Goal: Task Accomplishment & Management: Manage account settings

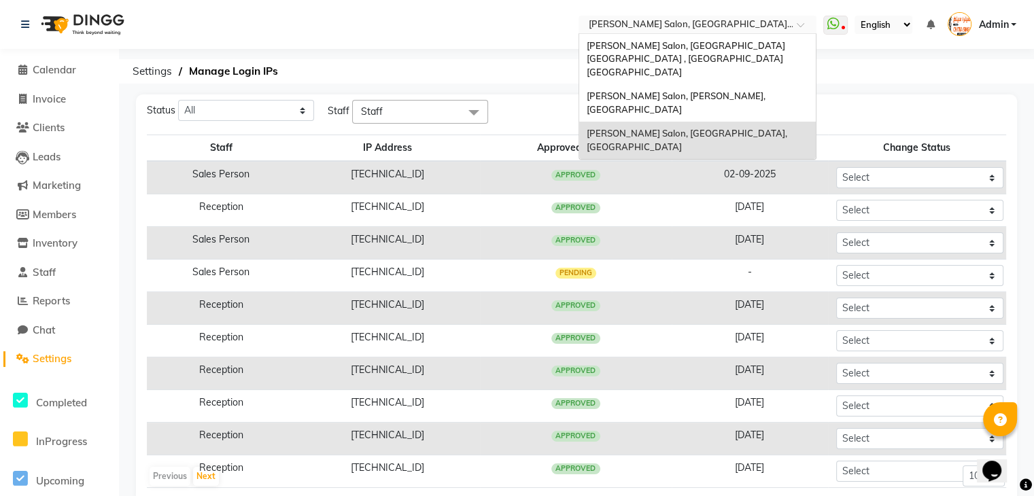
click at [801, 24] on span at bounding box center [804, 29] width 17 height 14
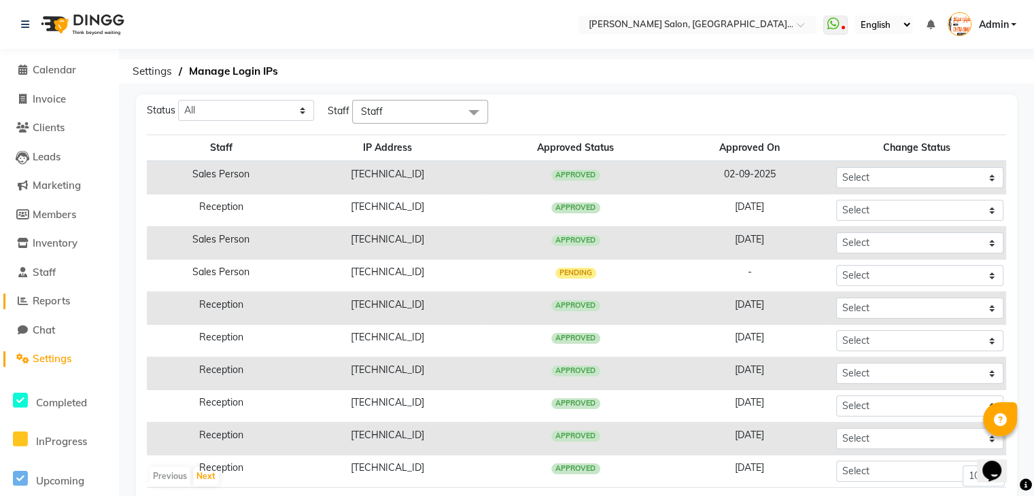
click at [64, 302] on span "Reports" at bounding box center [51, 300] width 37 height 13
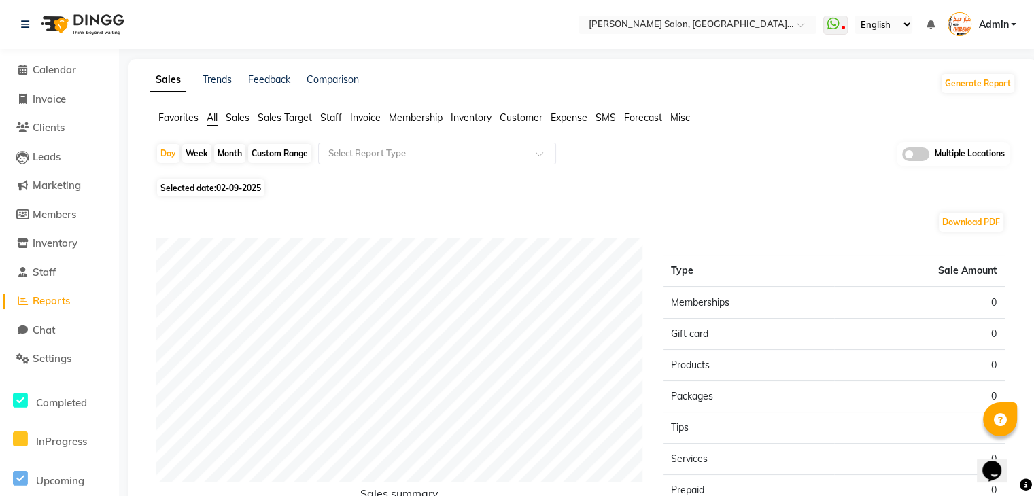
click at [246, 120] on span "Sales" at bounding box center [238, 117] width 24 height 12
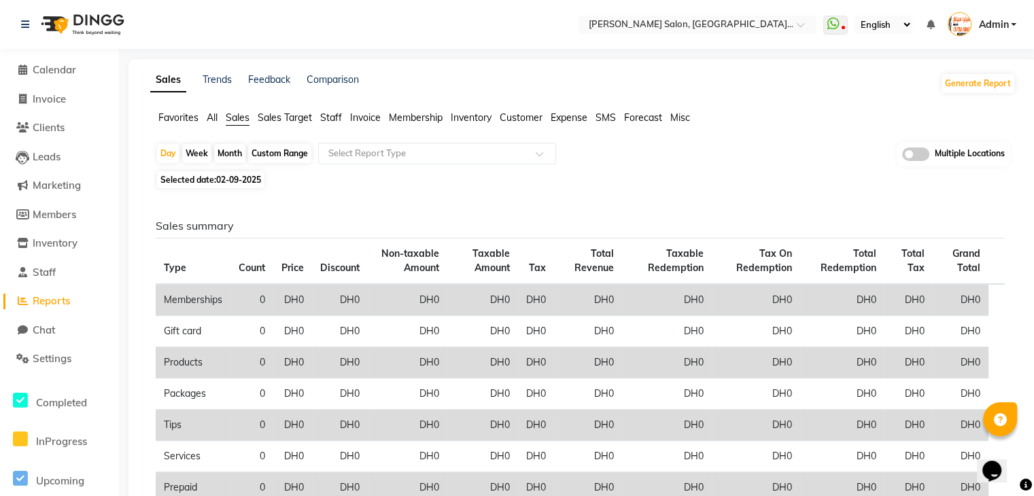
click at [294, 151] on div "Custom Range" at bounding box center [279, 153] width 63 height 19
select select "9"
select select "2025"
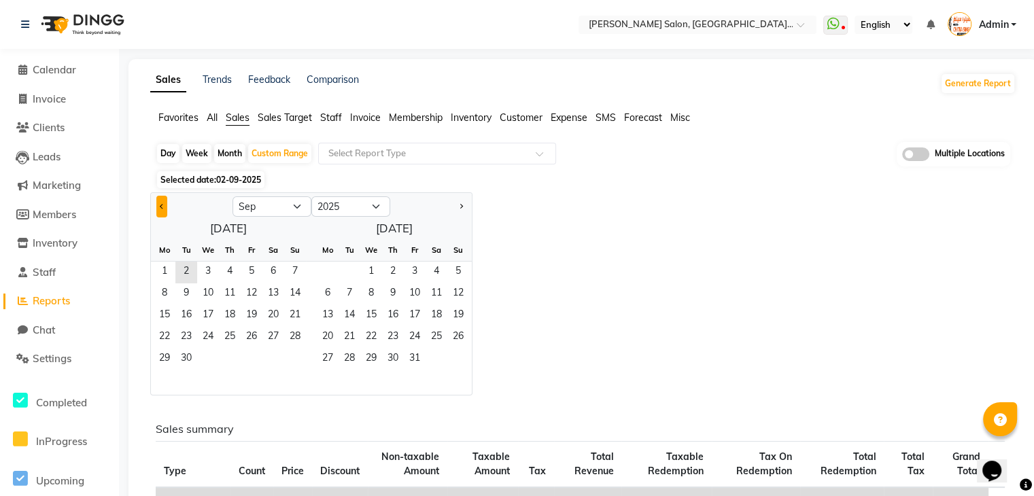
click at [160, 205] on span "Previous month" at bounding box center [162, 205] width 5 height 5
click at [163, 207] on span "Previous month" at bounding box center [162, 205] width 5 height 5
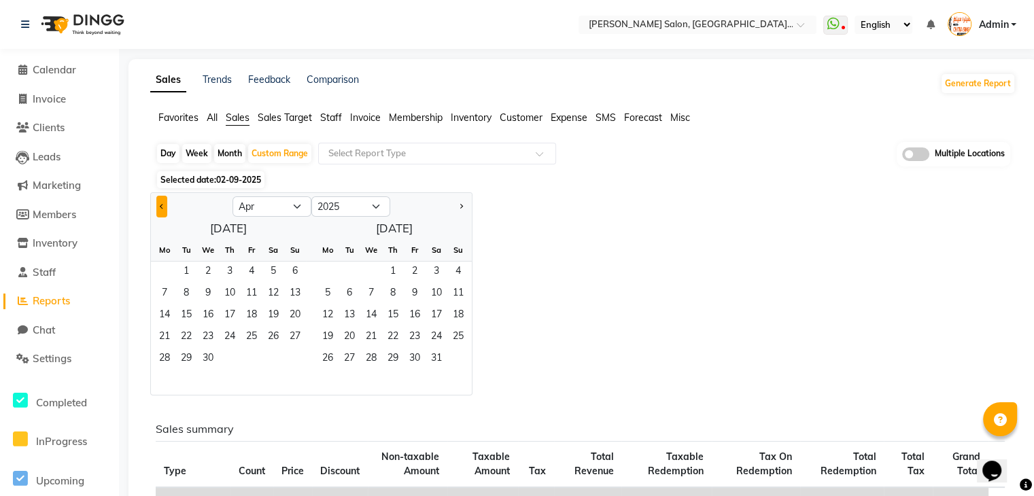
click at [163, 207] on span "Previous month" at bounding box center [162, 205] width 5 height 5
select select "1"
drag, startPoint x: 209, startPoint y: 268, endPoint x: 251, endPoint y: 355, distance: 96.0
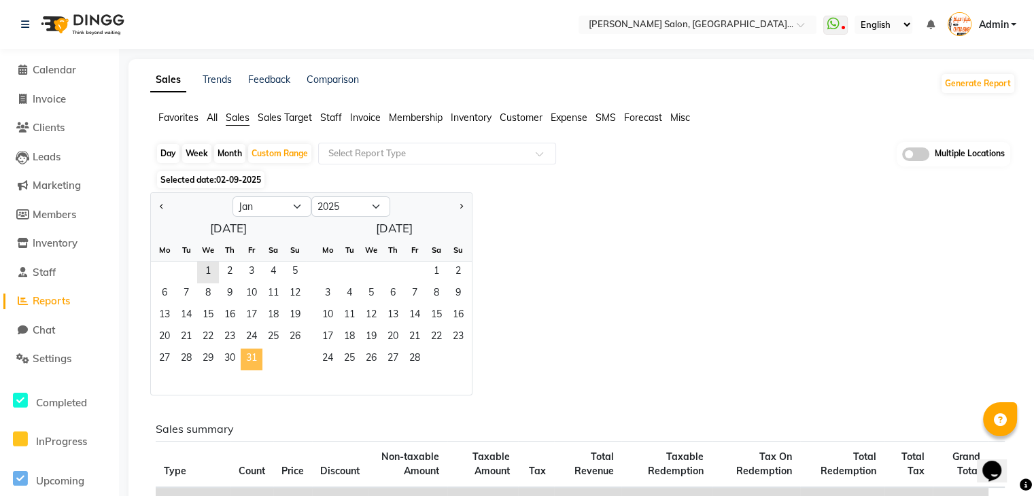
click at [251, 355] on ngb-datepicker-month "Mo Tu We Th Fr Sa Su 1 2 3 4 5 6 7 8 9 10 11 12 13 14 15 16 17 18 19 20 21 22 2…" at bounding box center [228, 317] width 155 height 156
click at [251, 355] on span "31" at bounding box center [252, 360] width 22 height 22
click at [205, 267] on span "1" at bounding box center [208, 273] width 22 height 22
click at [305, 150] on div "Custom Range" at bounding box center [279, 153] width 63 height 19
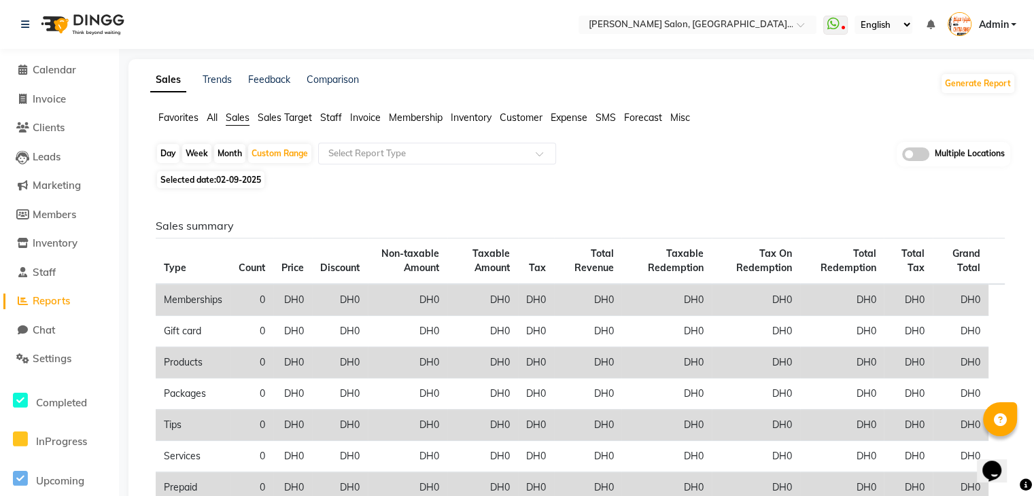
click at [335, 119] on span "Staff" at bounding box center [331, 117] width 22 height 12
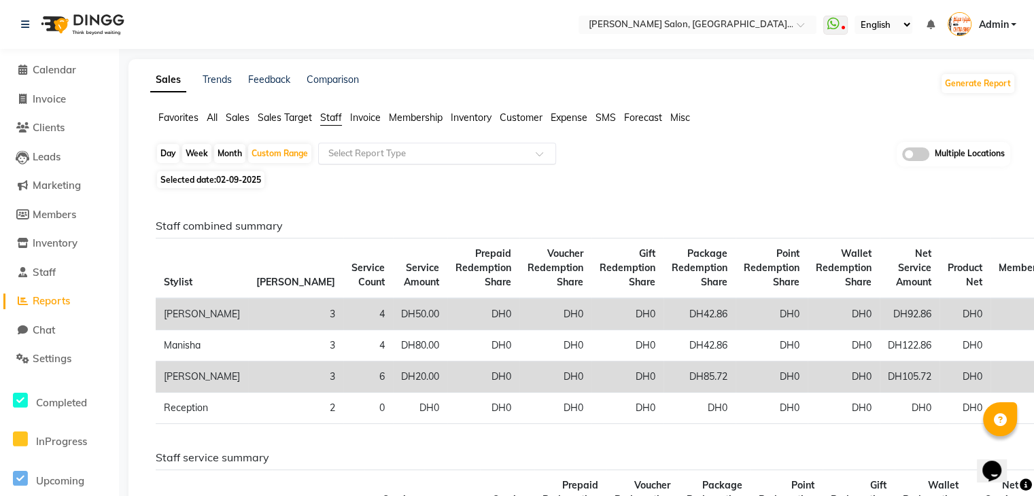
click at [362, 150] on input "text" at bounding box center [424, 154] width 196 height 14
click at [22, 68] on icon at bounding box center [22, 70] width 9 height 10
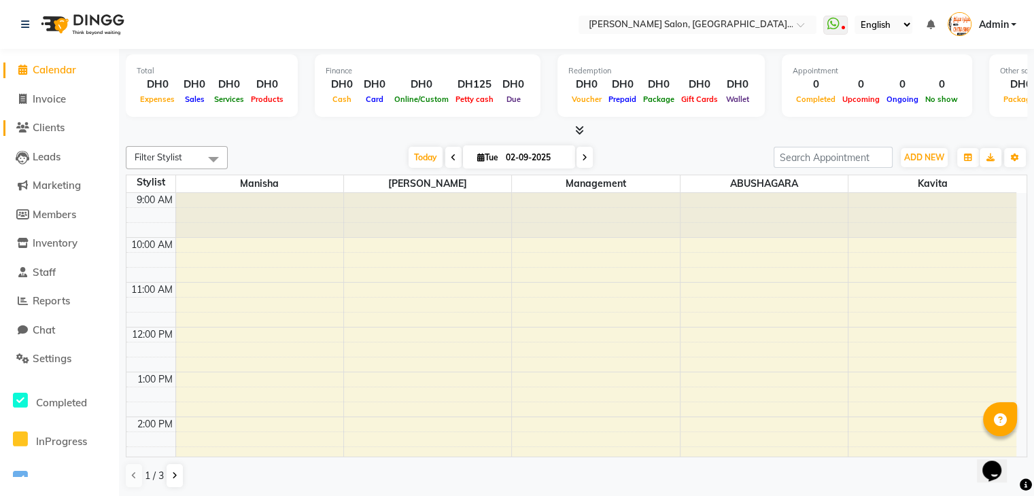
click at [43, 126] on span "Clients" at bounding box center [49, 127] width 32 height 13
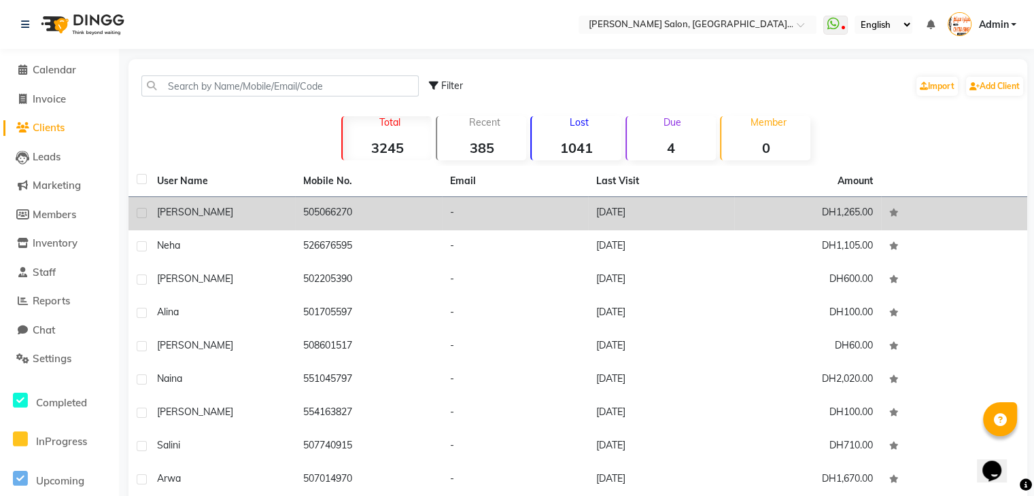
click at [192, 215] on div "Sheeza" at bounding box center [222, 212] width 130 height 14
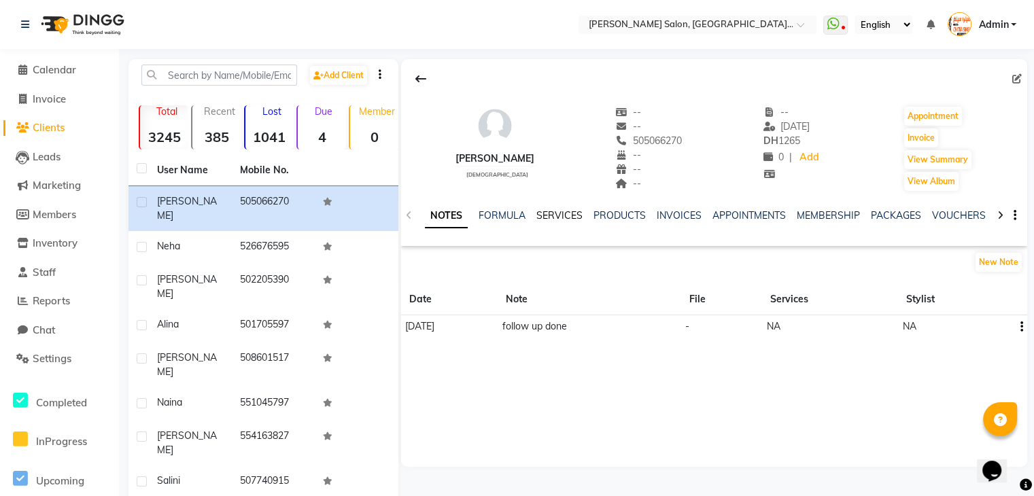
click at [557, 217] on link "SERVICES" at bounding box center [559, 215] width 46 height 12
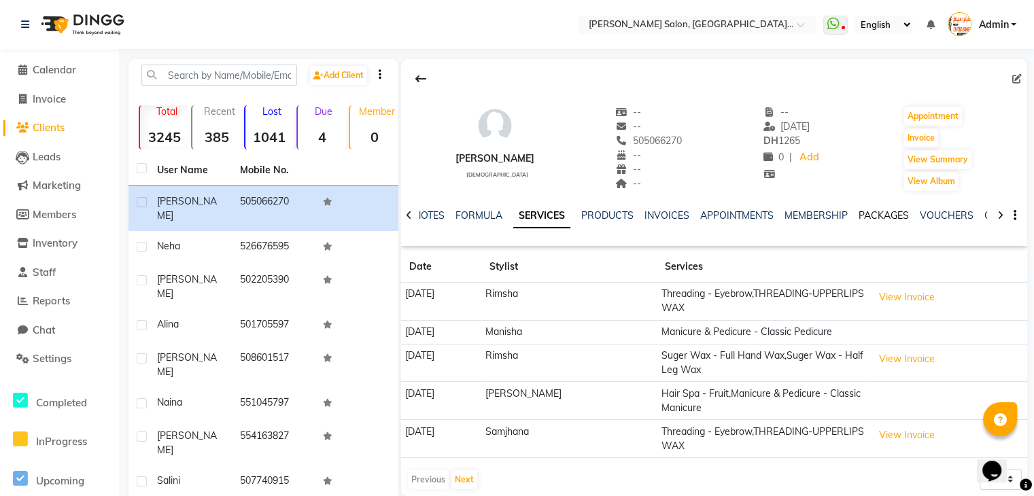
click at [870, 214] on link "PACKAGES" at bounding box center [883, 215] width 50 height 12
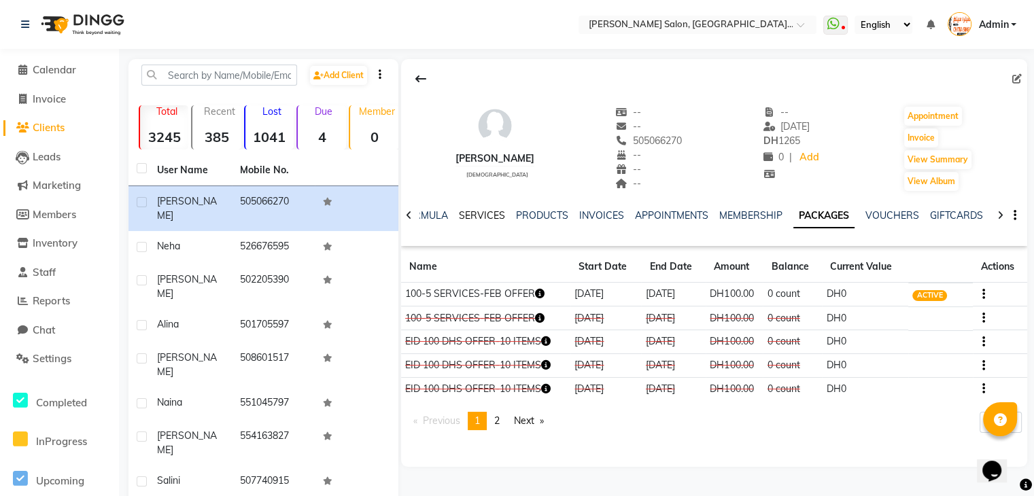
click at [476, 215] on link "SERVICES" at bounding box center [482, 215] width 46 height 12
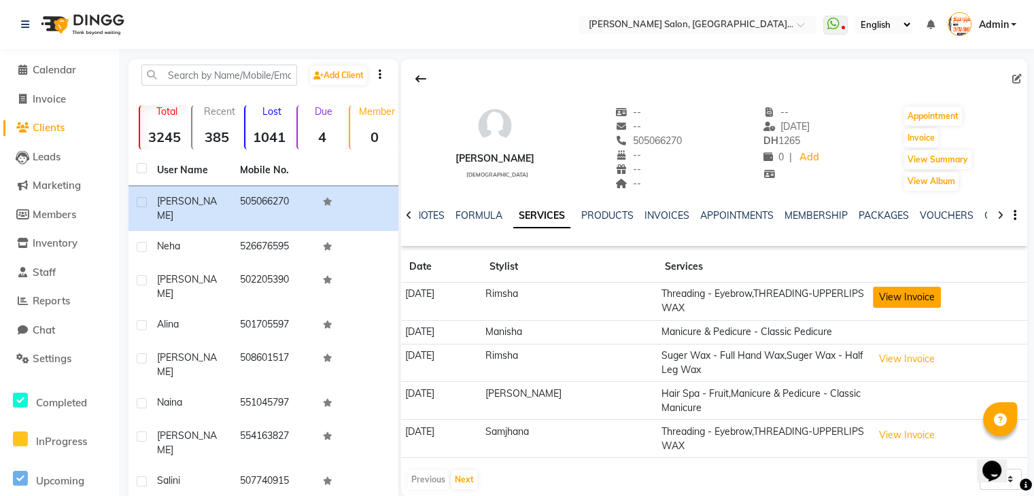
click at [902, 301] on button "View Invoice" at bounding box center [907, 297] width 68 height 21
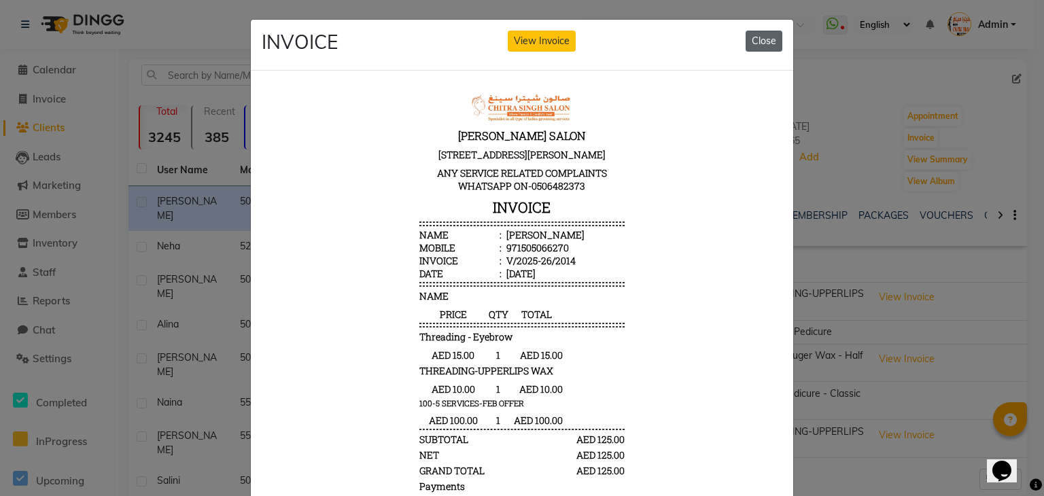
click at [763, 37] on button "Close" at bounding box center [764, 41] width 37 height 21
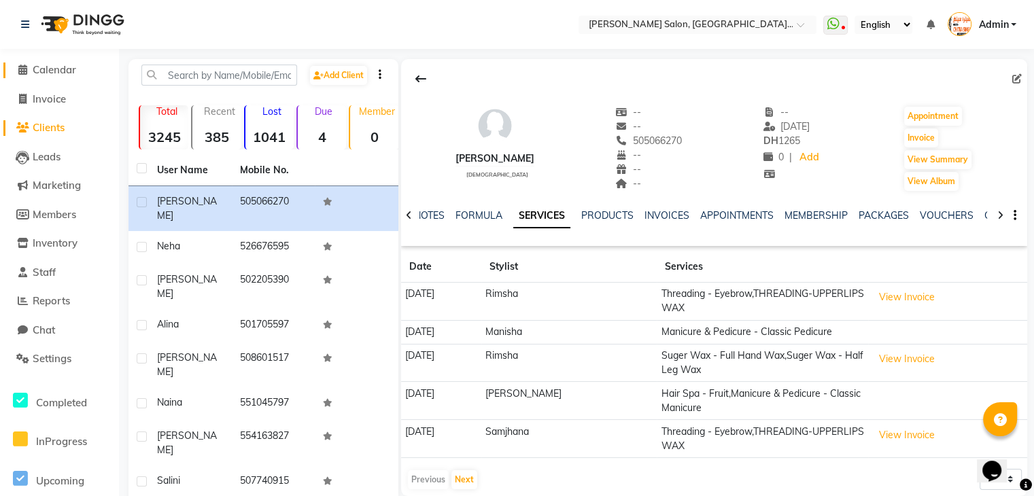
click at [19, 69] on icon at bounding box center [22, 70] width 9 height 10
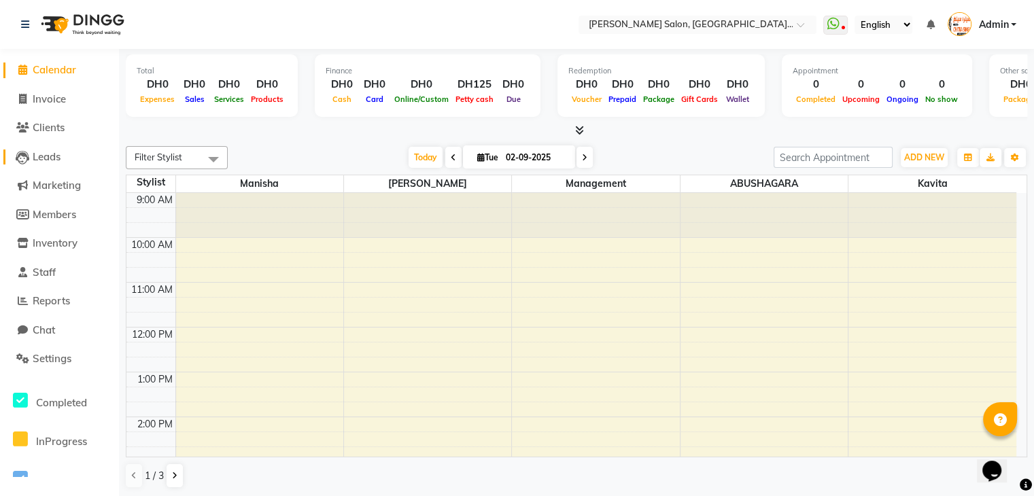
click at [58, 158] on span "Leads" at bounding box center [47, 156] width 28 height 13
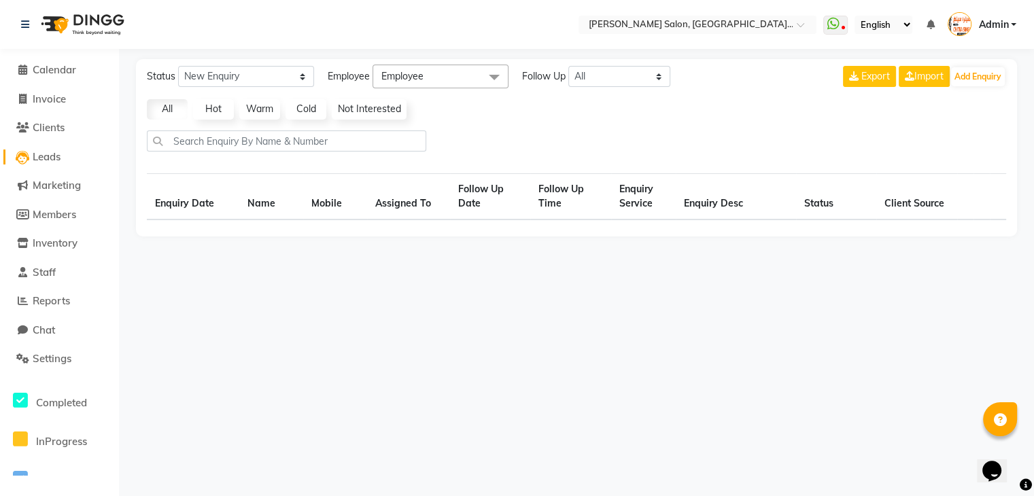
select select "10"
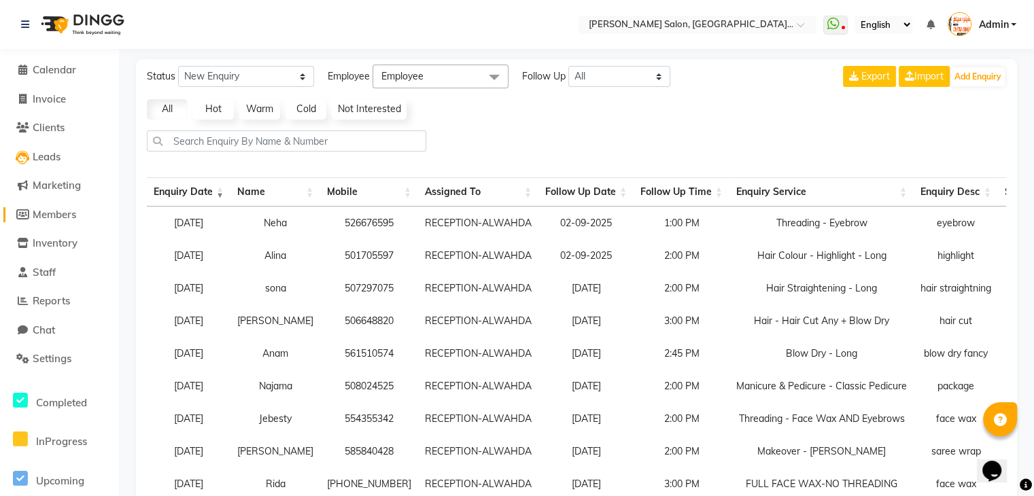
click at [69, 216] on span "Members" at bounding box center [54, 214] width 43 height 13
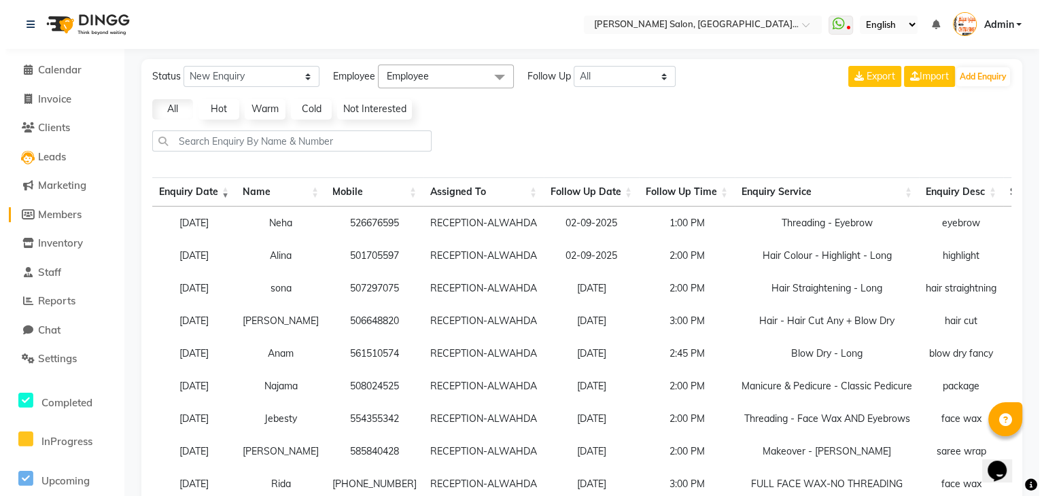
select select
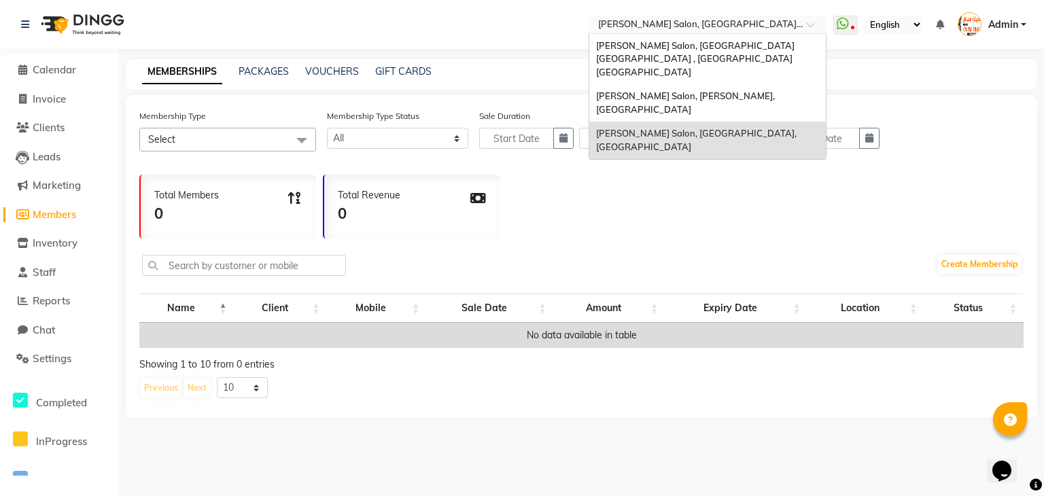
click at [807, 25] on div at bounding box center [708, 26] width 238 height 14
click at [771, 90] on span "[PERSON_NAME] Salon, [PERSON_NAME], [GEOGRAPHIC_DATA]" at bounding box center [686, 102] width 181 height 24
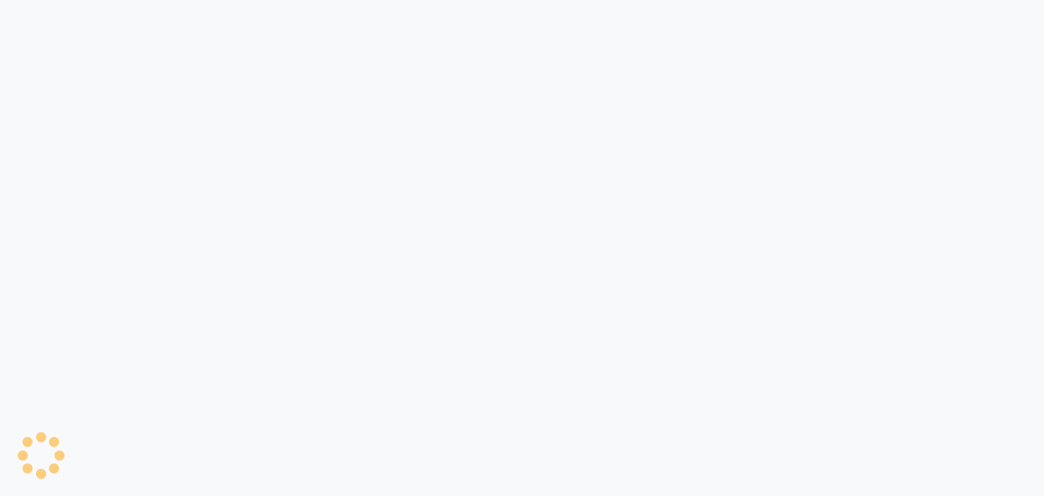
select select
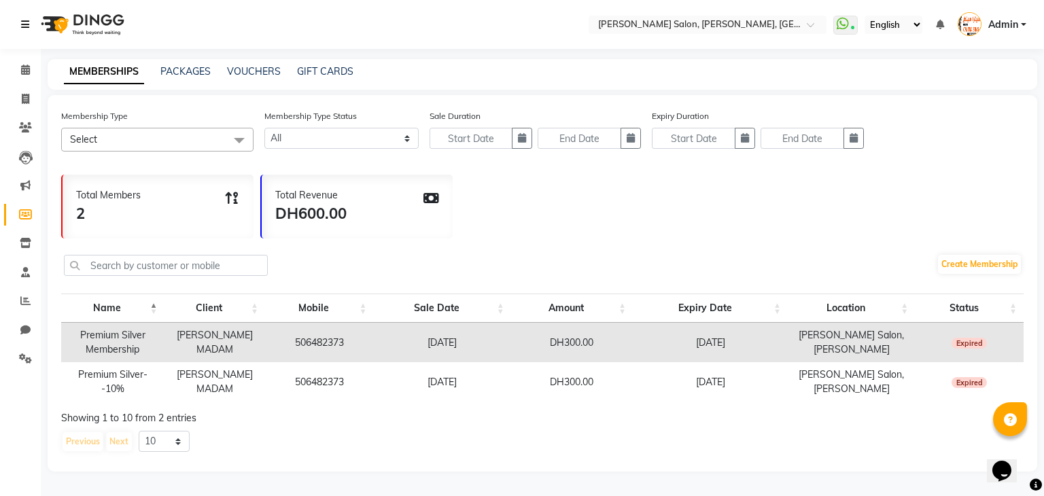
click at [24, 22] on icon at bounding box center [25, 25] width 8 height 10
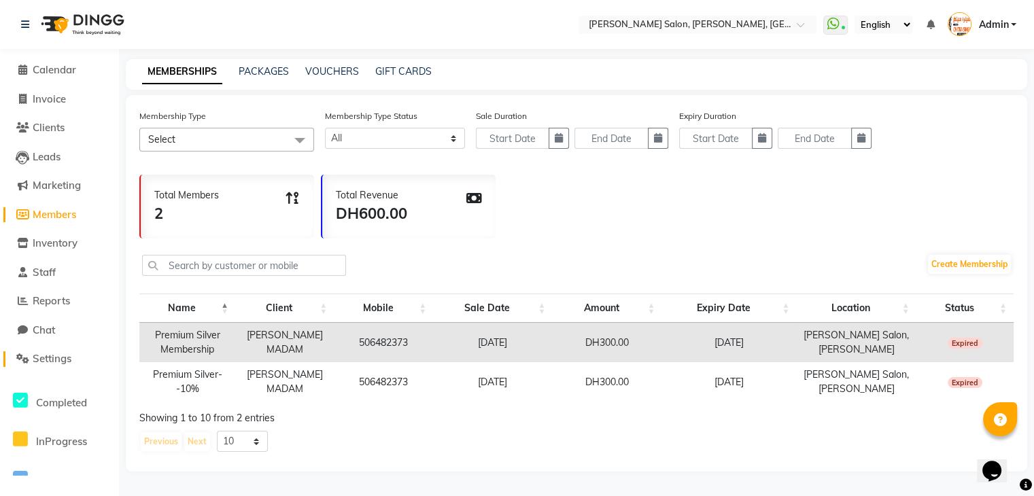
click at [67, 360] on span "Settings" at bounding box center [52, 358] width 39 height 13
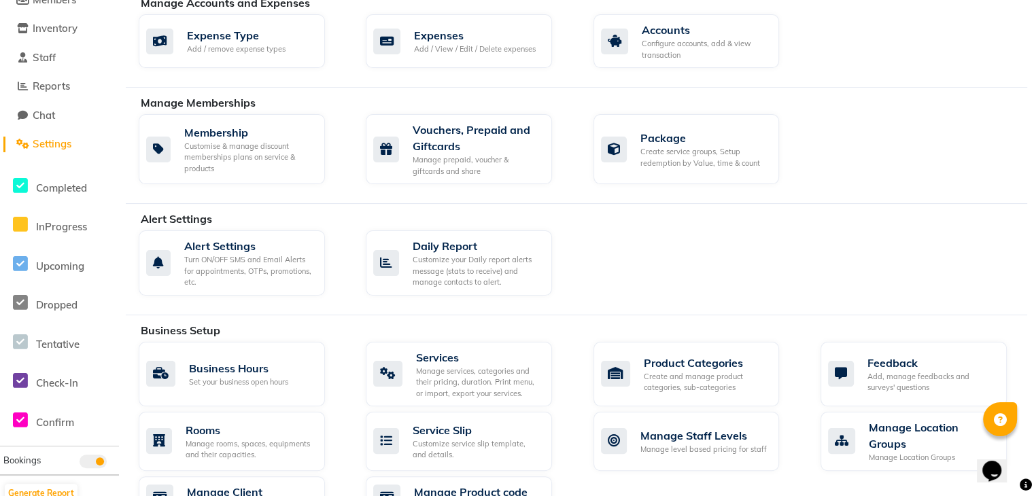
scroll to position [217, 0]
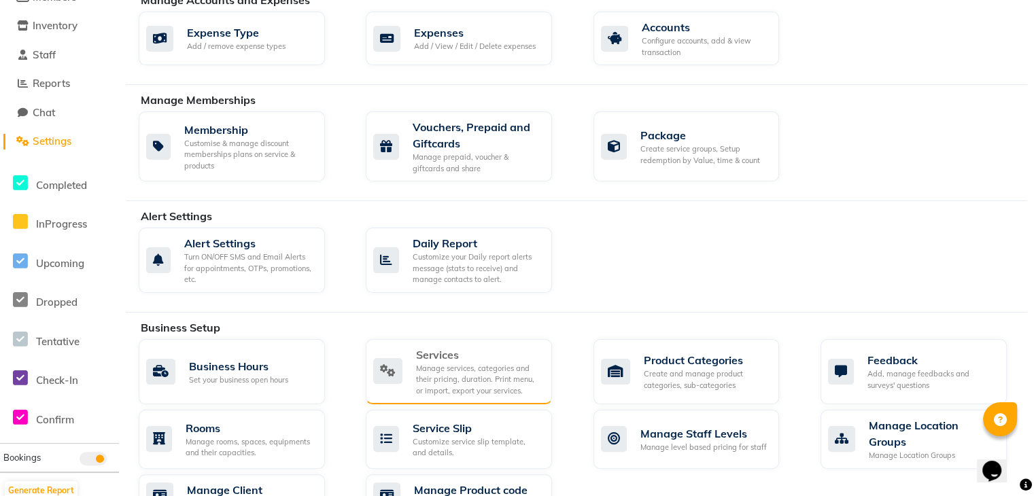
click at [489, 373] on div "Manage services, categories and their pricing, duration. Print menu, or import,…" at bounding box center [478, 380] width 125 height 34
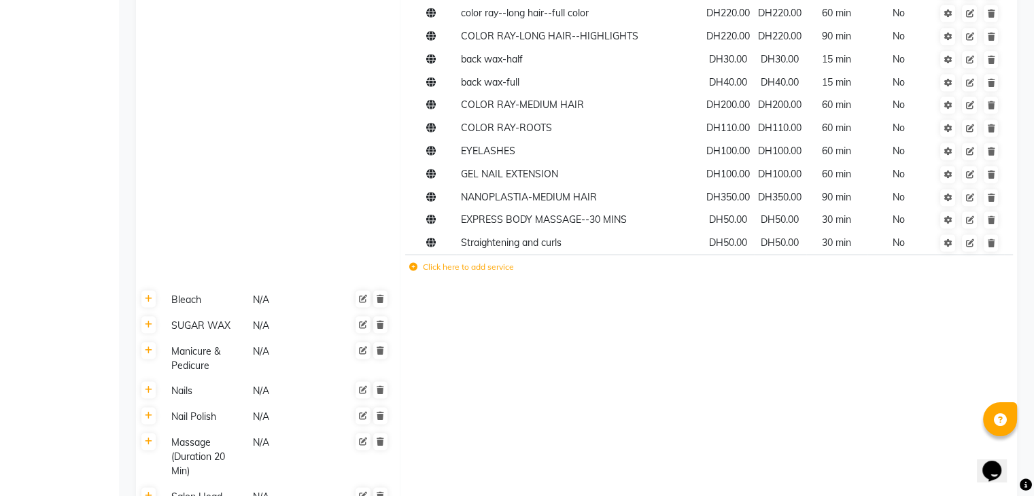
scroll to position [1910, 0]
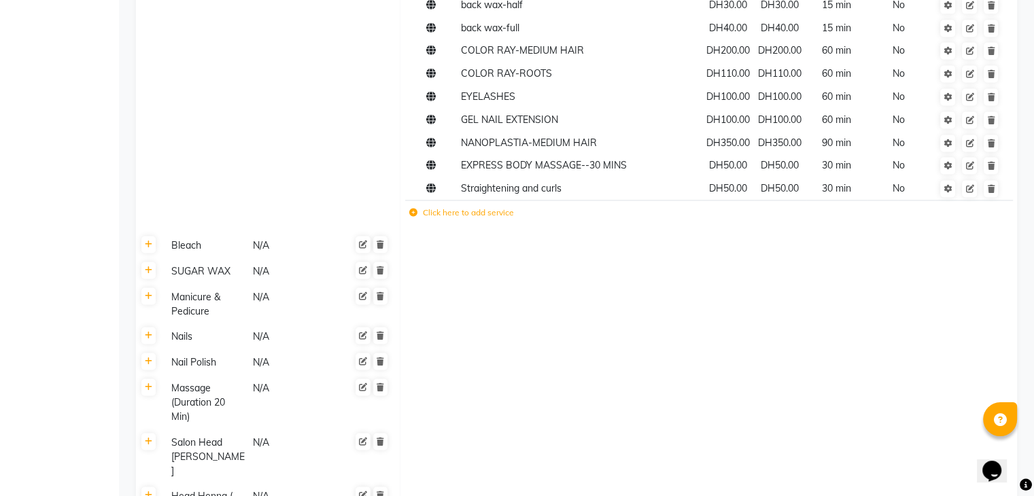
click at [413, 217] on icon at bounding box center [413, 213] width 8 height 8
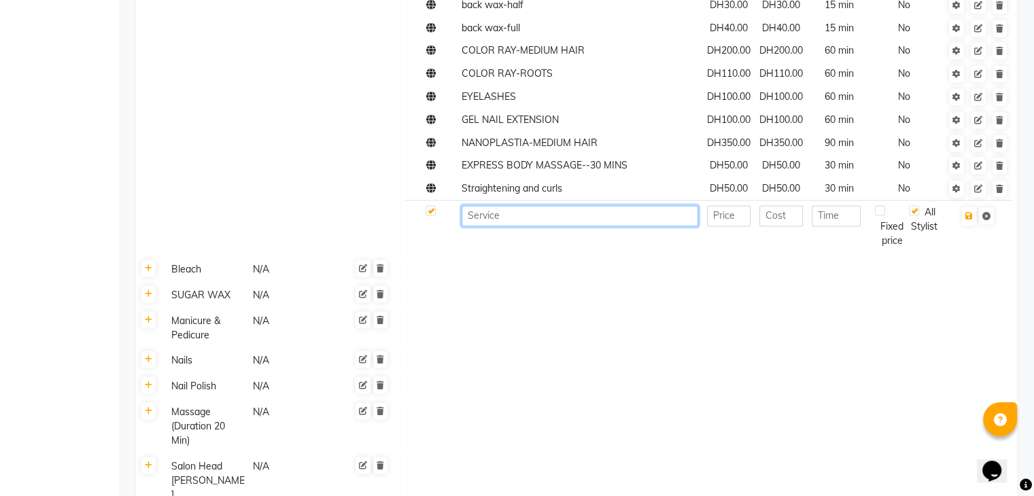
click at [479, 226] on input at bounding box center [579, 215] width 237 height 21
type input "BIKINI LINE WAX"
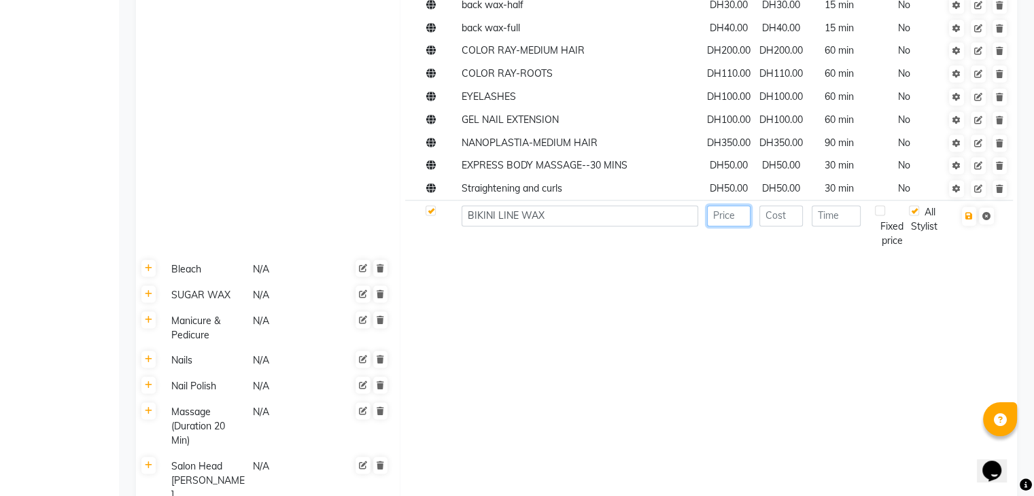
click at [729, 226] on input "number" at bounding box center [728, 215] width 43 height 21
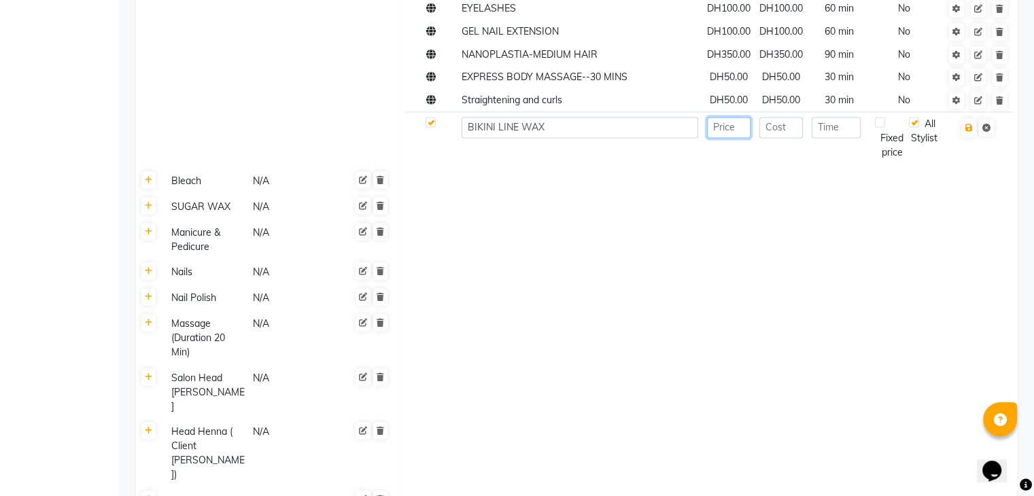
scroll to position [1935, 0]
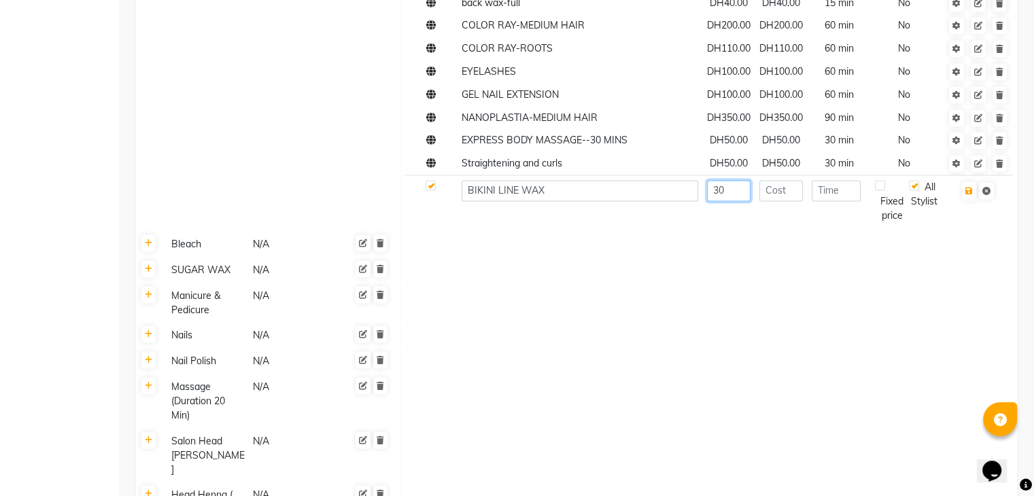
type input "30"
click at [779, 201] on input "number" at bounding box center [780, 190] width 43 height 21
type input "30"
click at [828, 198] on input "number" at bounding box center [836, 190] width 50 height 21
type input "15"
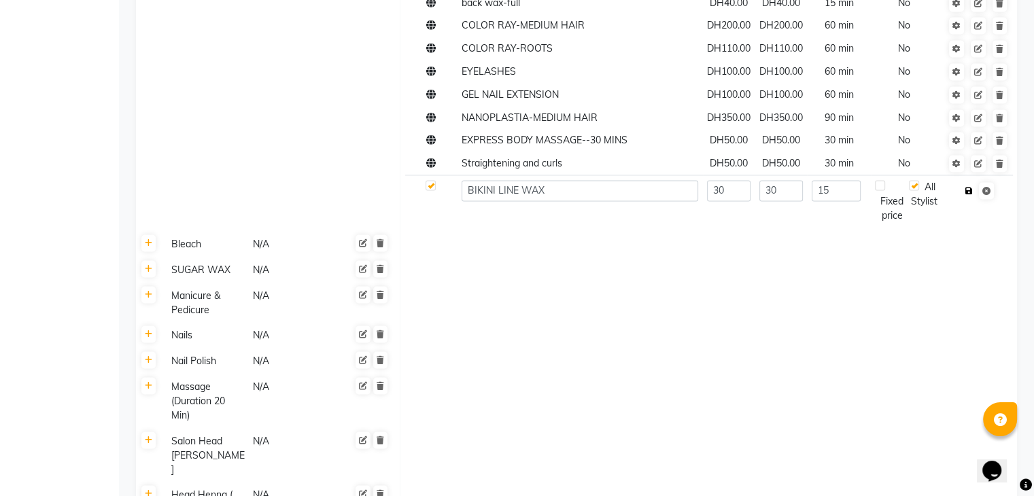
click at [968, 195] on icon "button" at bounding box center [968, 191] width 7 height 8
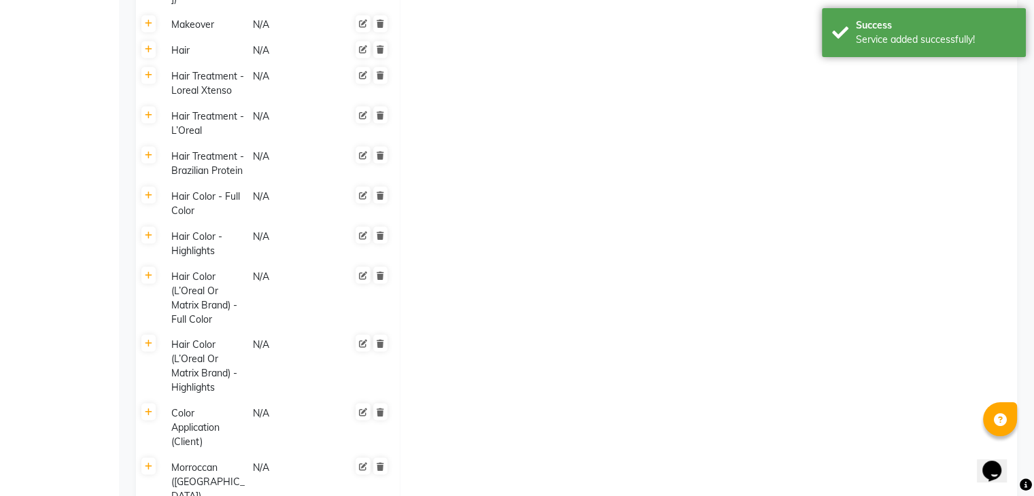
scroll to position [2725, 0]
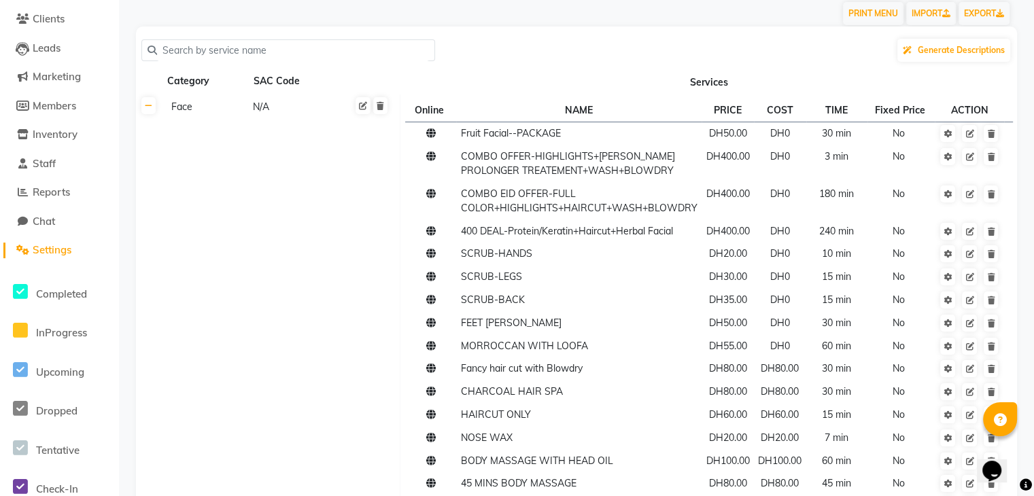
scroll to position [0, 0]
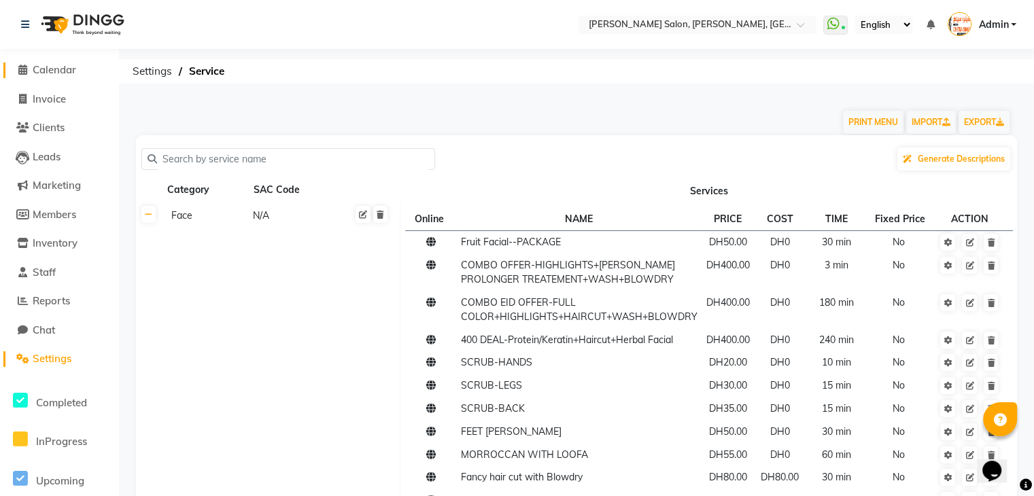
click at [26, 70] on icon at bounding box center [22, 70] width 9 height 10
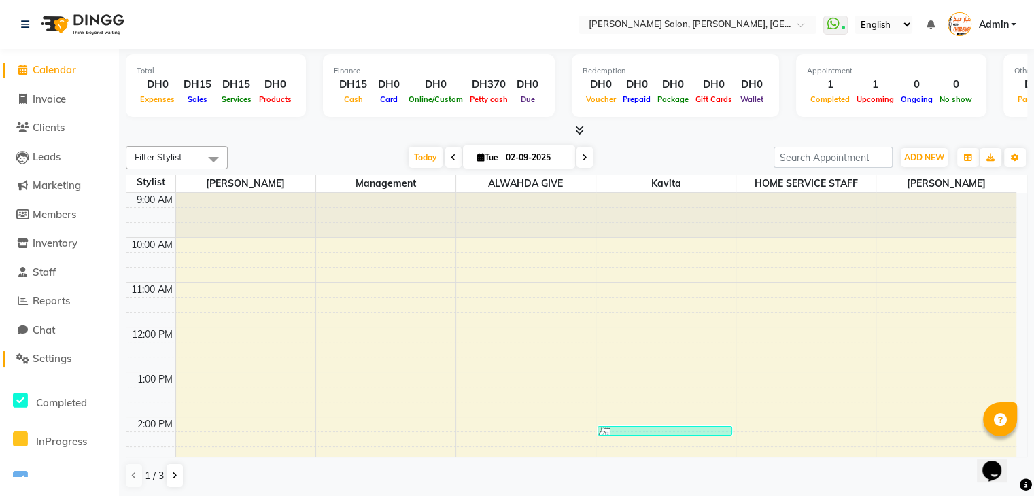
click at [63, 362] on span "Settings" at bounding box center [52, 358] width 39 height 13
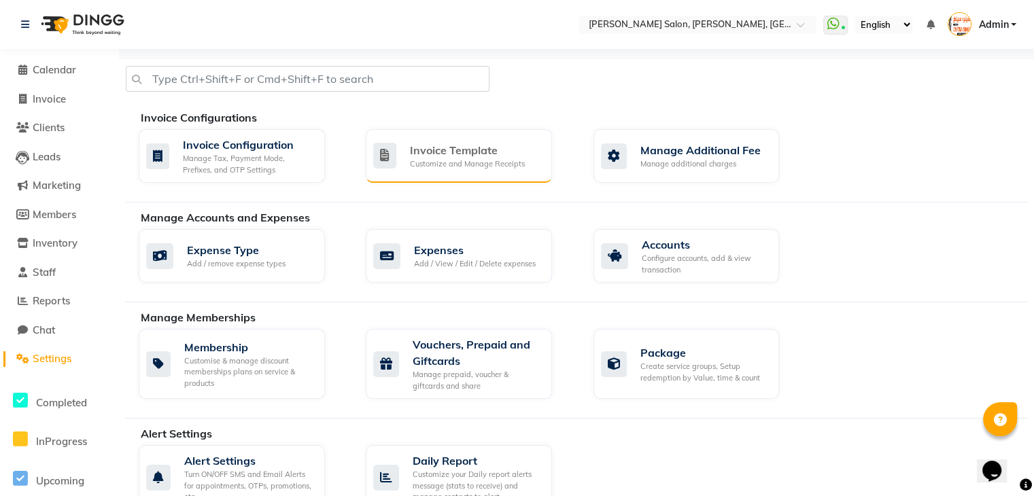
click at [468, 149] on div "Invoice Template" at bounding box center [467, 150] width 115 height 16
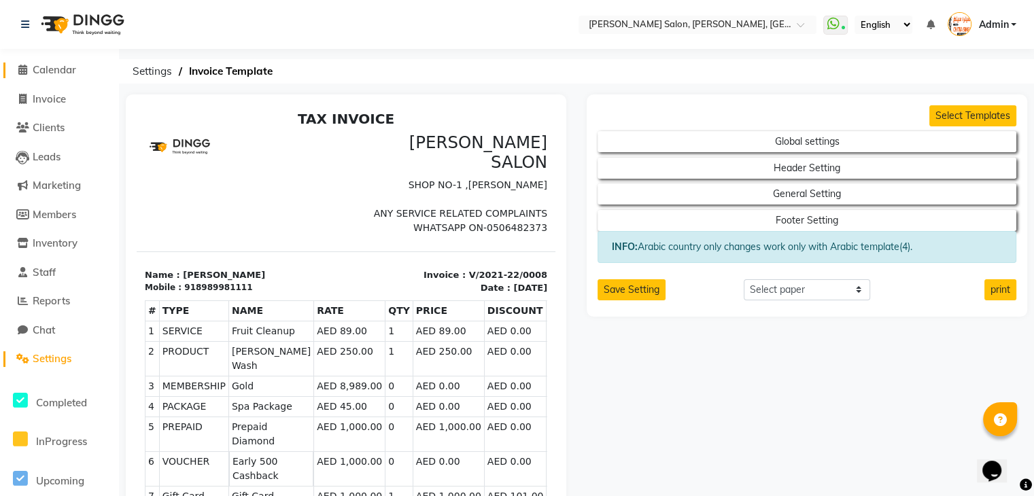
click at [18, 66] on icon at bounding box center [22, 70] width 9 height 10
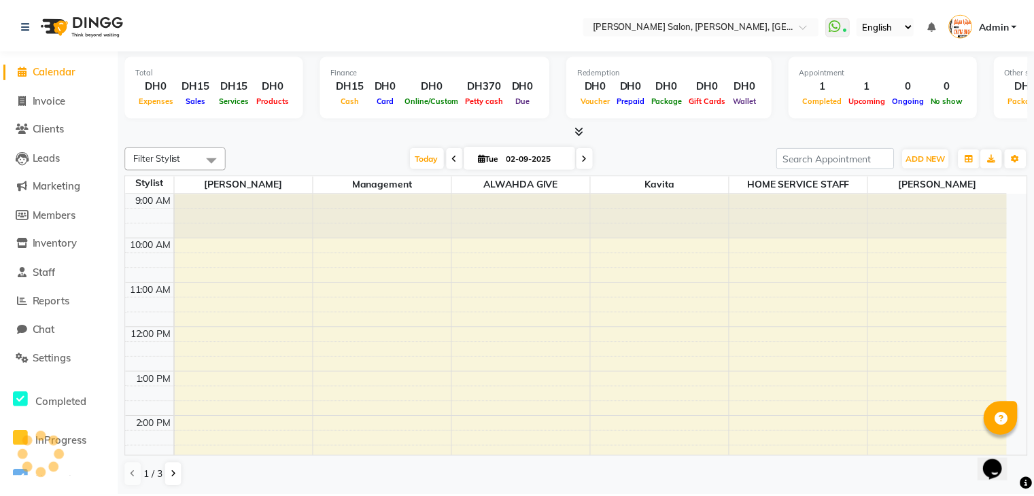
scroll to position [266, 0]
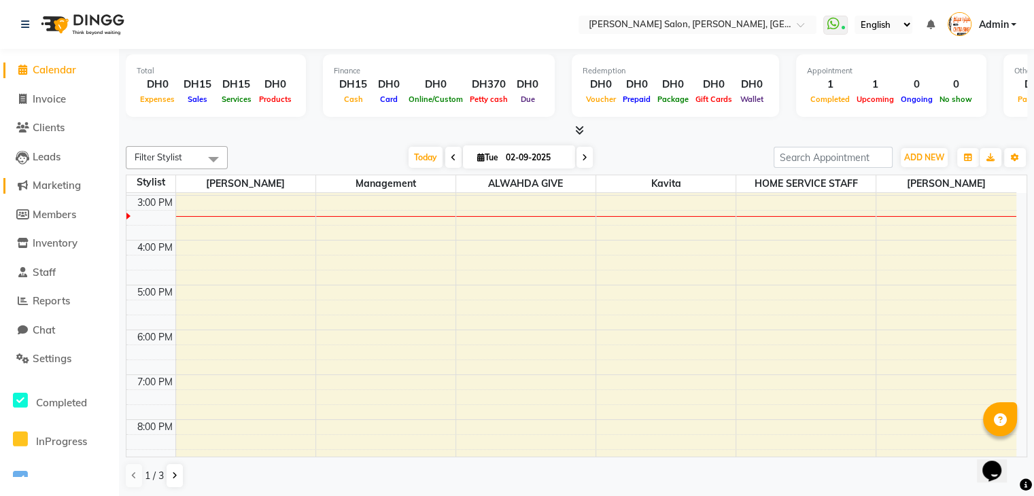
click at [76, 181] on span "Marketing" at bounding box center [57, 185] width 48 height 13
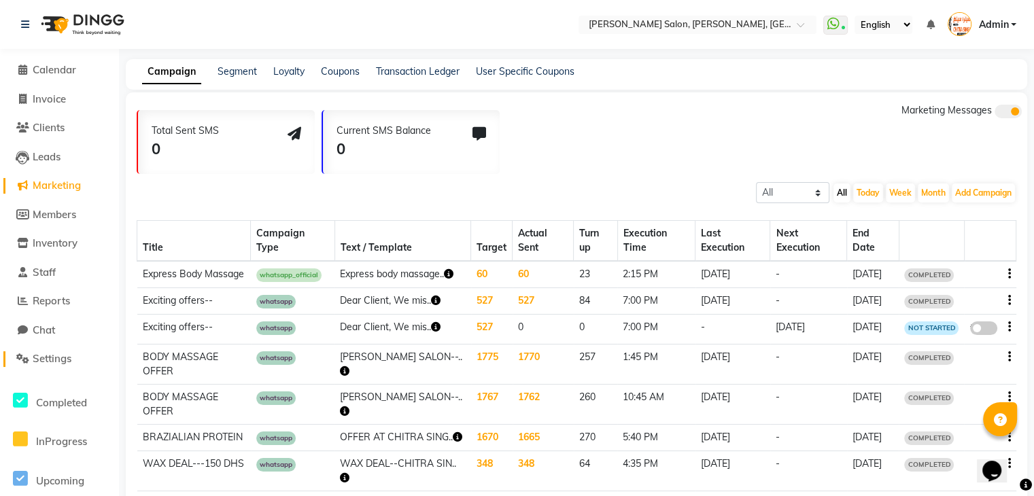
click at [60, 360] on span "Settings" at bounding box center [52, 358] width 39 height 13
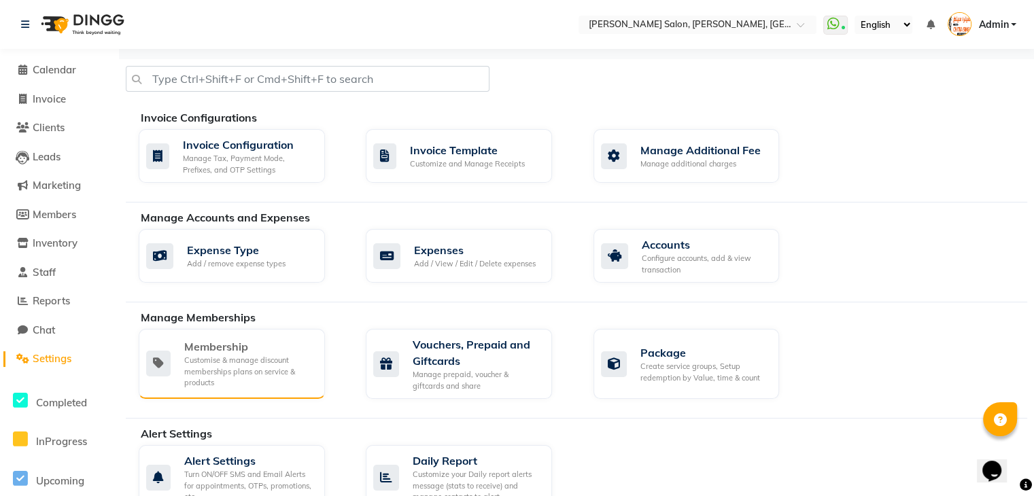
click at [233, 340] on div "Membership" at bounding box center [249, 346] width 130 height 16
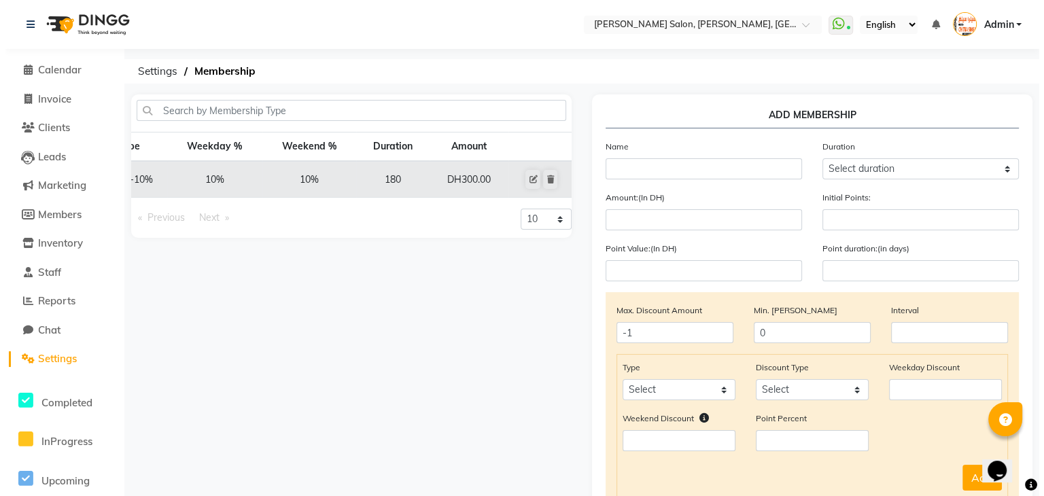
scroll to position [0, 103]
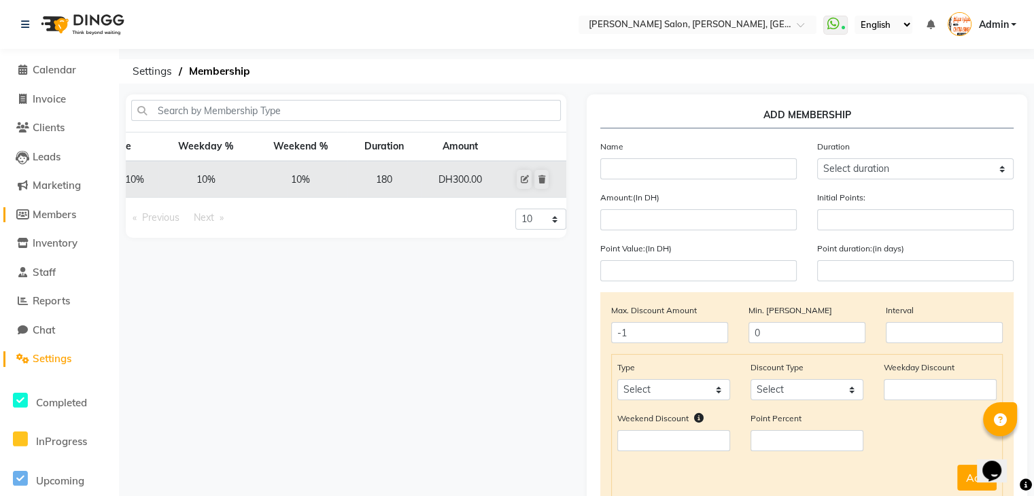
click at [58, 216] on span "Members" at bounding box center [54, 214] width 43 height 13
select select
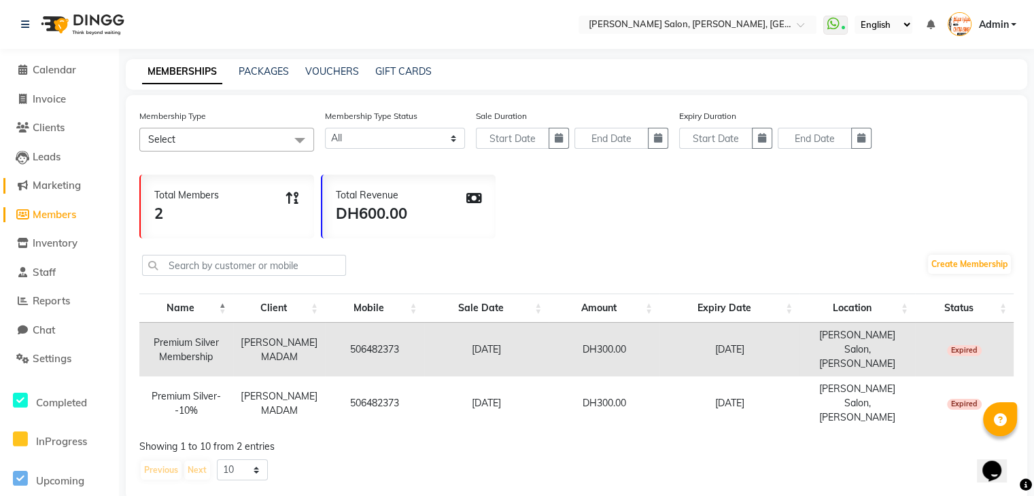
click at [76, 188] on span "Marketing" at bounding box center [57, 185] width 48 height 13
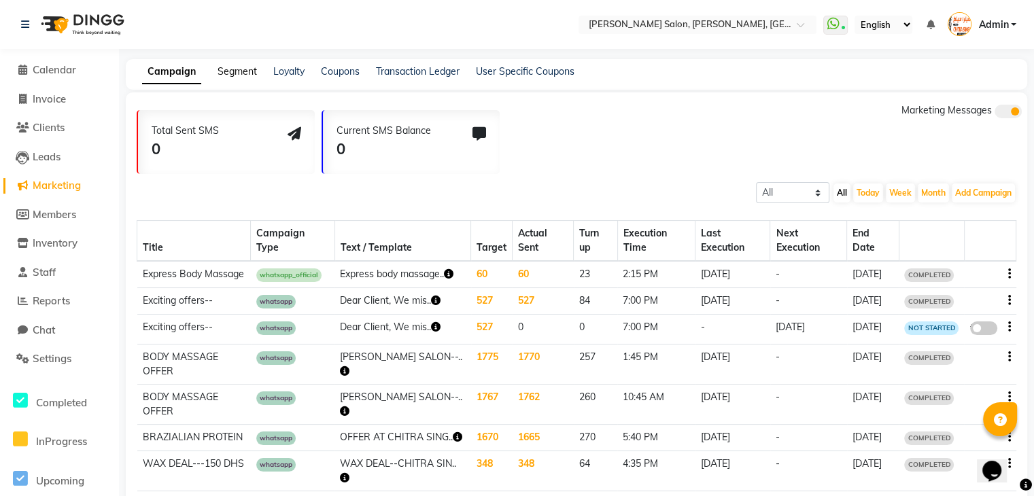
click at [245, 77] on link "Segment" at bounding box center [236, 71] width 39 height 12
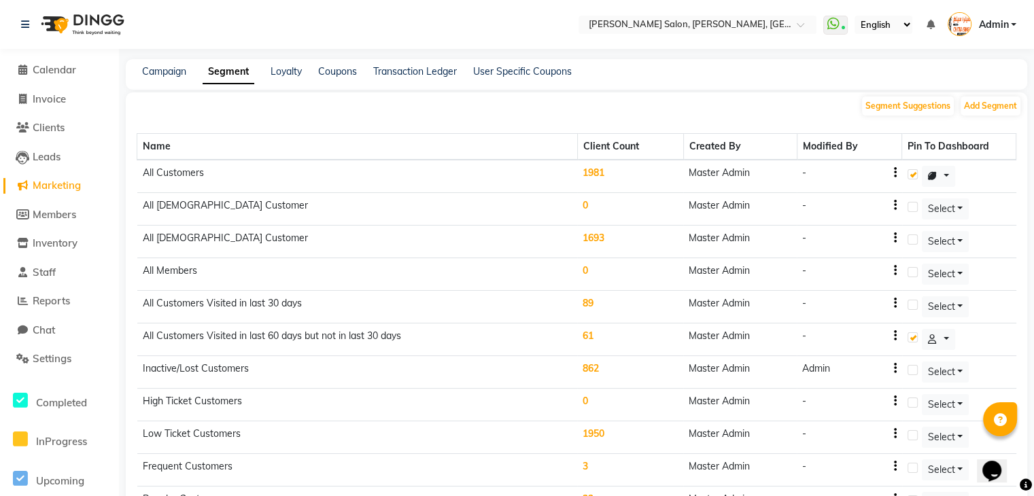
click at [911, 365] on label at bounding box center [912, 370] width 10 height 10
click at [911, 366] on input "checkbox" at bounding box center [911, 370] width 9 height 9
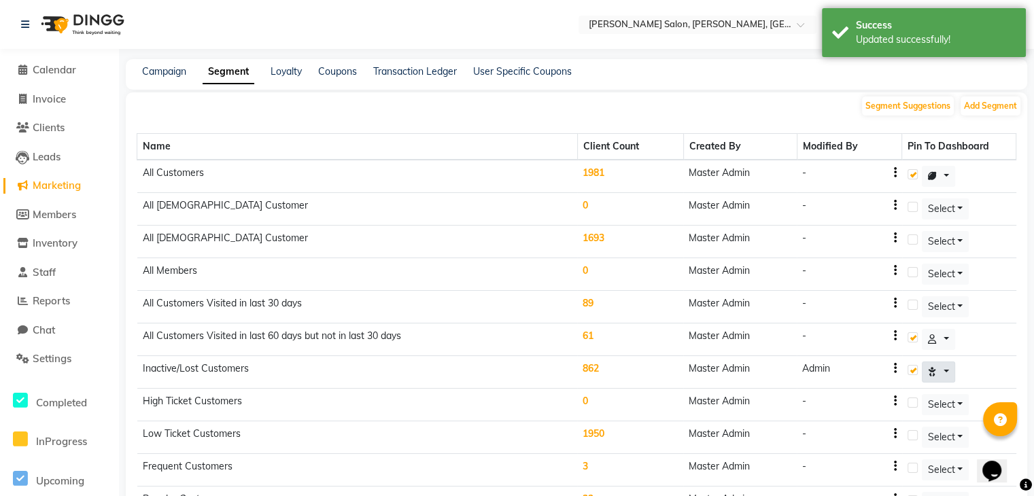
click at [942, 368] on button at bounding box center [939, 372] width 34 height 21
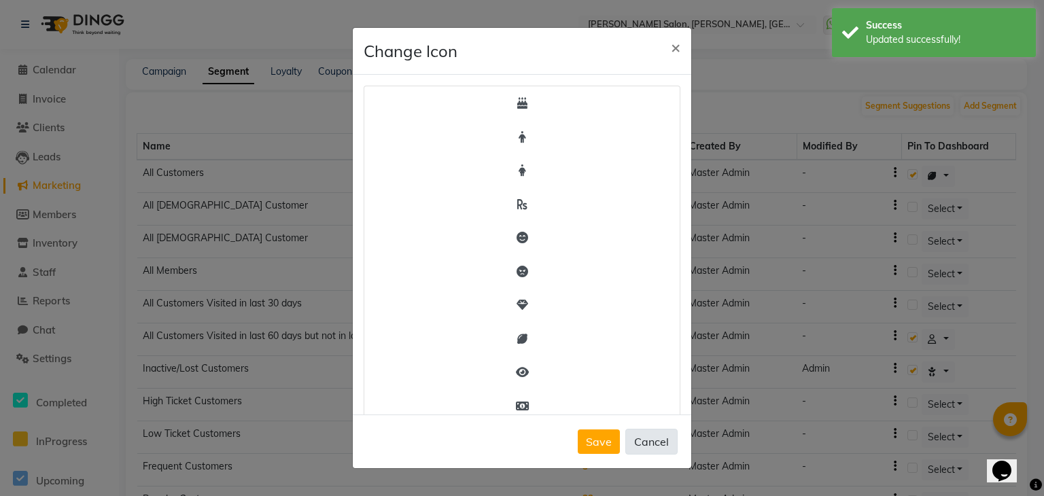
click at [646, 438] on button "Cancel" at bounding box center [651, 442] width 52 height 26
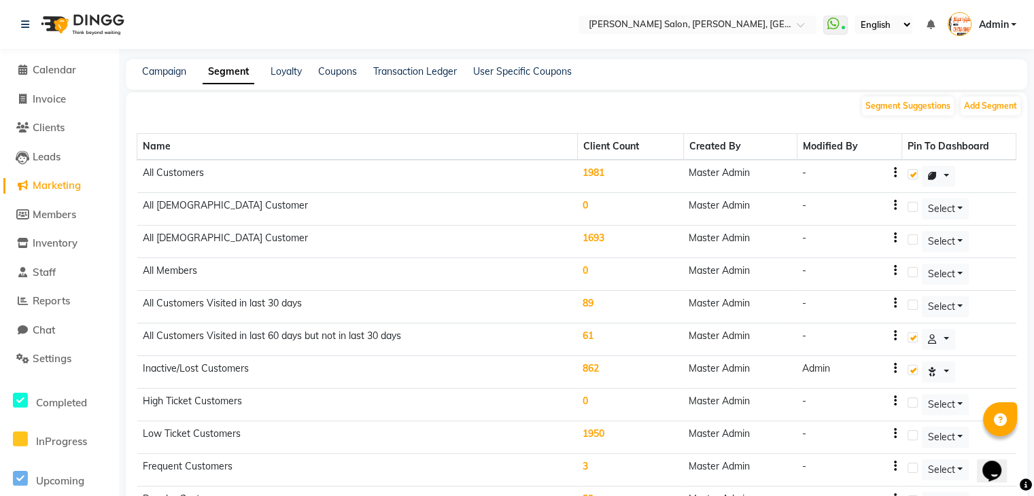
click at [913, 368] on label at bounding box center [912, 370] width 10 height 10
click at [913, 368] on input "checkbox" at bounding box center [911, 370] width 9 height 9
checkbox input "false"
click at [981, 107] on button "Add Segment" at bounding box center [990, 106] width 60 height 19
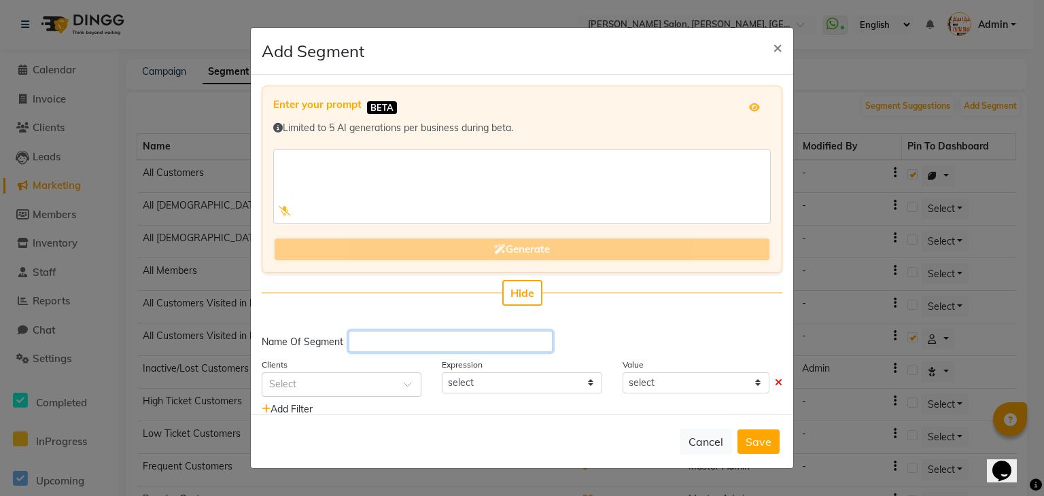
click at [472, 349] on input "text" at bounding box center [451, 341] width 204 height 21
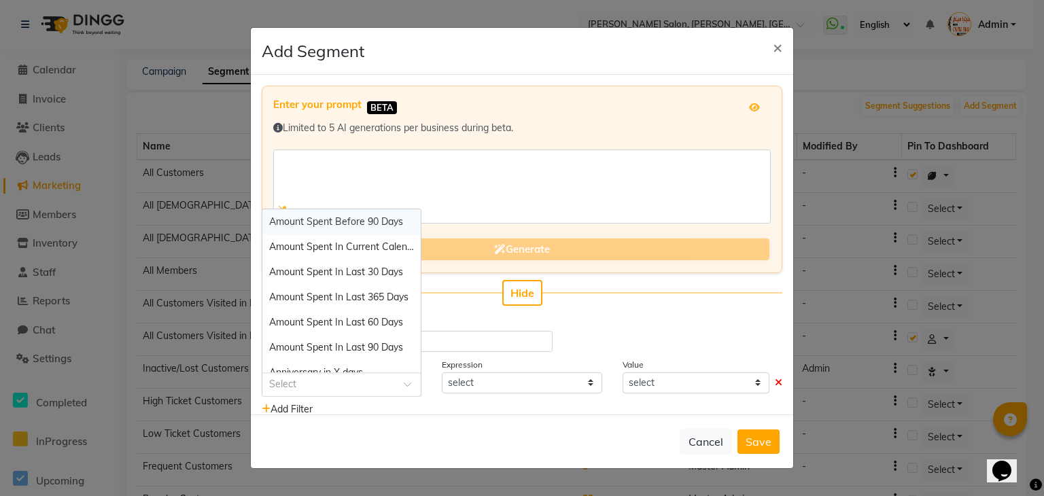
click at [404, 386] on span at bounding box center [412, 388] width 17 height 14
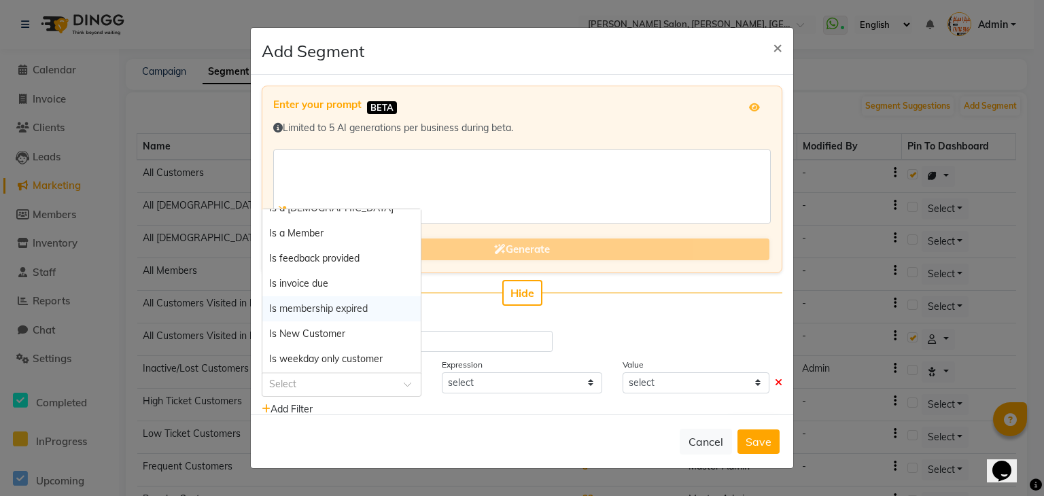
click at [377, 311] on div "Is membership expired" at bounding box center [341, 308] width 158 height 25
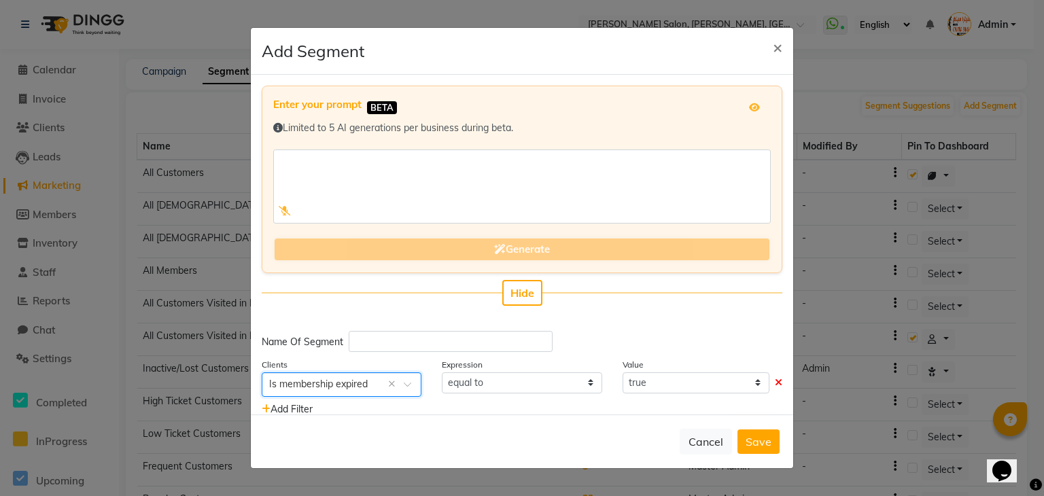
select select "="
select select "true"
click at [268, 406] on icon at bounding box center [266, 409] width 9 height 10
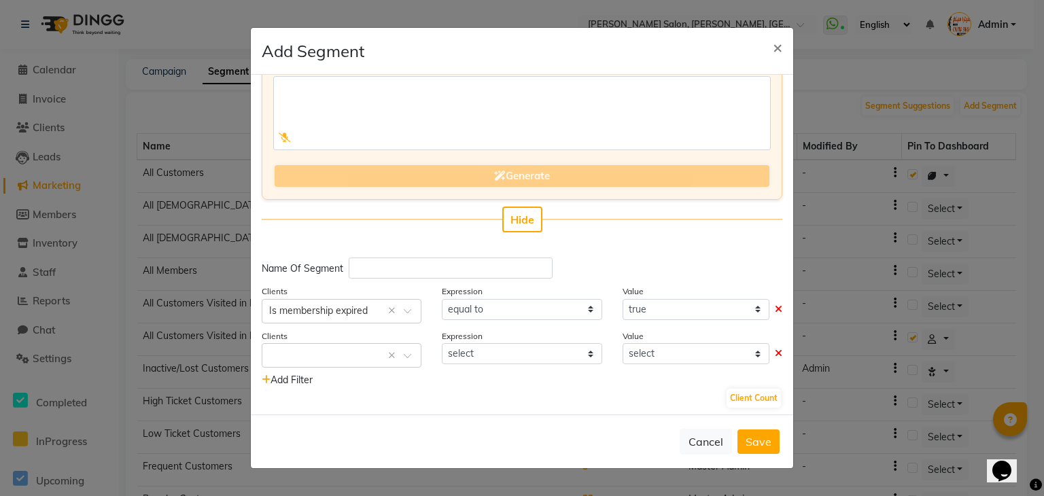
scroll to position [79, 0]
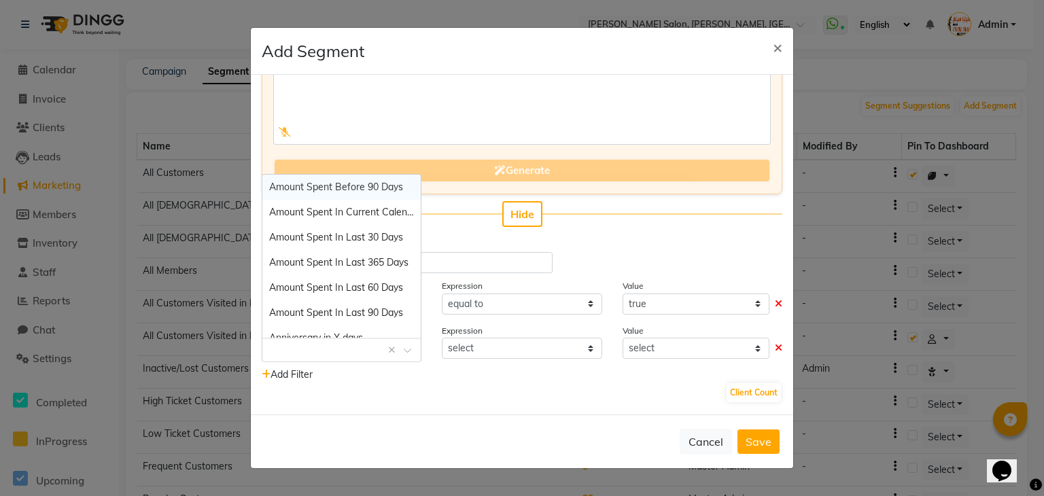
click at [404, 351] on span at bounding box center [412, 354] width 17 height 14
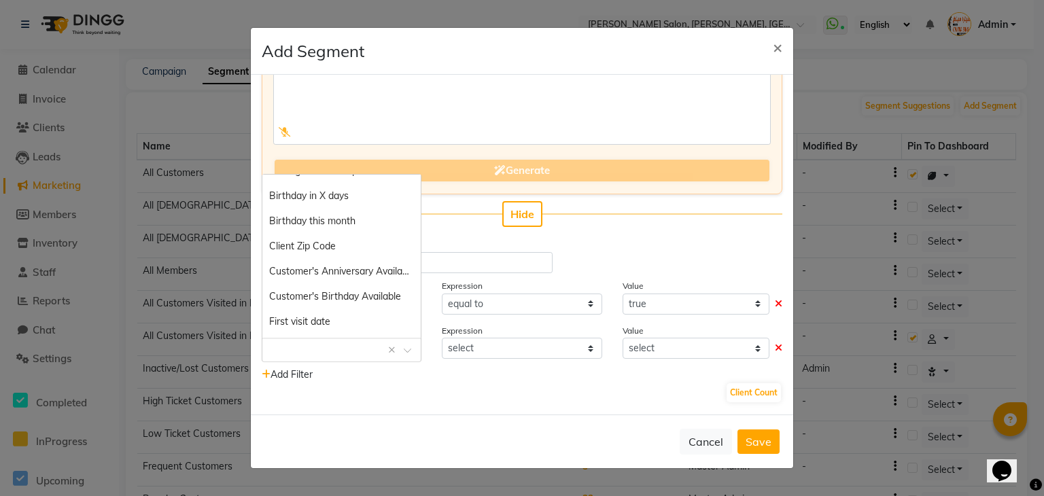
scroll to position [245, 0]
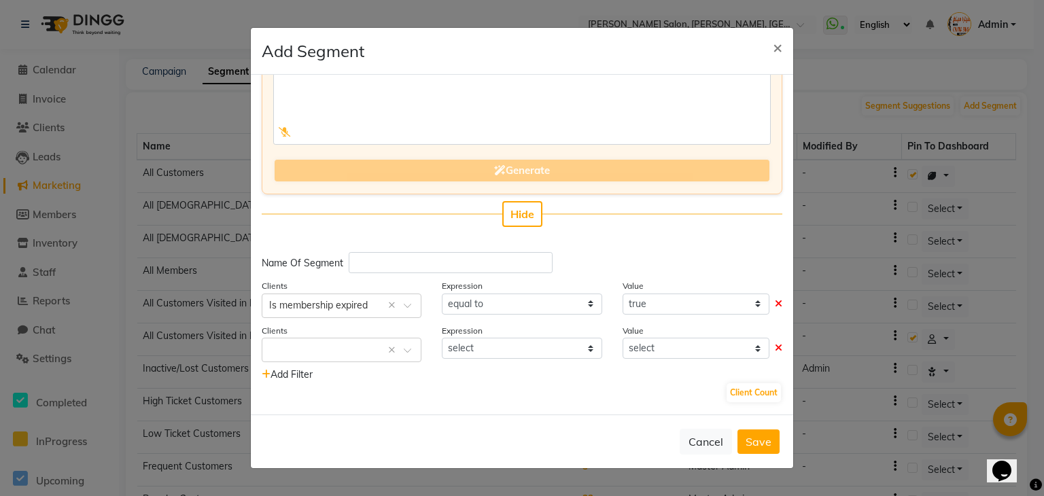
click at [658, 243] on div "Enter your prompt BETA Limited to 5 AI generations per business during beta. Ge…" at bounding box center [522, 245] width 542 height 340
click at [775, 346] on icon at bounding box center [778, 348] width 7 height 10
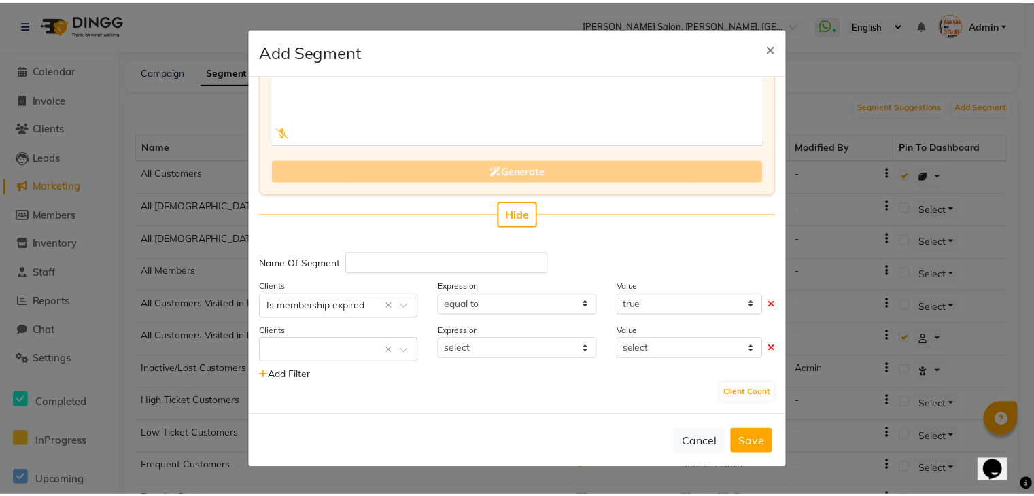
scroll to position [34, 0]
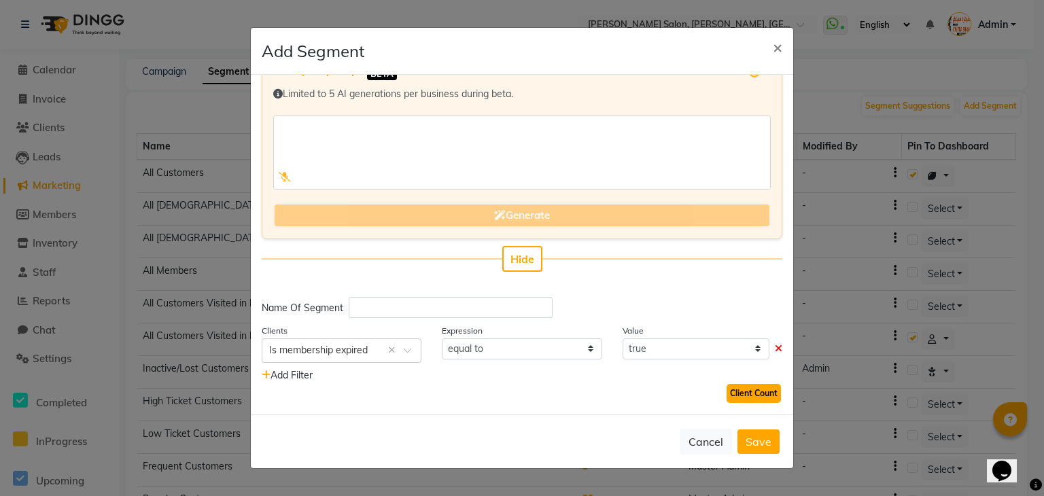
click at [755, 395] on button "Client Count" at bounding box center [753, 393] width 54 height 19
click at [714, 389] on span "0" at bounding box center [716, 394] width 5 height 19
click at [731, 389] on button "Client Count" at bounding box center [753, 393] width 54 height 19
click at [266, 375] on icon at bounding box center [266, 375] width 9 height 10
click at [775, 392] on icon at bounding box center [778, 393] width 7 height 10
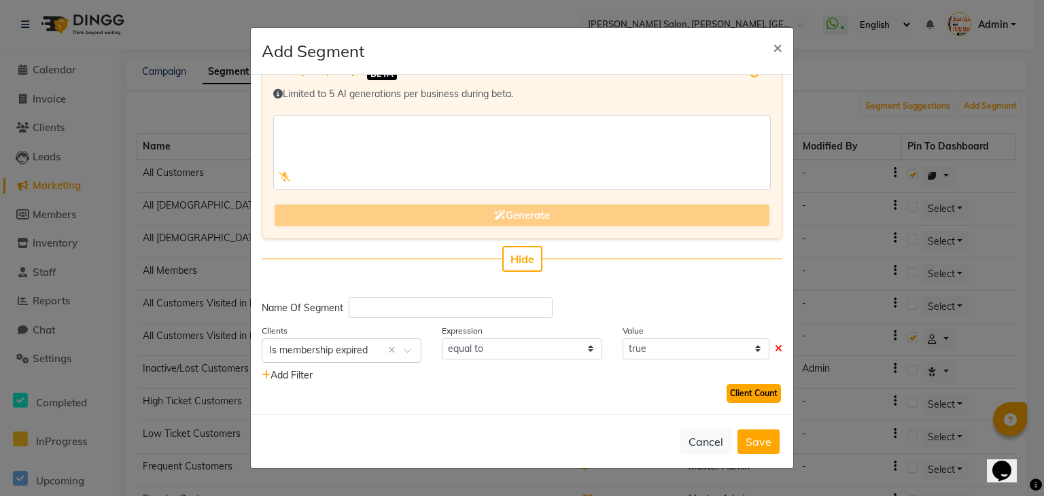
click at [756, 392] on button "Client Count" at bounding box center [753, 393] width 54 height 19
click at [386, 305] on input "text" at bounding box center [451, 307] width 204 height 21
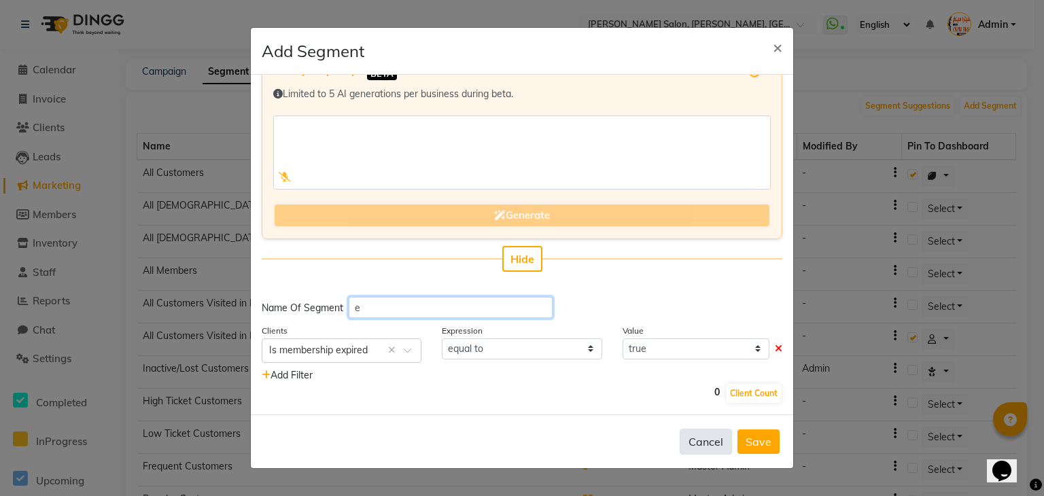
type input "e"
click at [703, 439] on button "Cancel" at bounding box center [706, 442] width 52 height 26
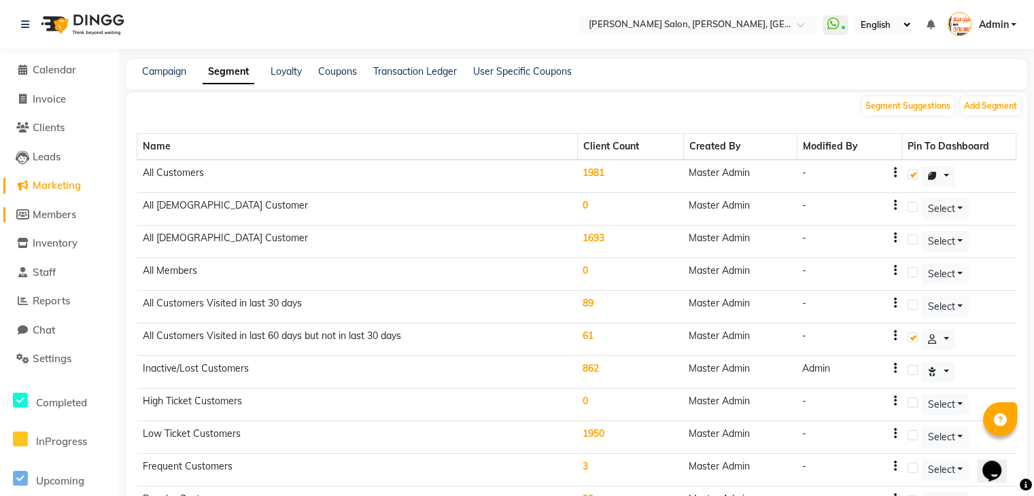
click at [63, 212] on span "Members" at bounding box center [54, 214] width 43 height 13
select select
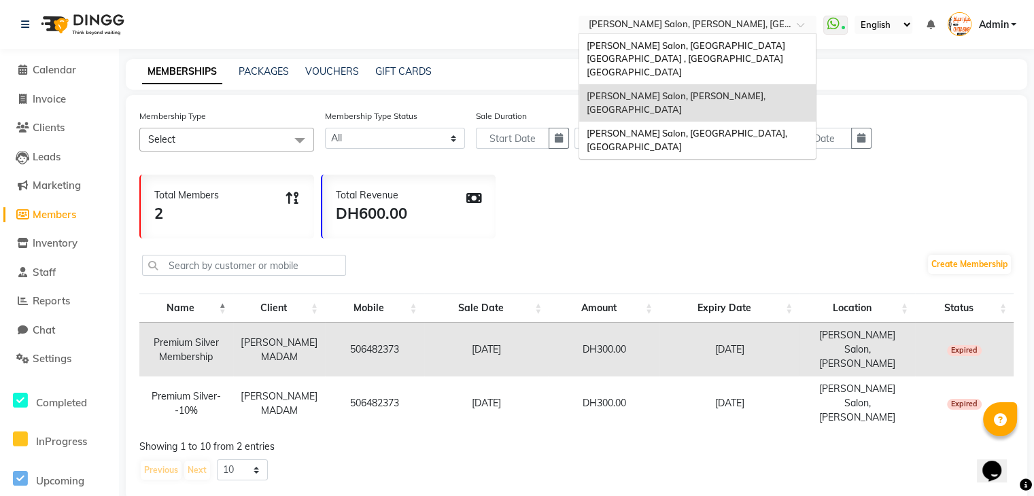
click at [801, 22] on span at bounding box center [804, 29] width 17 height 14
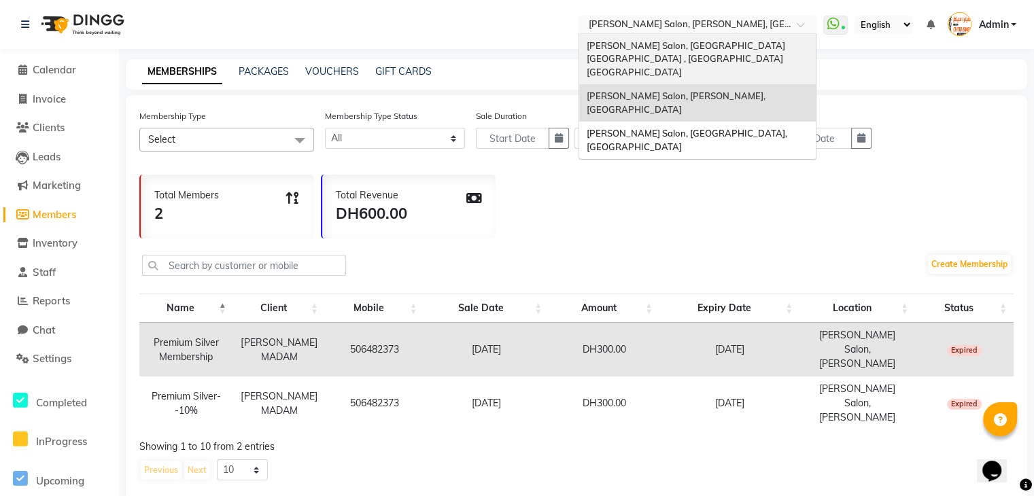
click at [782, 41] on span "[PERSON_NAME] Salon, [GEOGRAPHIC_DATA] [GEOGRAPHIC_DATA] , [GEOGRAPHIC_DATA] [G…" at bounding box center [686, 58] width 200 height 37
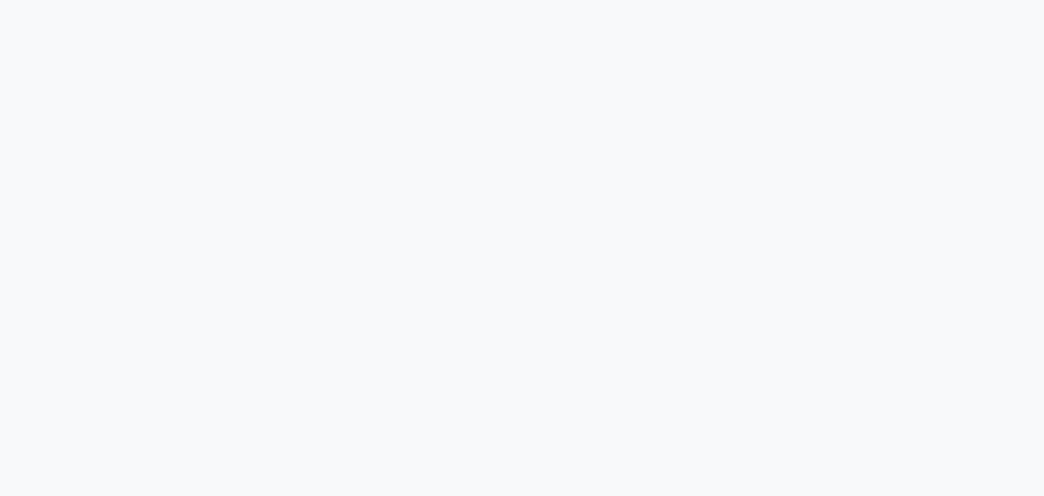
select select
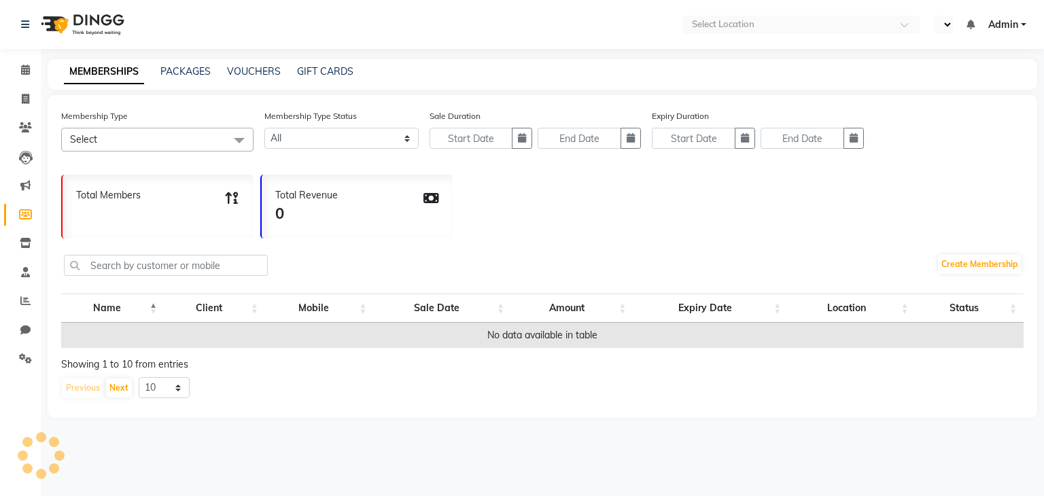
select select "en"
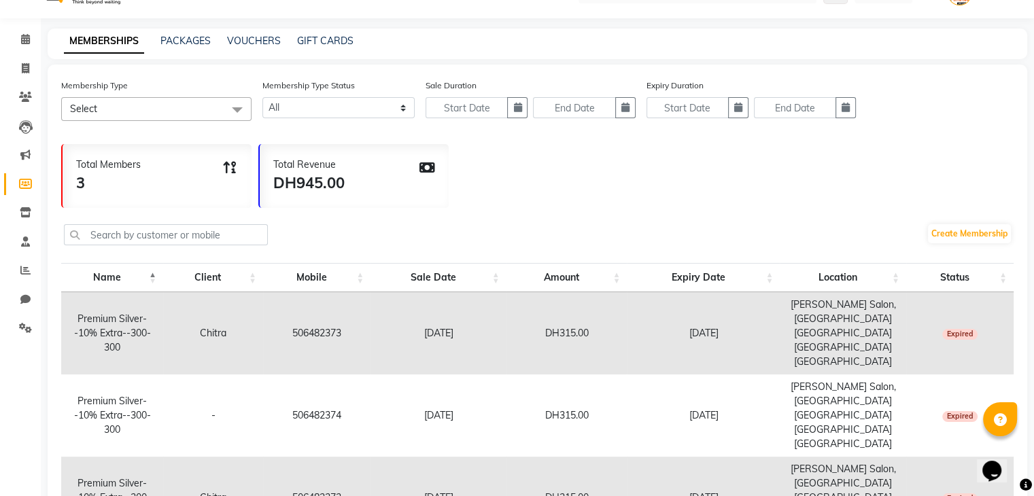
scroll to position [79, 0]
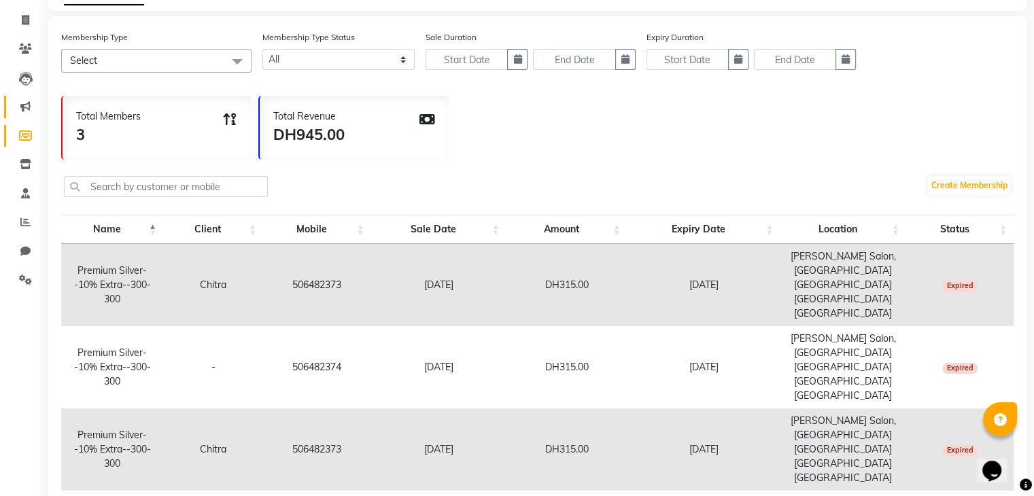
click at [22, 118] on link "Marketing" at bounding box center [20, 107] width 33 height 22
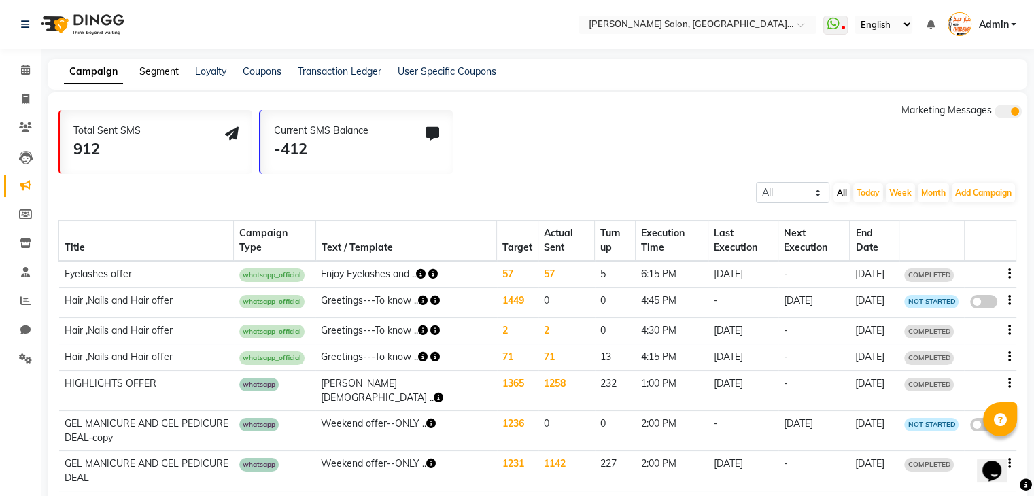
click at [166, 74] on link "Segment" at bounding box center [158, 71] width 39 height 12
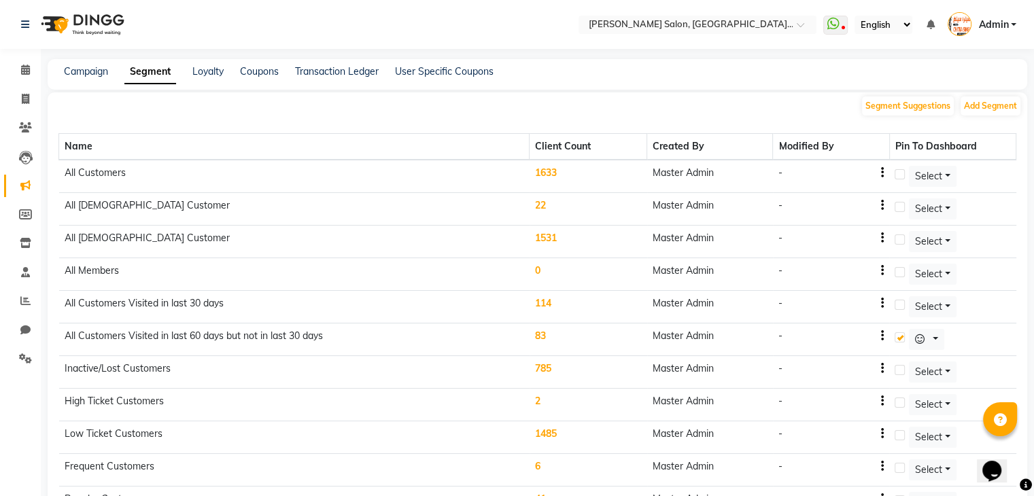
click at [147, 71] on link "Segment" at bounding box center [150, 72] width 52 height 24
click at [986, 105] on button "Add Segment" at bounding box center [990, 106] width 60 height 19
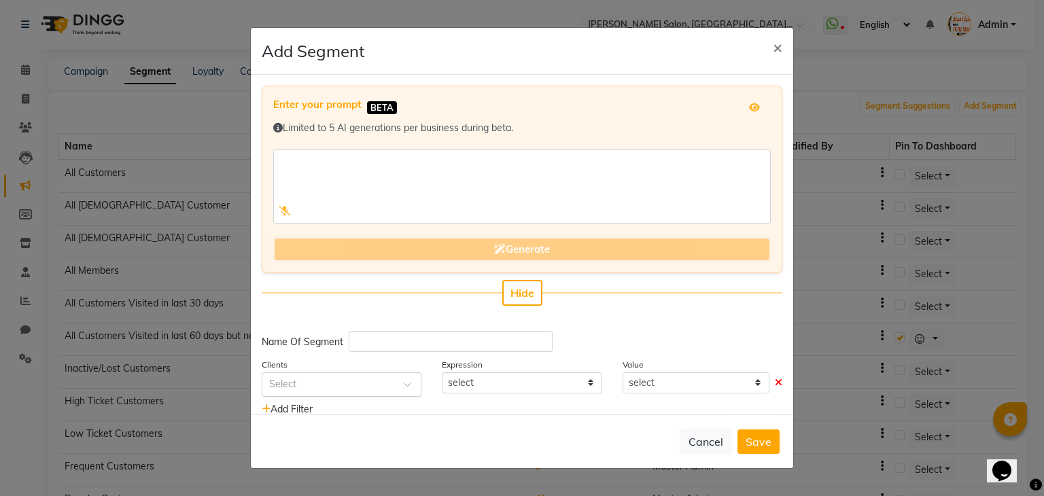
click at [389, 387] on div at bounding box center [341, 383] width 158 height 14
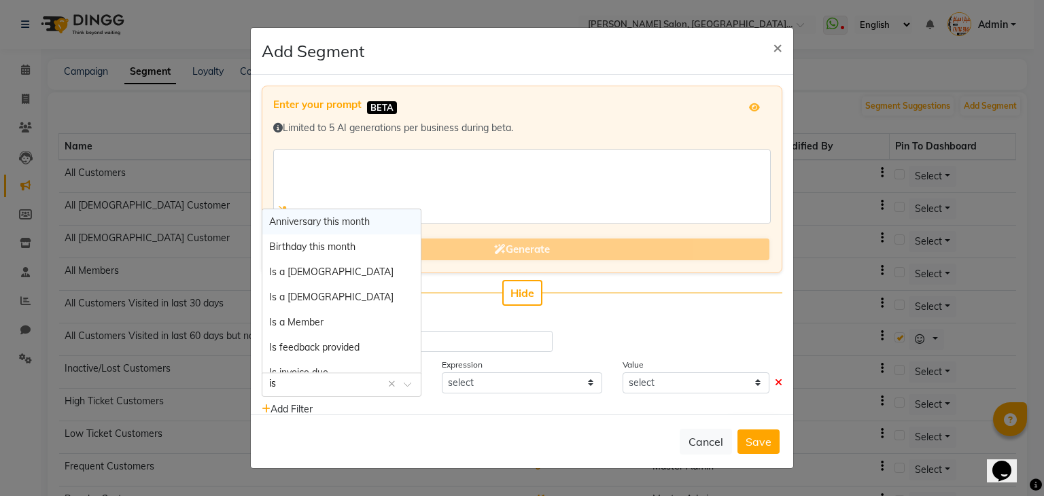
type input "is m"
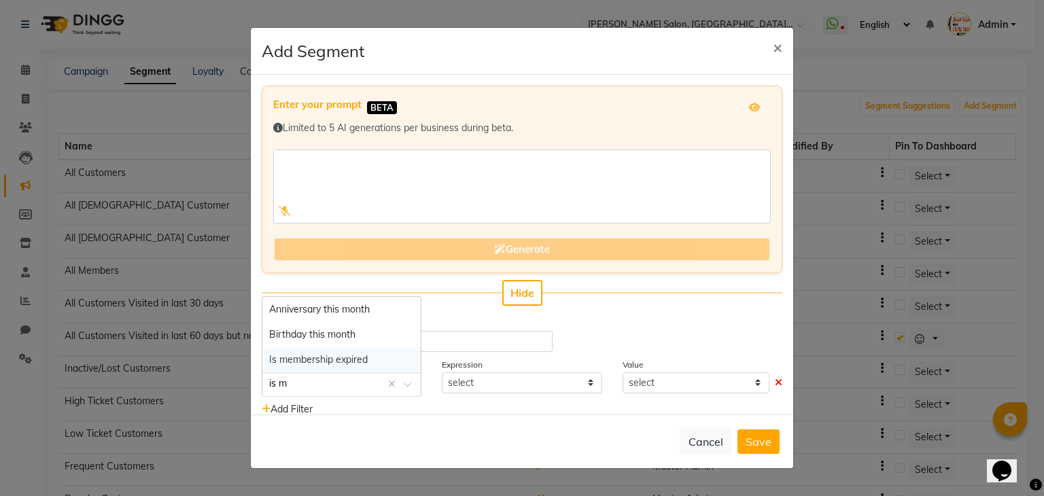
click at [348, 359] on span "Is membership expired" at bounding box center [318, 359] width 99 height 12
select select "="
select select "true"
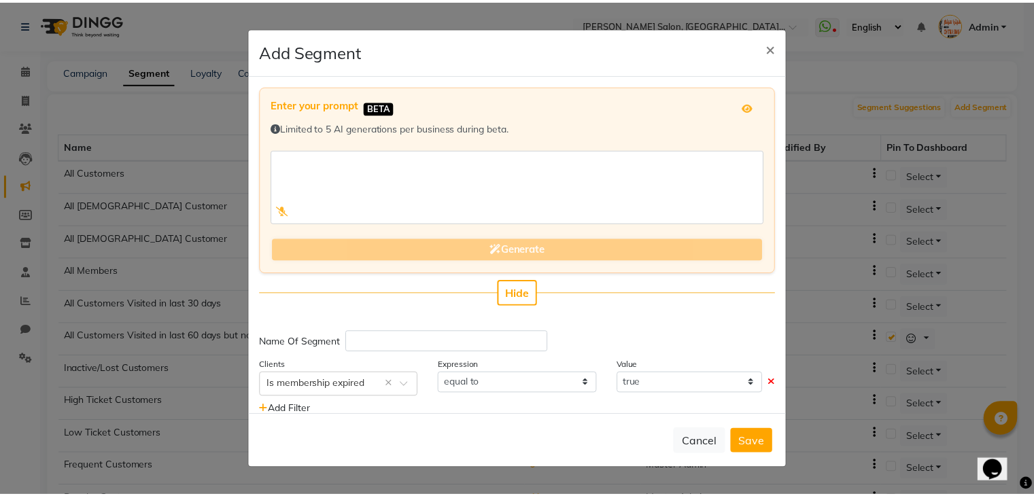
scroll to position [33, 0]
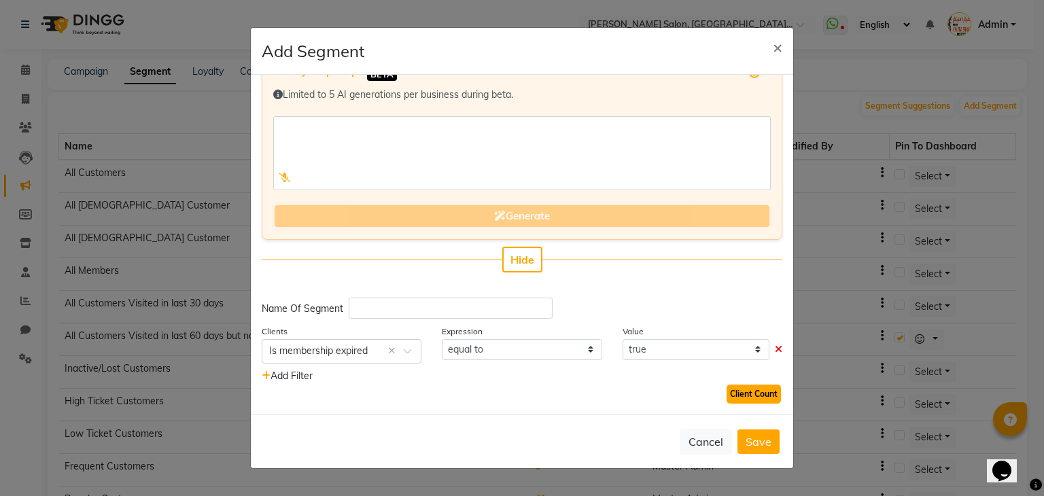
click at [735, 389] on button "Client Count" at bounding box center [753, 394] width 54 height 19
click at [777, 45] on span "×" at bounding box center [778, 47] width 10 height 20
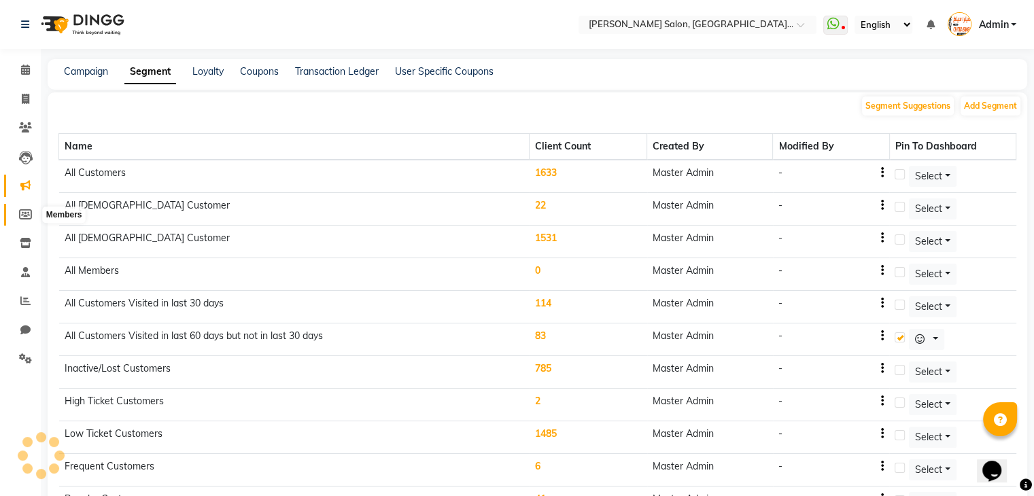
click at [22, 207] on span at bounding box center [26, 215] width 24 height 16
select select
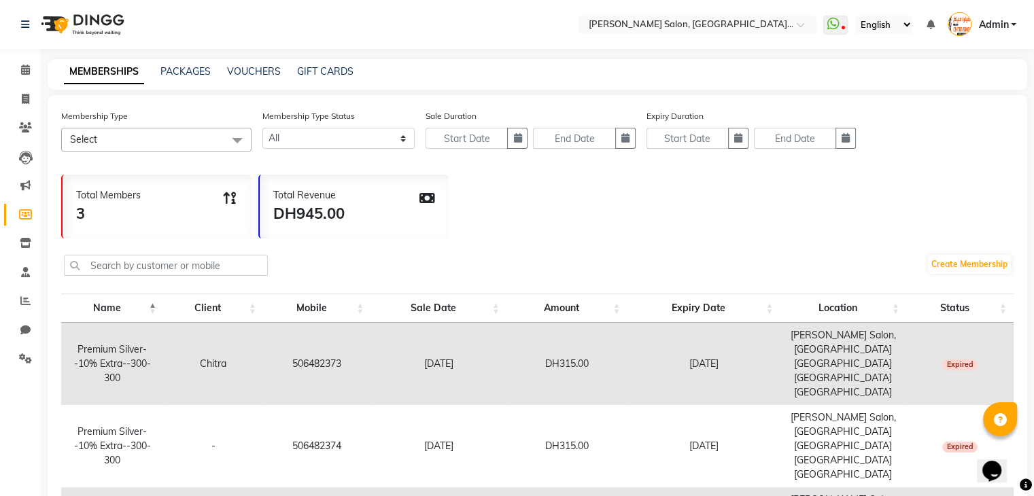
scroll to position [79, 0]
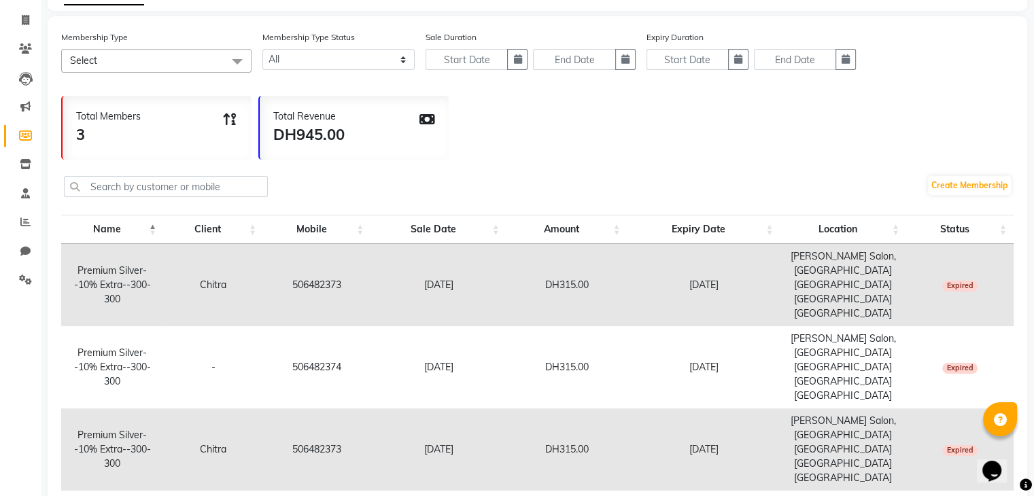
click at [0, 137] on li "Members" at bounding box center [20, 136] width 41 height 29
click at [0, 139] on li "Members" at bounding box center [20, 136] width 41 height 29
click at [239, 54] on span at bounding box center [237, 62] width 27 height 26
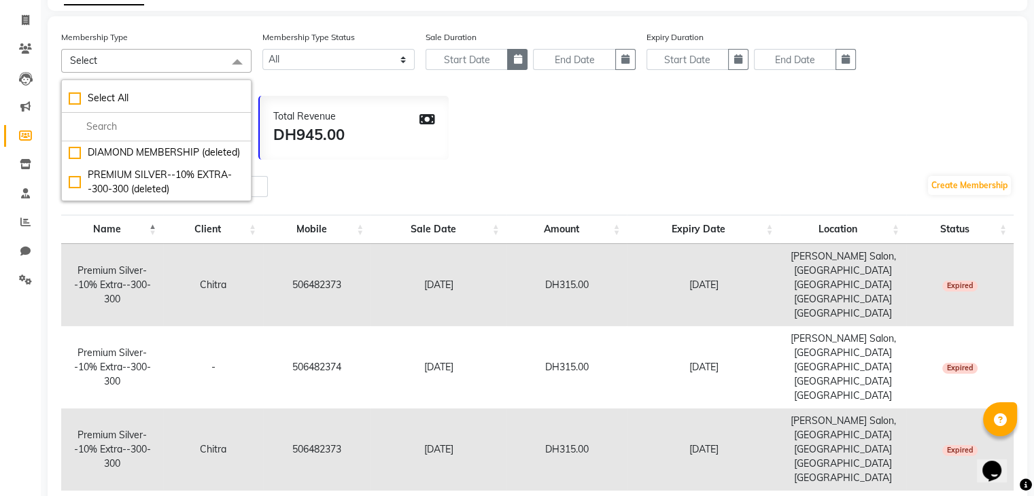
click at [514, 56] on icon "button" at bounding box center [517, 59] width 8 height 10
select select "9"
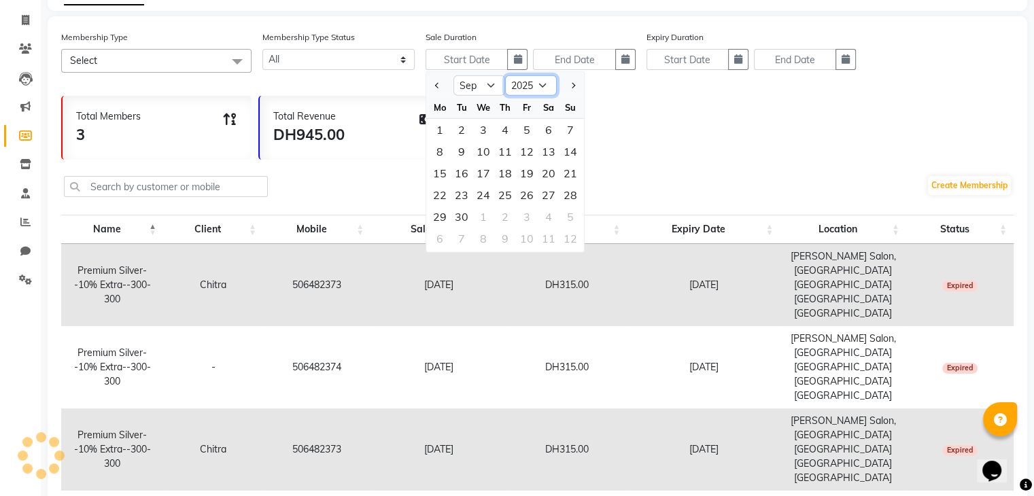
click at [544, 88] on select "2015 2016 2017 2018 2019 2020 2021 2022 2023 2024 2025 2026 2027 2028 2029 2030…" at bounding box center [531, 85] width 52 height 20
select select "2024"
click at [505, 76] on select "2015 2016 2017 2018 2019 2020 2021 2022 2023 2024 2025 2026 2027 2028 2029 2030…" at bounding box center [531, 85] width 52 height 20
click at [569, 128] on div "1" at bounding box center [570, 130] width 22 height 22
type input "01-09-2024"
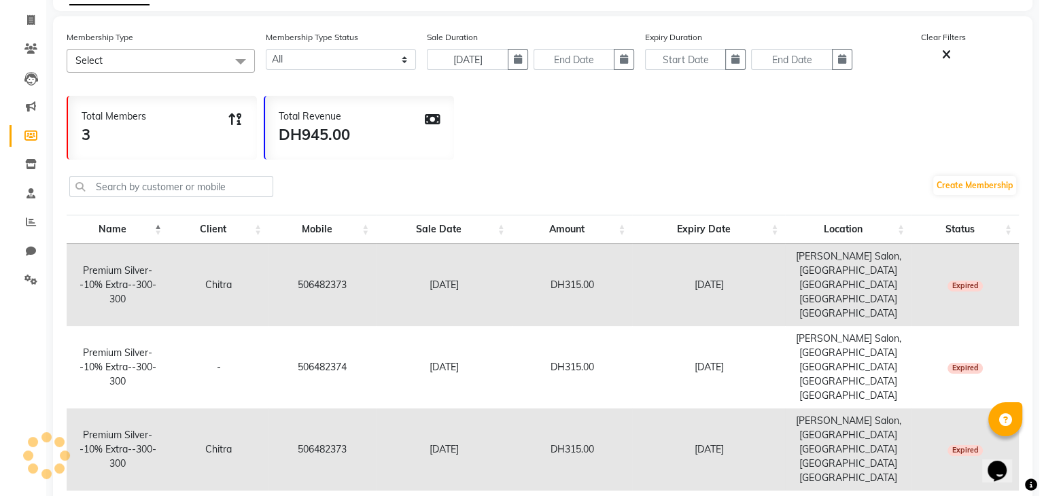
scroll to position [0, 0]
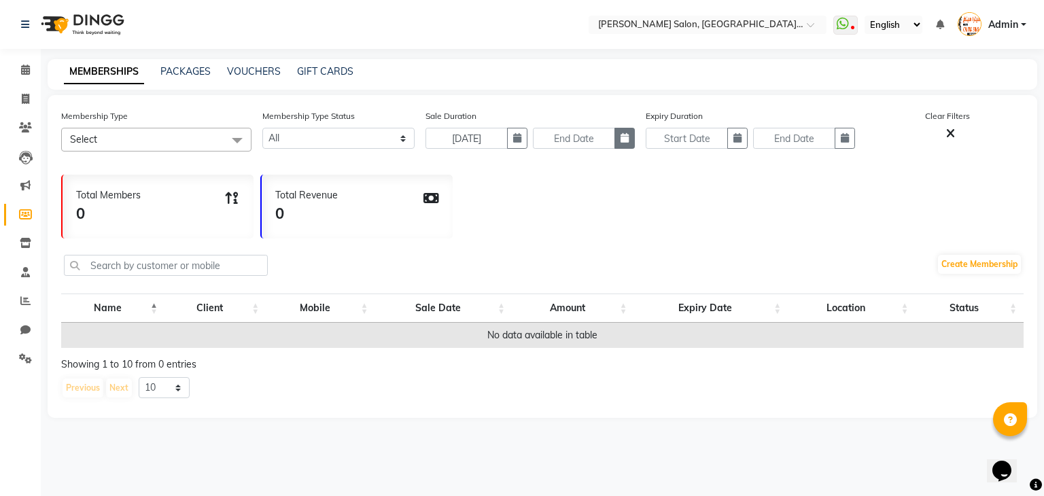
click at [623, 141] on icon "button" at bounding box center [624, 138] width 8 height 10
select select "9"
select select "2025"
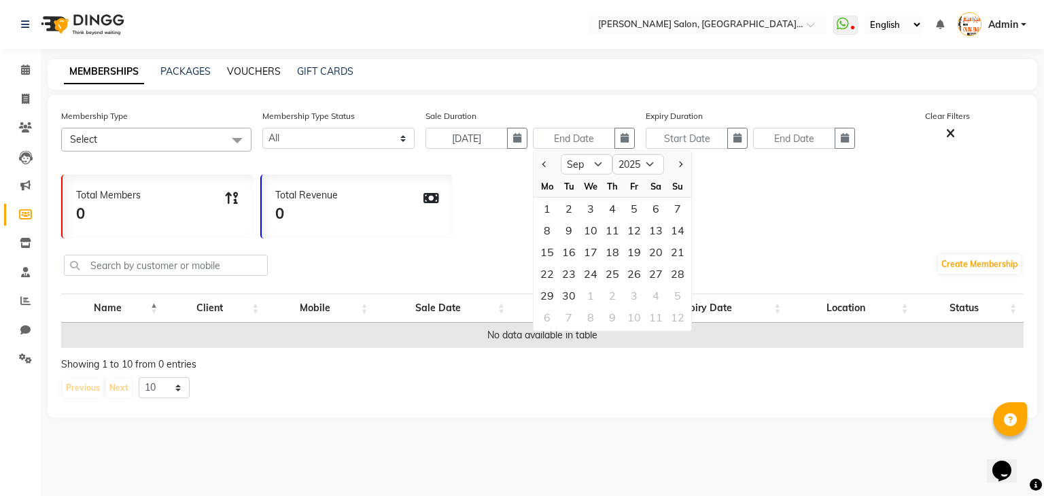
click at [257, 71] on link "VOUCHERS" at bounding box center [254, 71] width 54 height 12
select select
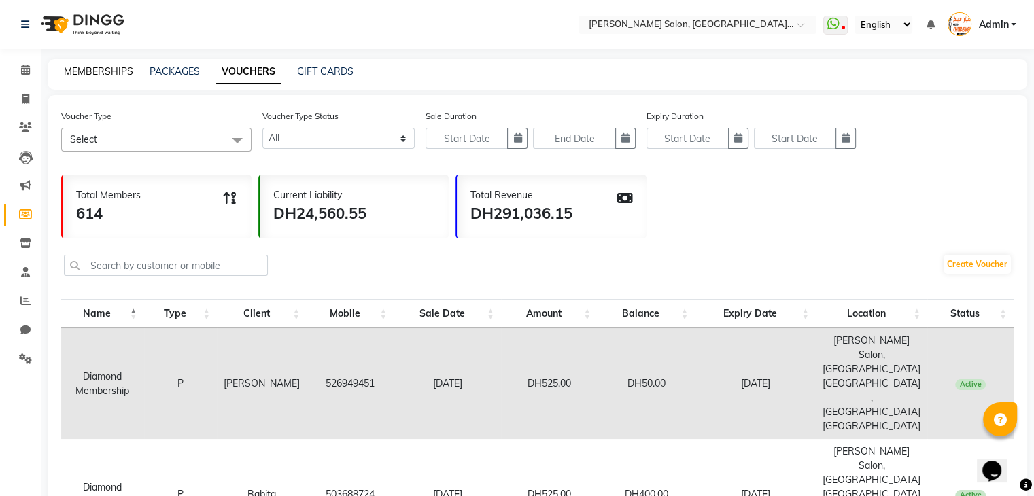
click at [89, 74] on link "MEMBERSHIPS" at bounding box center [98, 71] width 69 height 12
select select
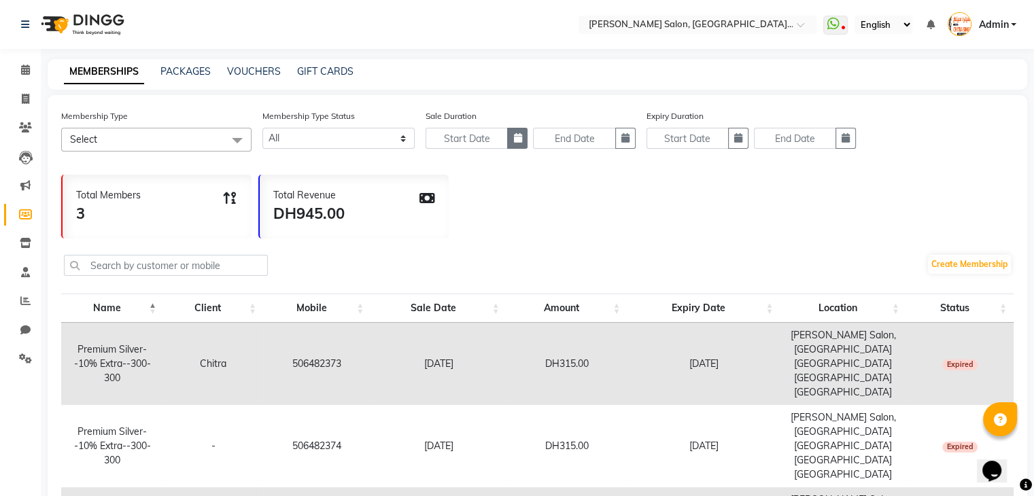
click at [516, 137] on icon "button" at bounding box center [517, 138] width 8 height 10
select select "9"
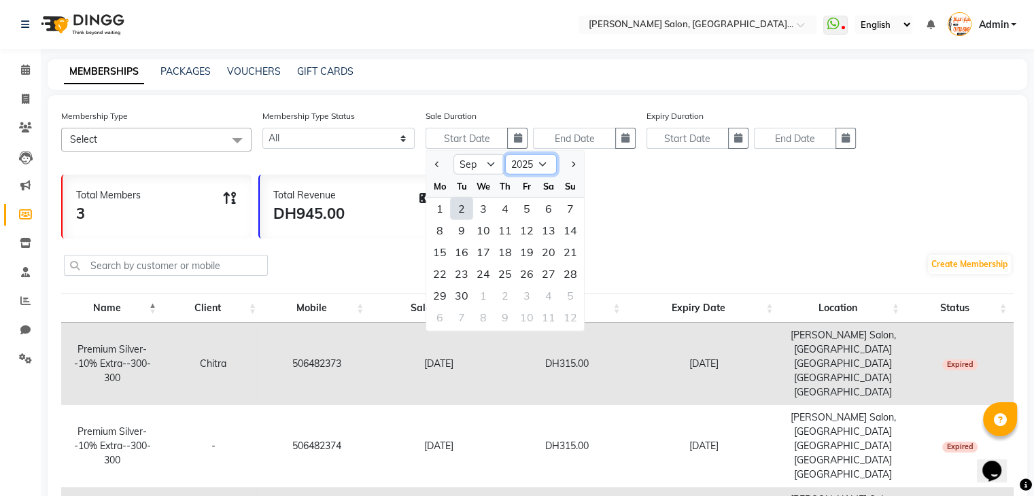
click at [525, 164] on select "2015 2016 2017 2018 2019 2020 2021 2022 2023 2024 2025 2026 2027 2028 2029 2030…" at bounding box center [531, 164] width 52 height 20
select select "2023"
click at [505, 155] on select "2015 2016 2017 2018 2019 2020 2021 2022 2023 2024 2025 2026 2027 2028 2029 2030…" at bounding box center [531, 164] width 52 height 20
click at [435, 168] on button "Previous month" at bounding box center [438, 165] width 12 height 22
select select "8"
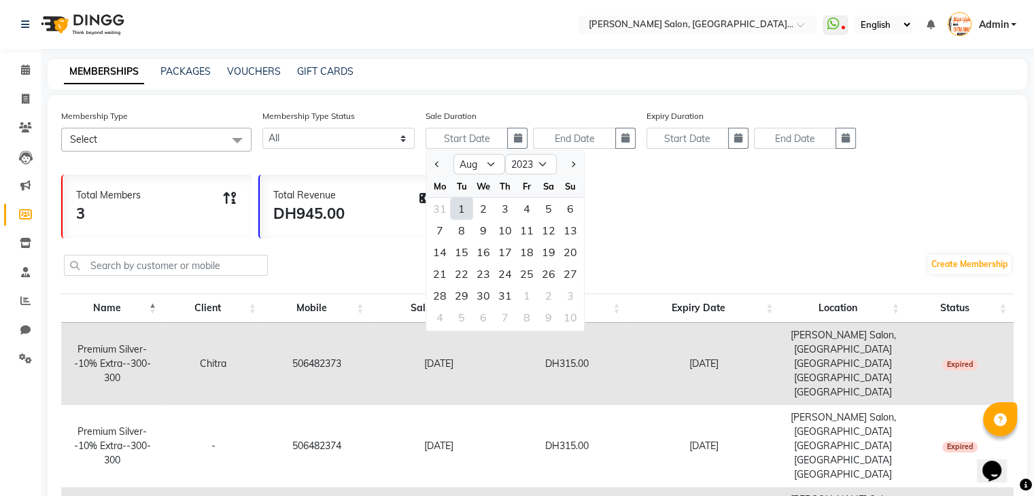
drag, startPoint x: 451, startPoint y: 204, endPoint x: 459, endPoint y: 209, distance: 10.4
click at [459, 209] on div "1" at bounding box center [462, 209] width 22 height 22
type input "01-08-2023"
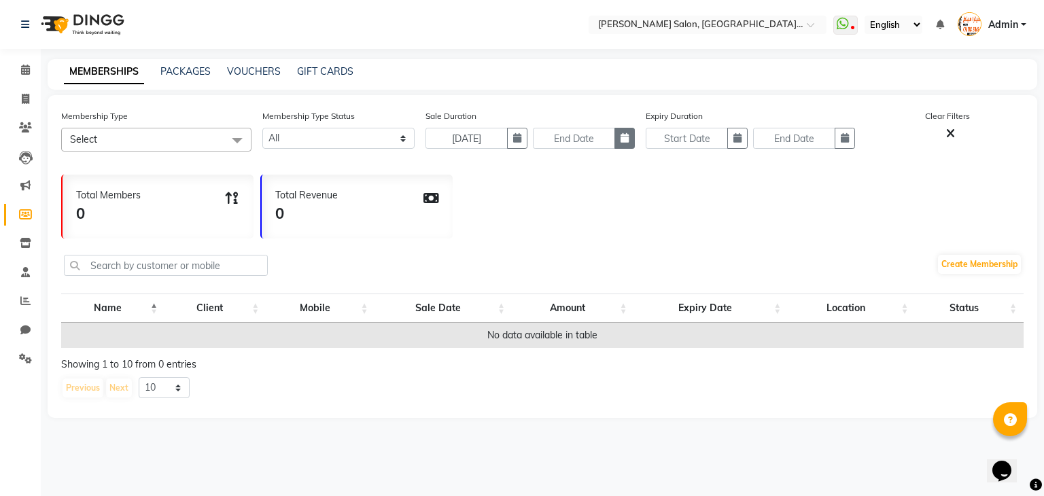
click at [619, 139] on button "button" at bounding box center [624, 138] width 20 height 21
select select "9"
select select "2025"
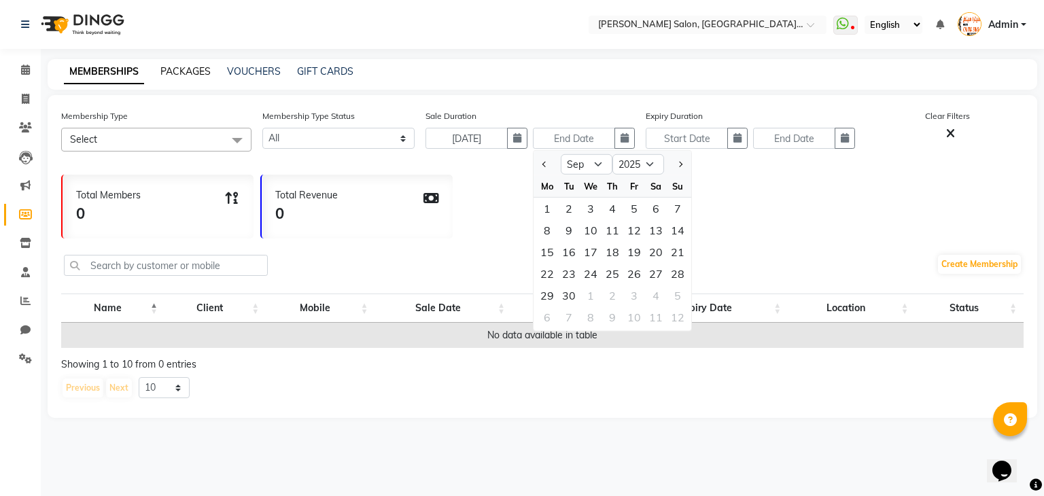
click at [173, 70] on link "PACKAGES" at bounding box center [185, 71] width 50 height 12
select select
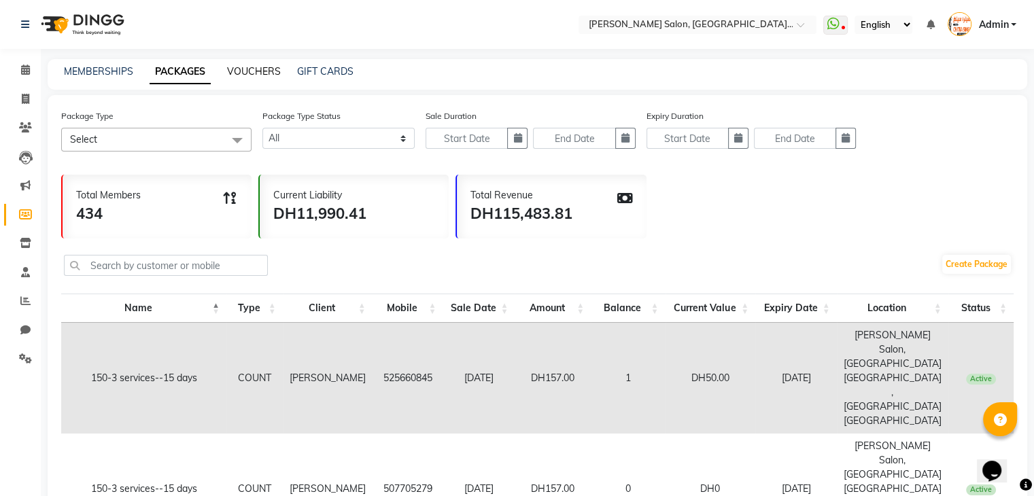
click at [272, 75] on link "VOUCHERS" at bounding box center [254, 71] width 54 height 12
select select
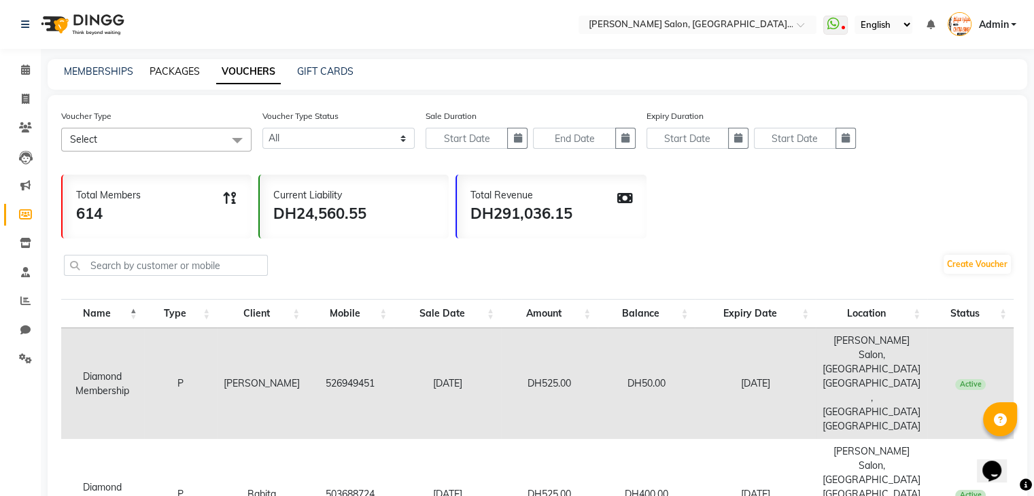
click at [179, 74] on link "PACKAGES" at bounding box center [175, 71] width 50 height 12
select select
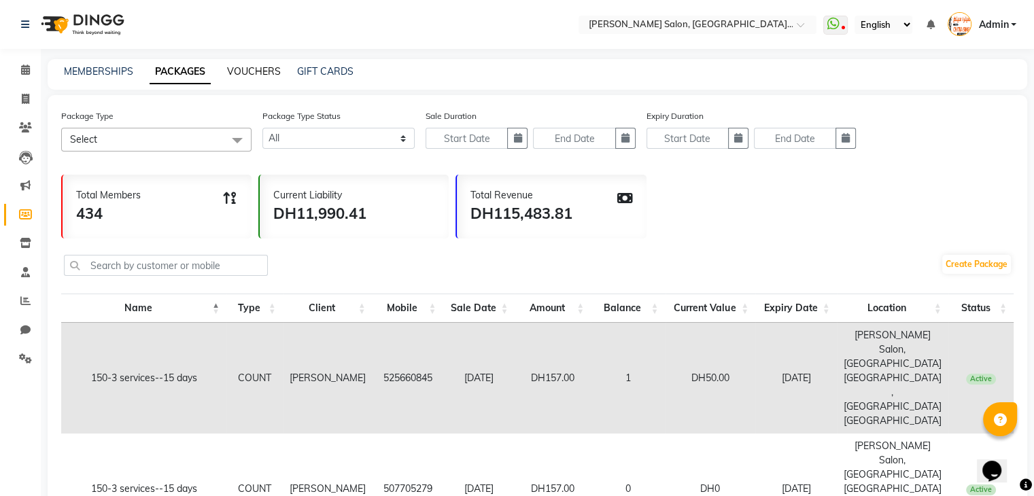
click at [260, 71] on link "VOUCHERS" at bounding box center [254, 71] width 54 height 12
select select
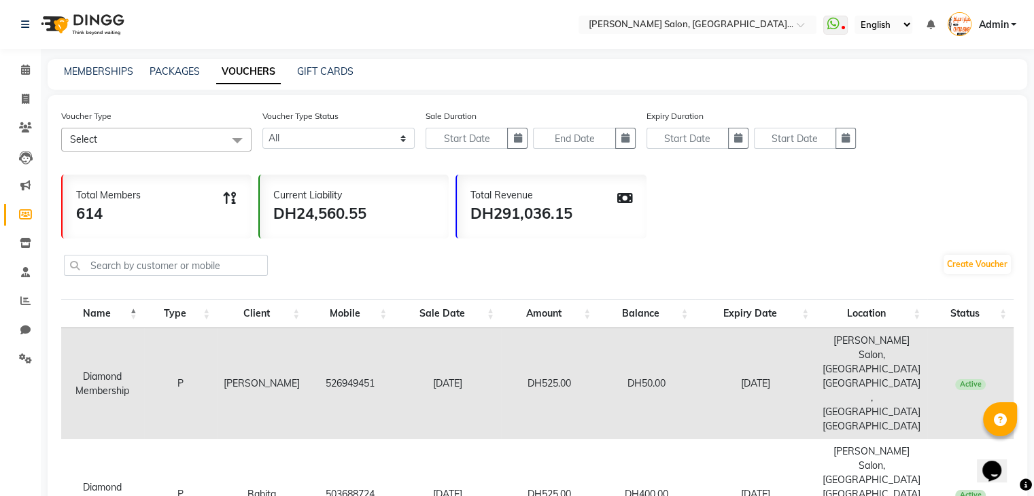
click at [280, 78] on div "MEMBERSHIPS PACKAGES VOUCHERS GIFT CARDS" at bounding box center [529, 72] width 963 height 14
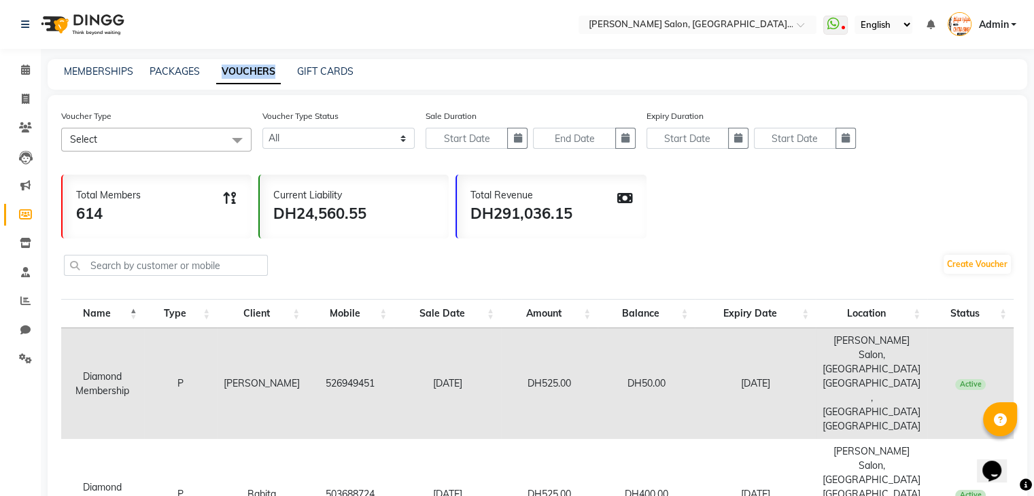
click at [280, 78] on div "MEMBERSHIPS PACKAGES VOUCHERS GIFT CARDS" at bounding box center [529, 72] width 963 height 14
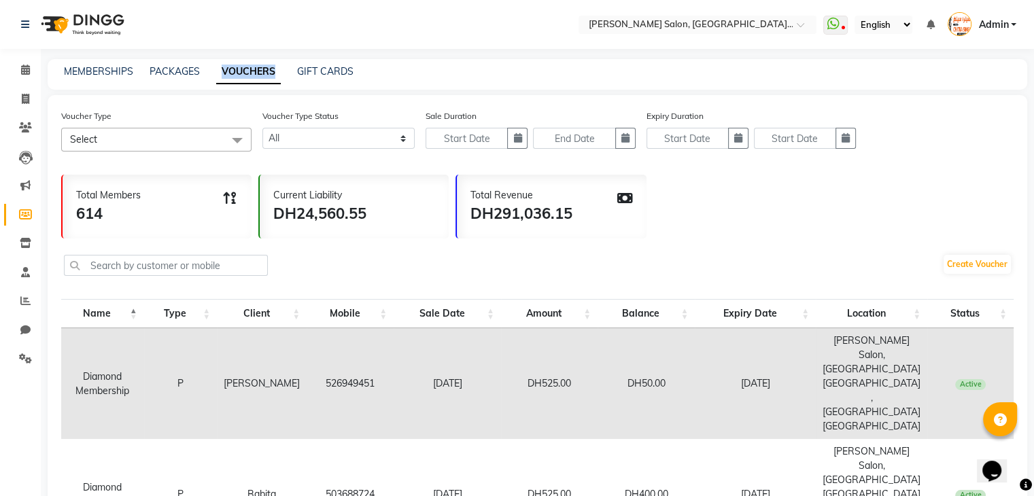
click at [280, 78] on div "MEMBERSHIPS PACKAGES VOUCHERS GIFT CARDS" at bounding box center [529, 72] width 963 height 14
click at [25, 25] on icon at bounding box center [25, 25] width 8 height 10
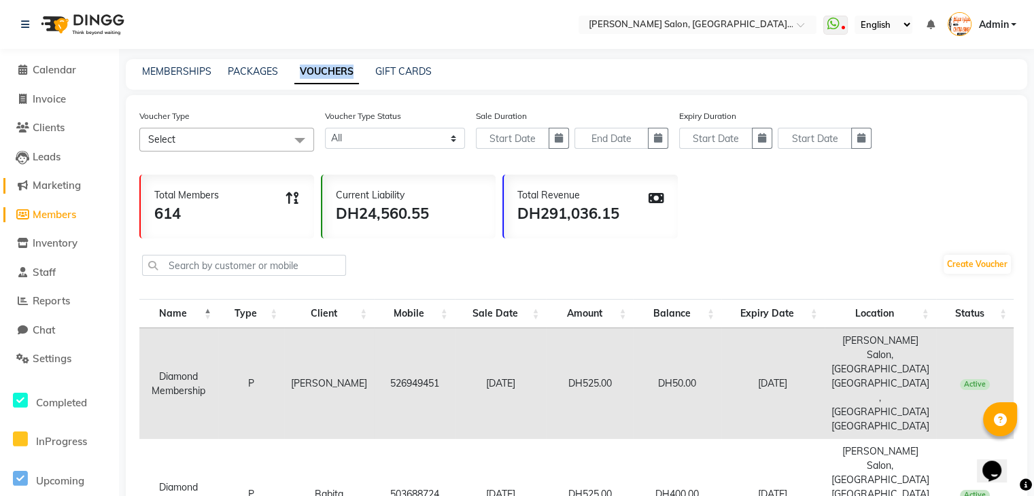
click at [63, 186] on span "Marketing" at bounding box center [57, 185] width 48 height 13
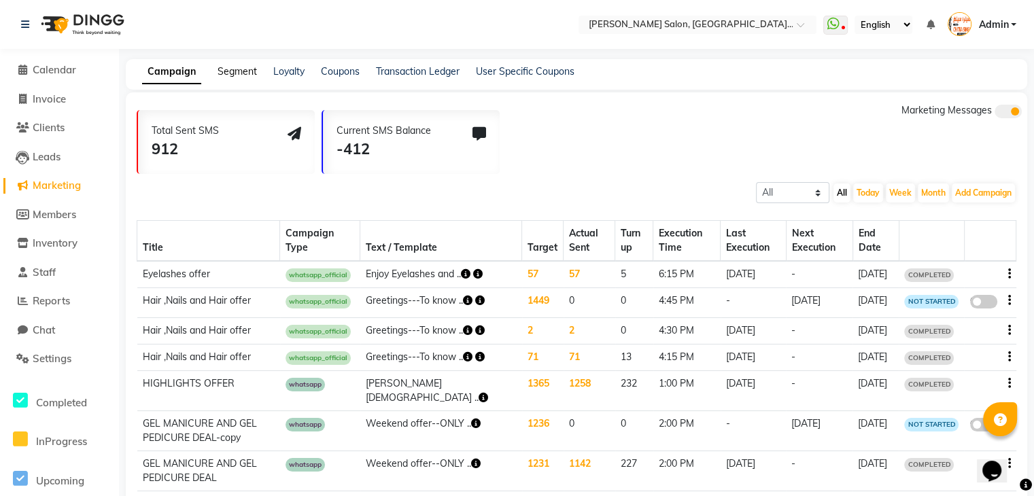
click at [232, 69] on link "Segment" at bounding box center [236, 71] width 39 height 12
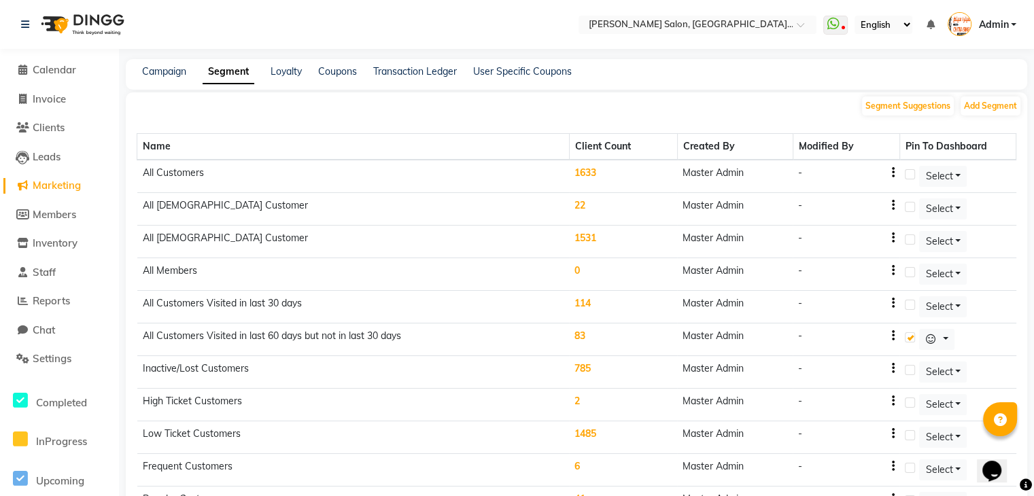
click at [886, 218] on td "-" at bounding box center [845, 209] width 107 height 33
click at [994, 107] on button "Add Segment" at bounding box center [990, 106] width 60 height 19
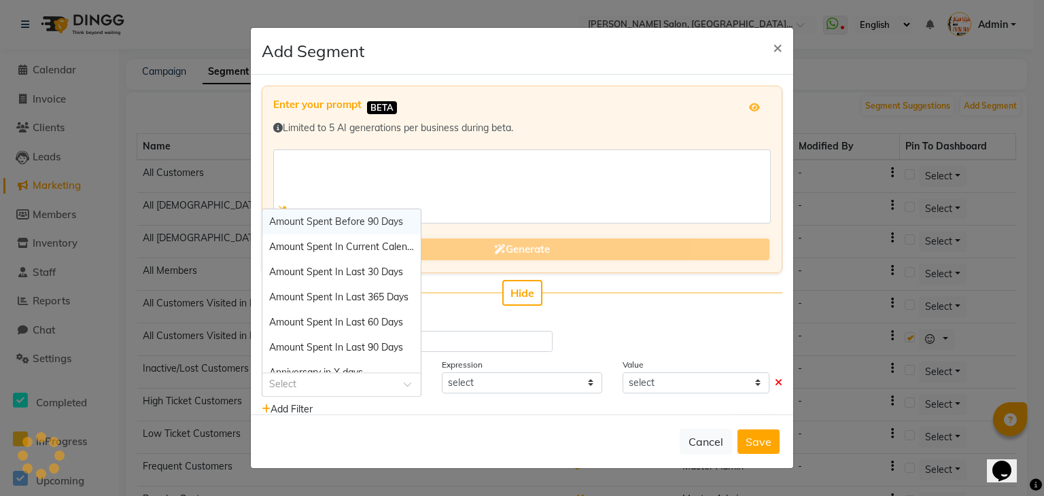
click at [346, 382] on input "text" at bounding box center [328, 383] width 118 height 14
type input "expi"
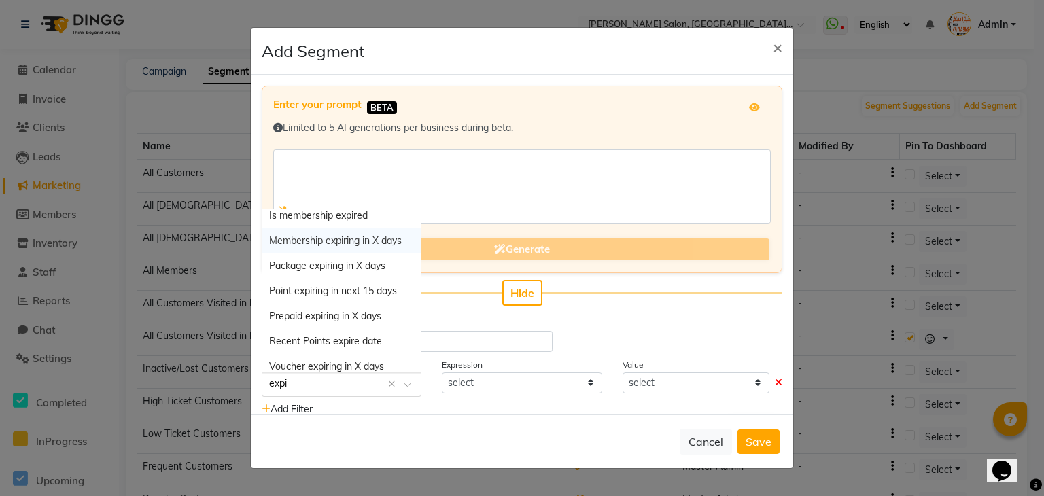
scroll to position [38, 0]
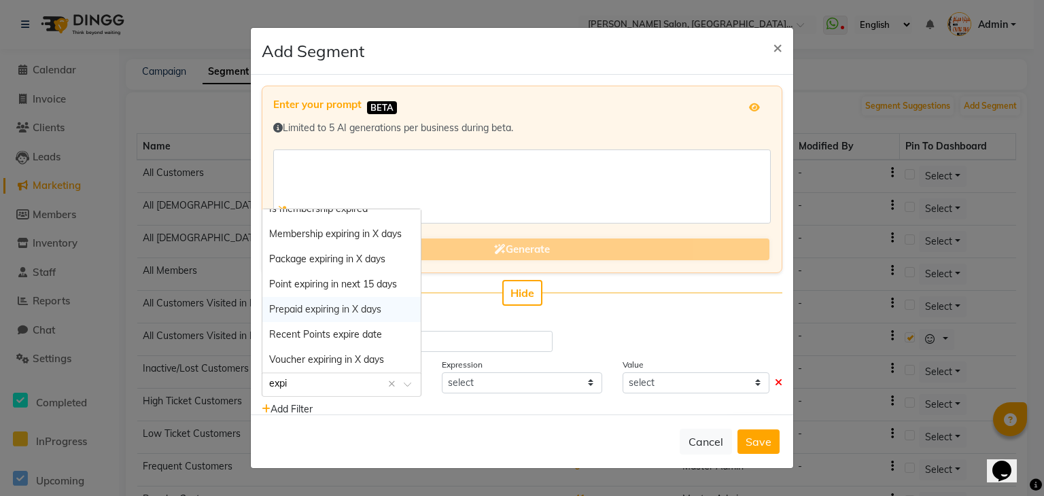
click at [329, 303] on span "Prepaid expiring in X days" at bounding box center [325, 309] width 112 height 12
select select "="
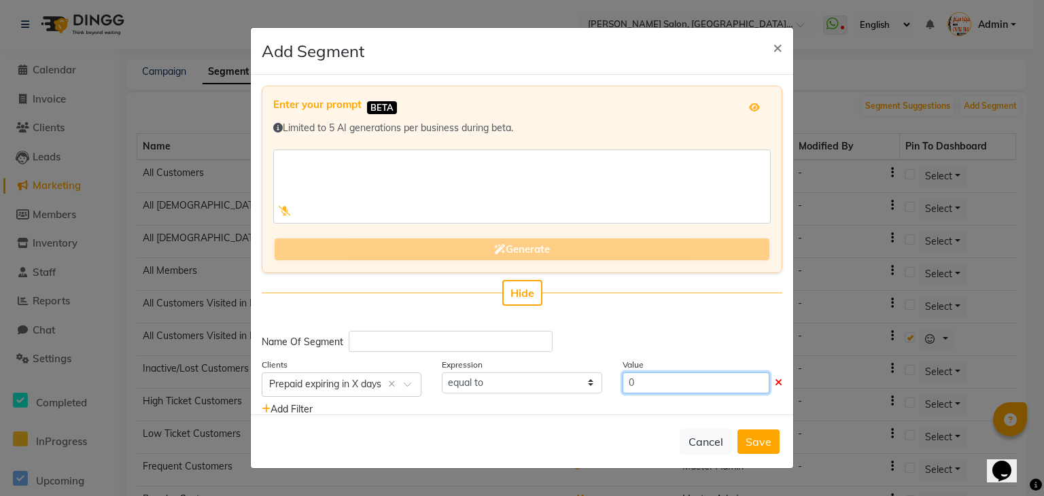
click at [652, 384] on input "0" at bounding box center [696, 382] width 147 height 21
type input "2"
type input "365"
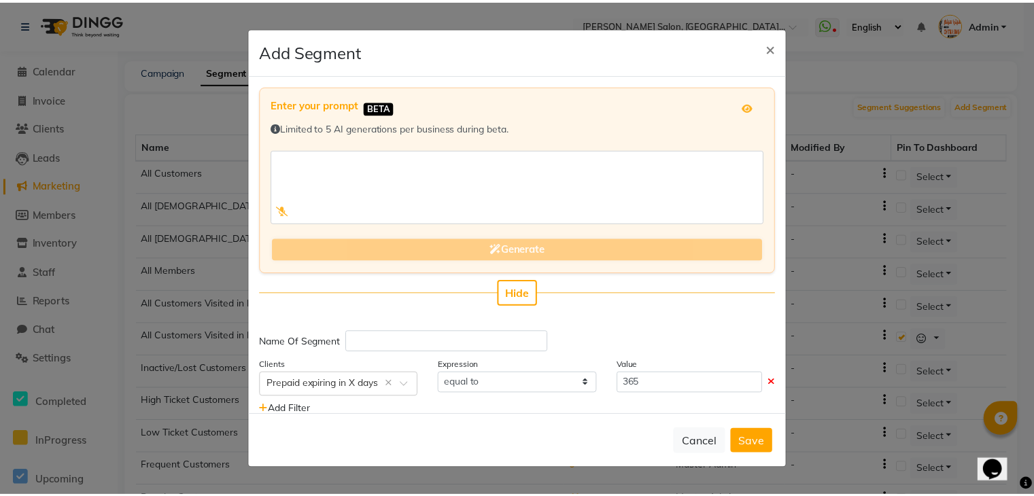
scroll to position [33, 0]
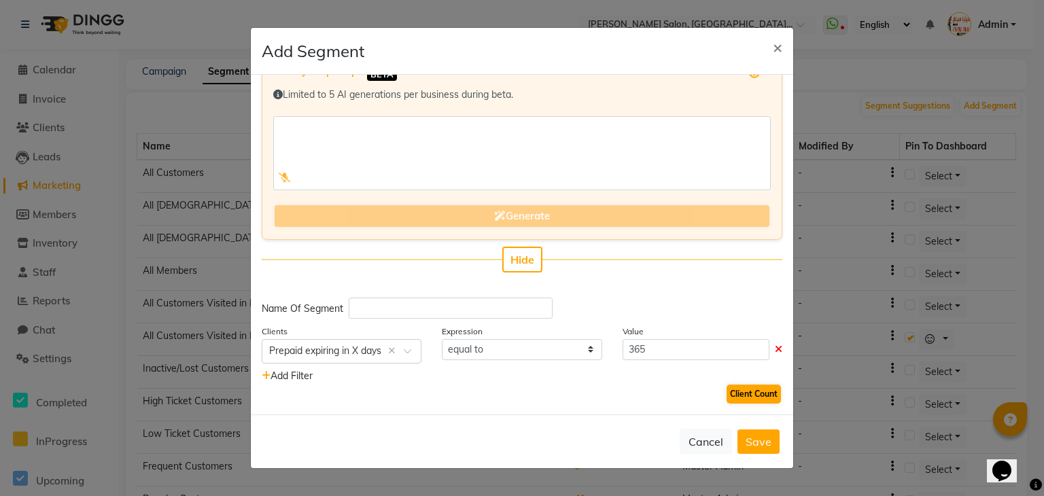
drag, startPoint x: 741, startPoint y: 403, endPoint x: 745, endPoint y: 391, distance: 12.7
click at [745, 391] on div "Client Count" at bounding box center [522, 394] width 521 height 22
click at [745, 391] on button "Client Count" at bounding box center [753, 394] width 54 height 19
click at [505, 343] on select "equal to greater than greater than or equal to less than less than or equal to" at bounding box center [522, 349] width 160 height 21
click at [653, 341] on input "365" at bounding box center [696, 349] width 147 height 21
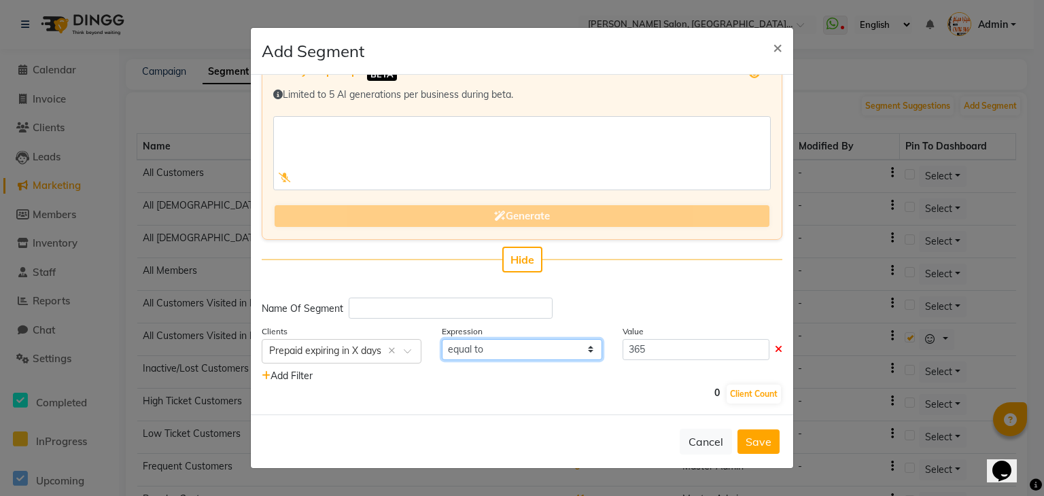
click at [479, 349] on select "equal to greater than greater than or equal to less than less than or equal to" at bounding box center [522, 349] width 160 height 21
select select "<="
click at [442, 339] on select "equal to greater than greater than or equal to less than less than or equal to" at bounding box center [522, 349] width 160 height 21
click at [743, 392] on button "Client Count" at bounding box center [753, 394] width 54 height 19
click at [764, 438] on button "Save" at bounding box center [758, 442] width 42 height 24
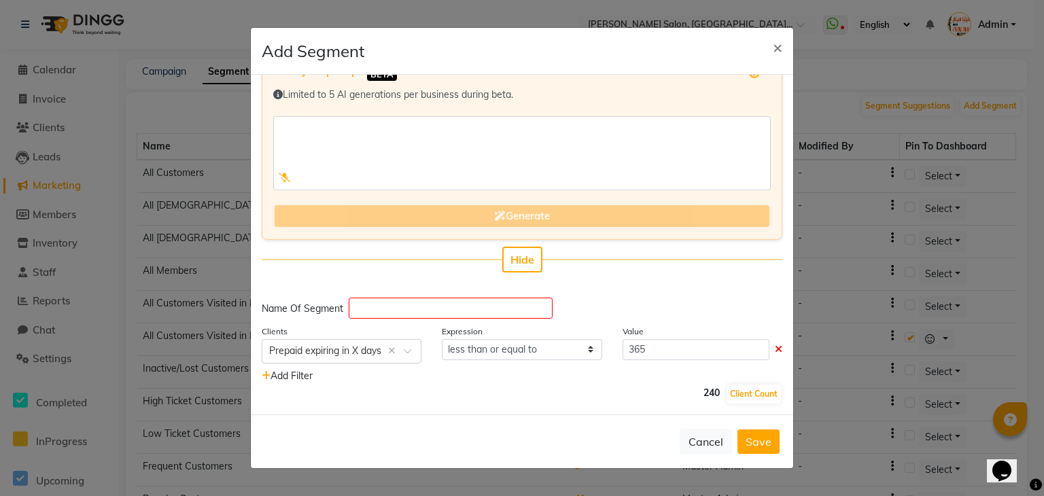
click at [451, 290] on div "Enter your prompt BETA Limited to 5 AI generations per business during beta. Ge…" at bounding box center [522, 245] width 542 height 340
click at [432, 302] on div "Enter your prompt BETA Limited to 5 AI generations per business during beta. Ge…" at bounding box center [522, 245] width 542 height 340
click at [432, 302] on input "text" at bounding box center [451, 308] width 204 height 21
type input "ex"
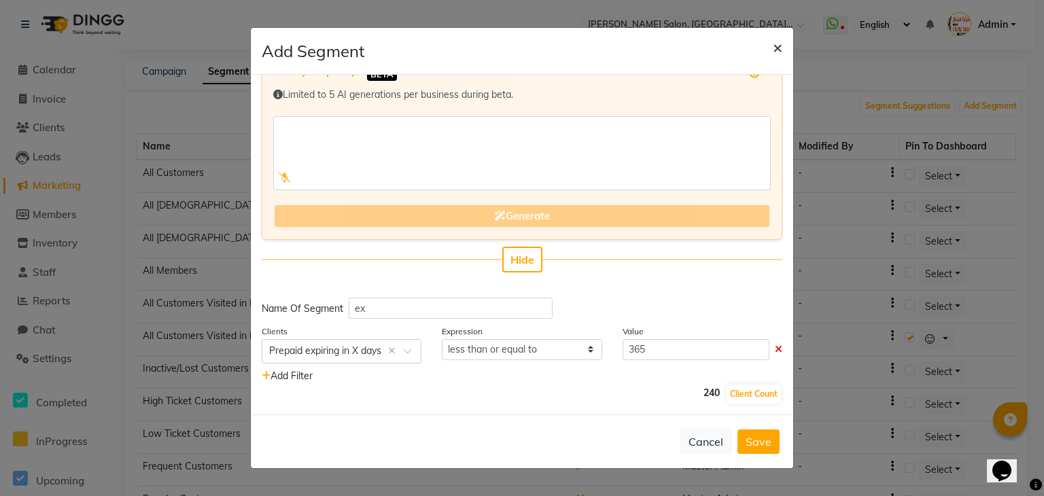
click at [771, 46] on button "×" at bounding box center [777, 47] width 31 height 38
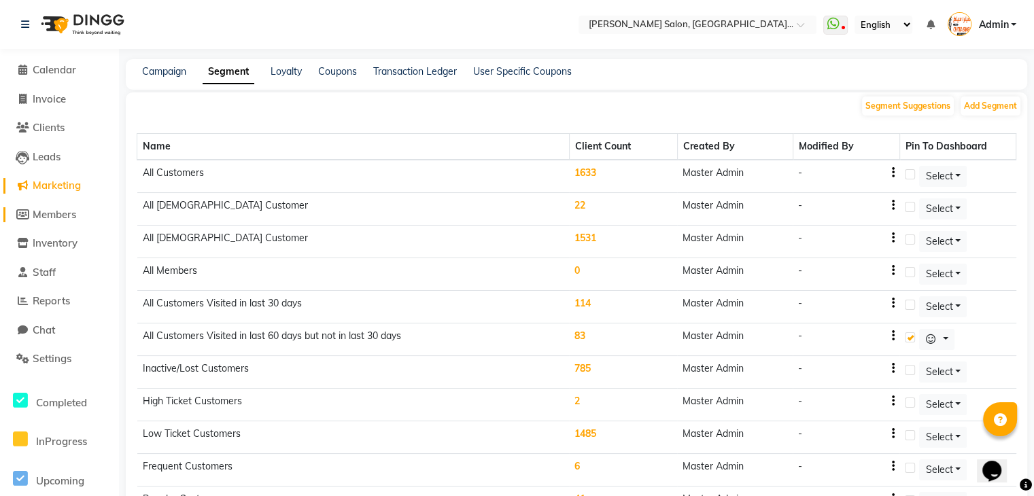
click at [56, 210] on span "Members" at bounding box center [54, 214] width 43 height 13
select select
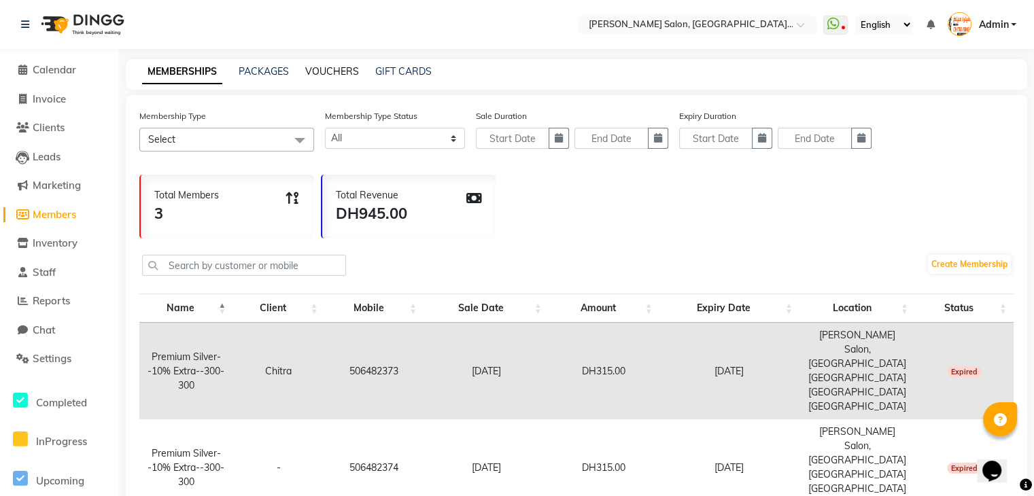
click at [329, 68] on link "VOUCHERS" at bounding box center [332, 71] width 54 height 12
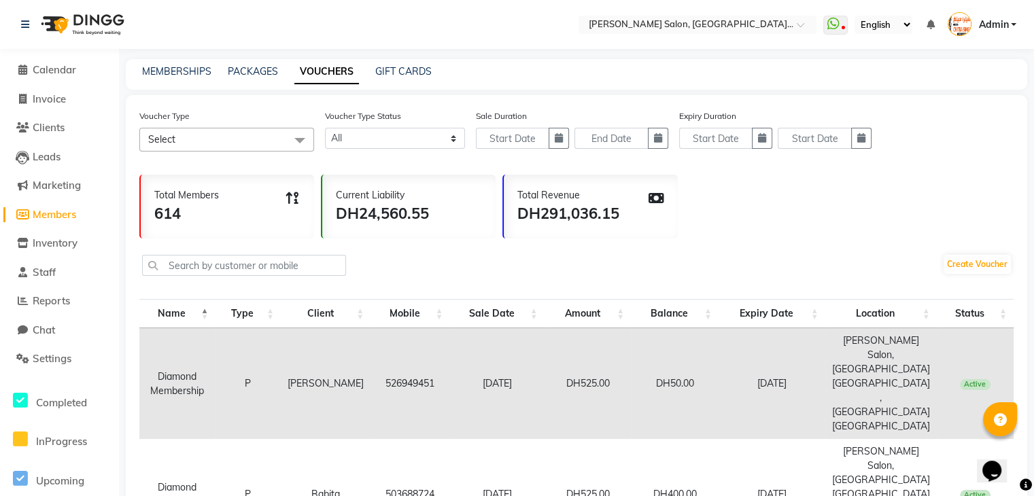
click at [217, 126] on div "Voucher Type Select Select All SILVER MEMBERSHIP DIAMOND MEMBERSHIP Anitha--man…" at bounding box center [226, 130] width 175 height 43
click at [411, 141] on select "Active Expired All" at bounding box center [395, 138] width 140 height 21
select select "false"
click at [325, 128] on select "Active Expired All" at bounding box center [395, 138] width 140 height 21
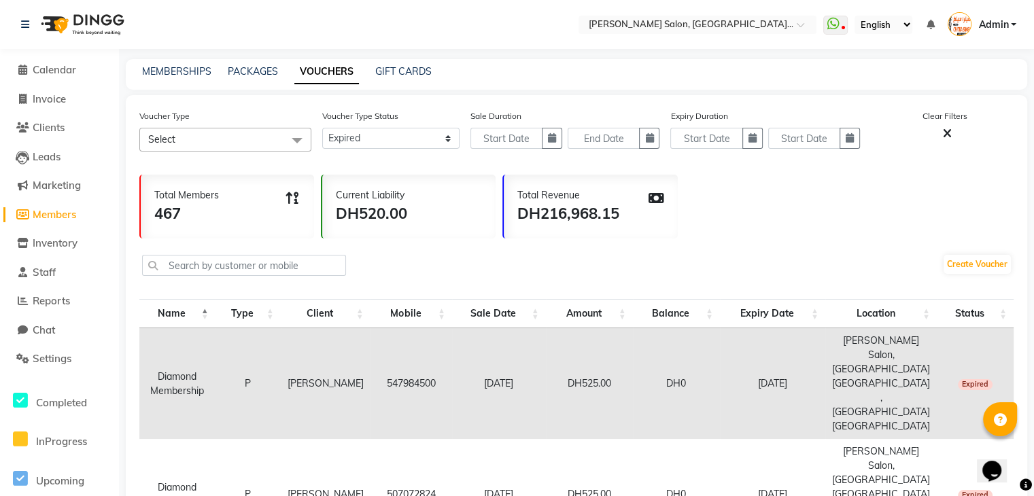
click at [290, 145] on span at bounding box center [296, 141] width 27 height 26
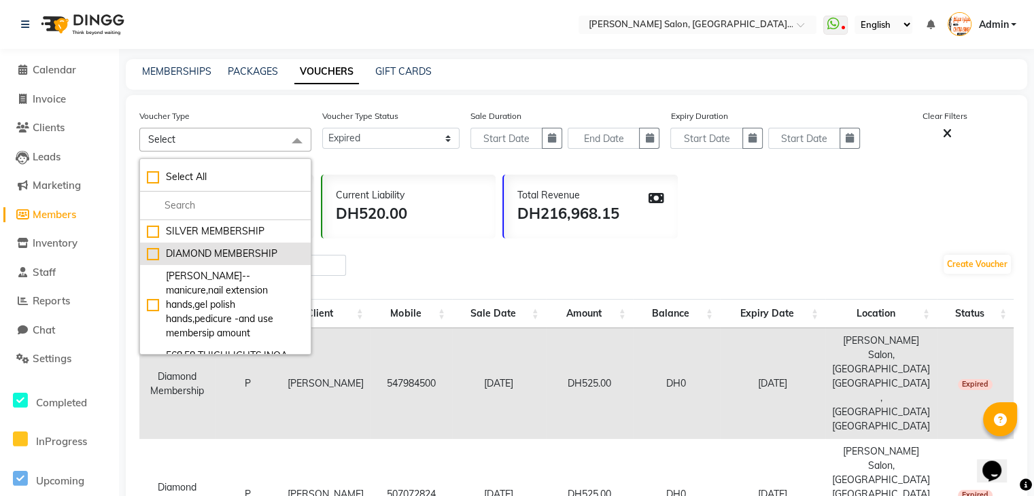
click at [150, 255] on div "DIAMOND MEMBERSHIP" at bounding box center [225, 254] width 157 height 14
checkbox input "true"
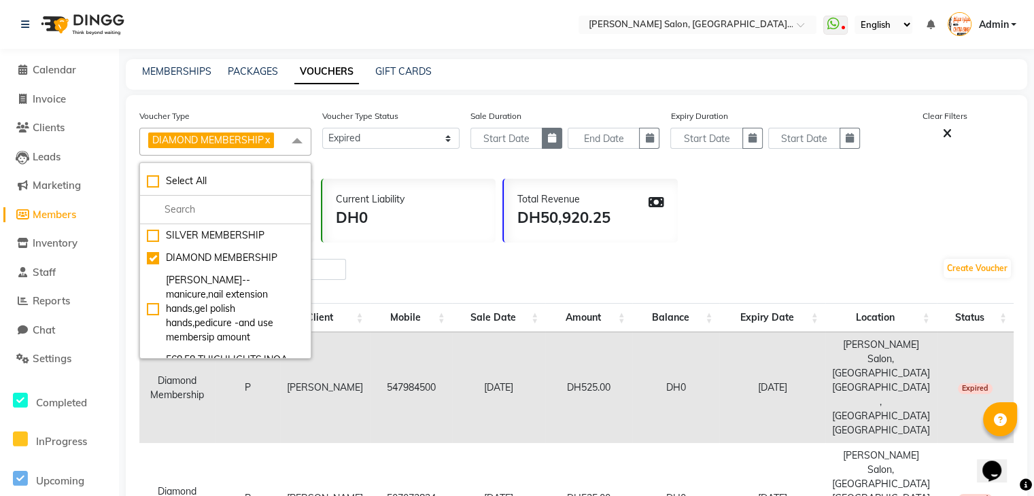
click at [555, 136] on icon "button" at bounding box center [552, 138] width 8 height 10
select select "9"
select select "2025"
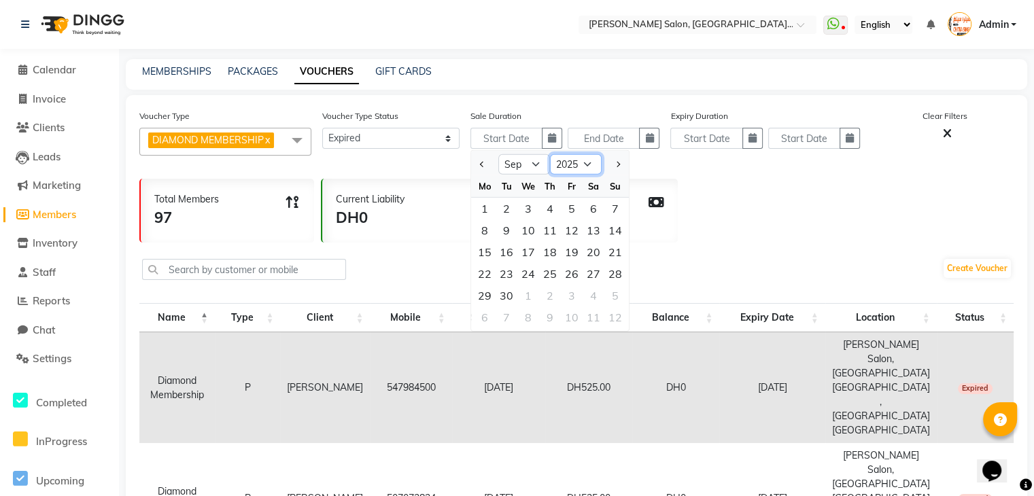
click at [584, 163] on select "2015 2016 2017 2018 2019 2020 2021 2022 2023 2024 2025 2026 2027 2028 2029 2030…" at bounding box center [576, 164] width 52 height 20
click at [380, 0] on html "Select Location × Chitra Singh Salon, Al Jaddaf Dubai , Al Jaddaf Dubai WhatsAp…" at bounding box center [517, 248] width 1034 height 496
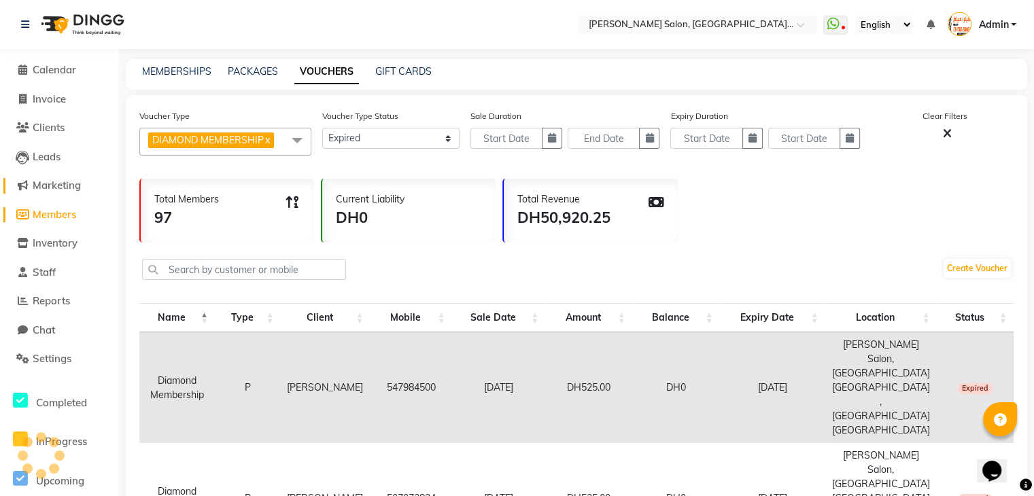
click at [60, 186] on span "Marketing" at bounding box center [57, 185] width 48 height 13
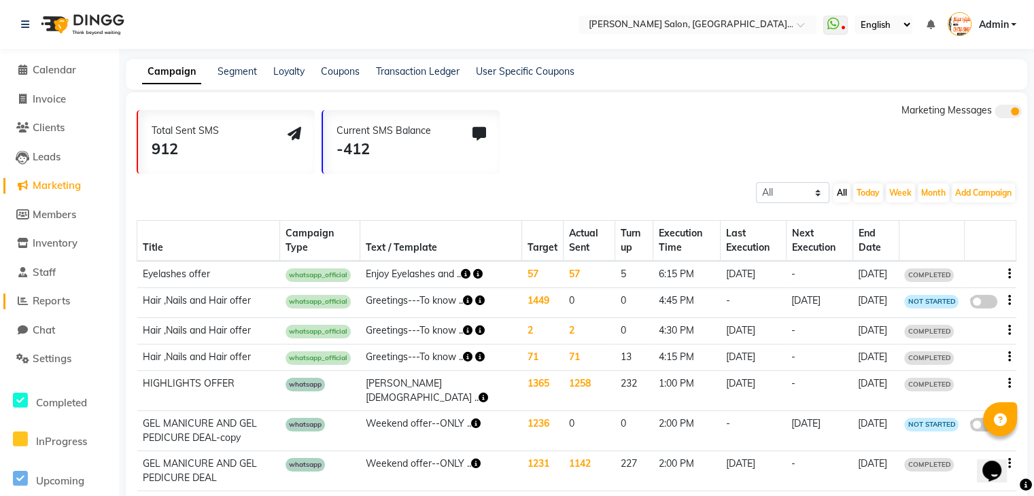
click at [61, 298] on span "Reports" at bounding box center [51, 300] width 37 height 13
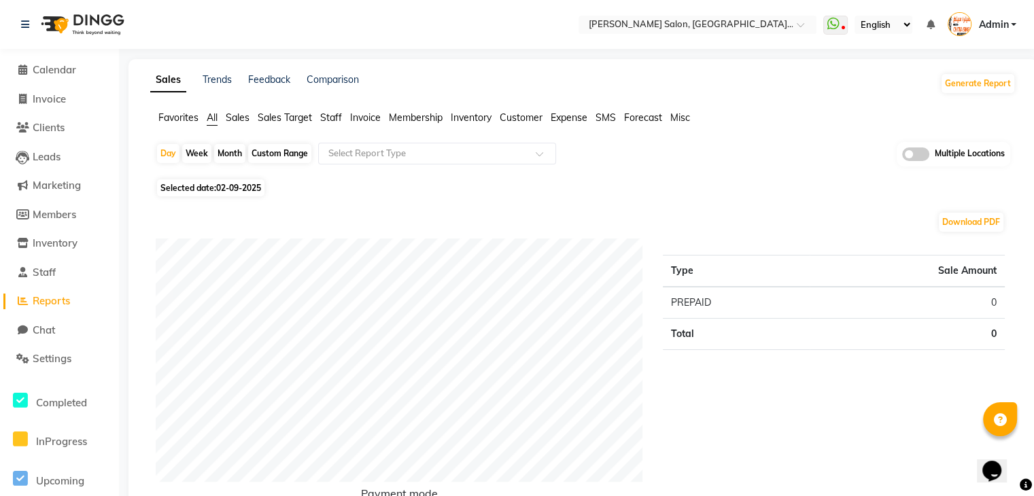
drag, startPoint x: 338, startPoint y: 118, endPoint x: 247, endPoint y: 111, distance: 91.3
click at [250, 115] on ul "Favorites All Sales Sales Target Staff Invoice Membership Inventory Customer Ex…" at bounding box center [582, 118] width 865 height 15
click at [241, 118] on span "Sales" at bounding box center [238, 117] width 24 height 12
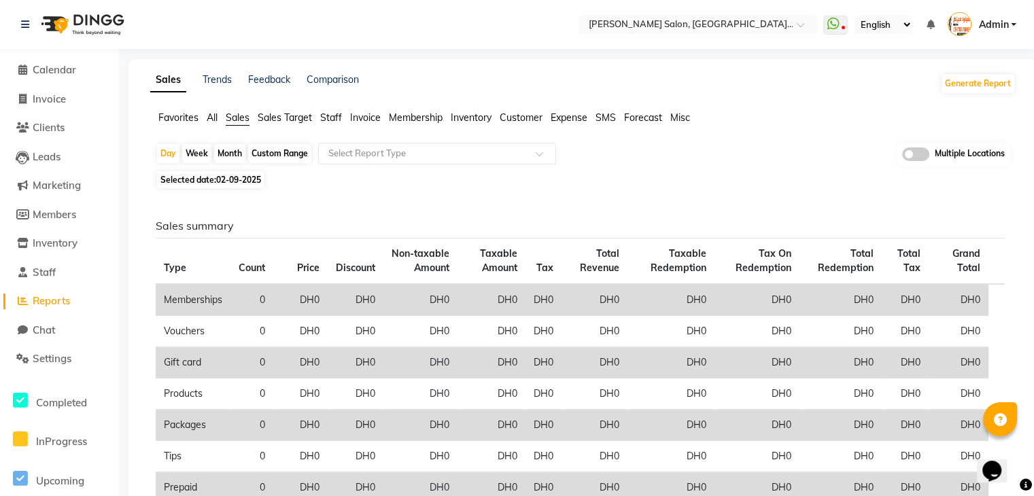
click at [283, 150] on div "Custom Range" at bounding box center [279, 153] width 63 height 19
select select "9"
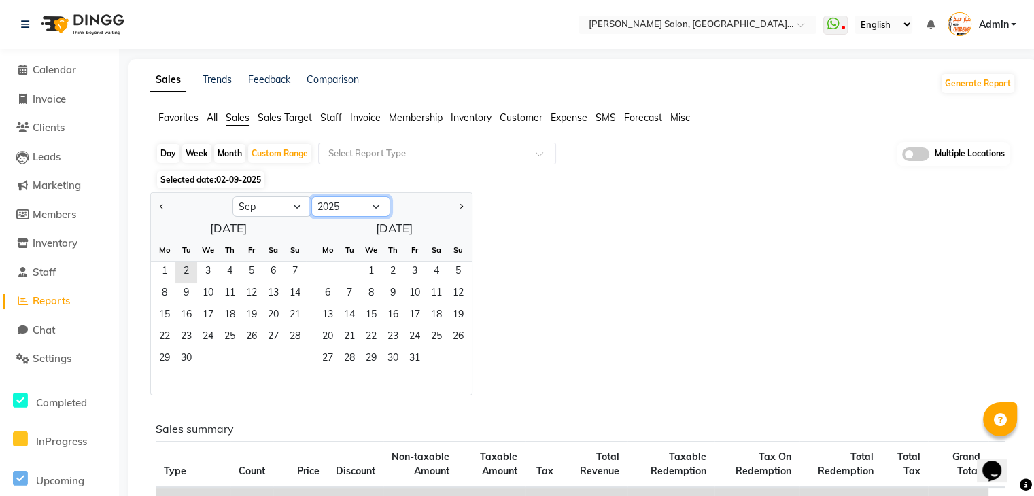
click at [364, 205] on select "2015 2016 2017 2018 2019 2020 2021 2022 2023 2024 2025 2026 2027 2028 2029 2030…" at bounding box center [350, 206] width 79 height 20
select select "2024"
click at [311, 196] on select "2015 2016 2017 2018 2019 2020 2021 2022 2023 2024 2025 2026 2027 2028 2029 2030…" at bounding box center [350, 206] width 79 height 20
click at [279, 157] on div "Custom Range" at bounding box center [279, 153] width 63 height 19
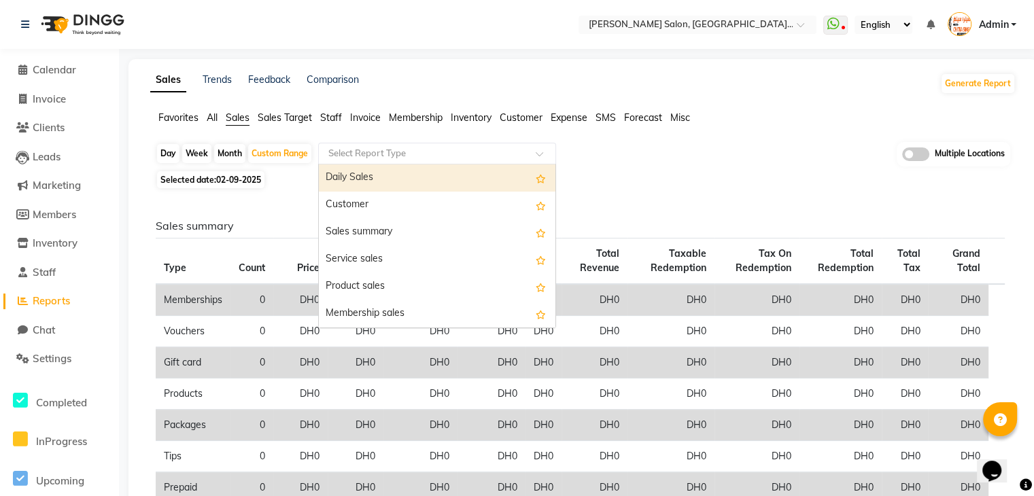
click at [542, 155] on span at bounding box center [544, 158] width 17 height 14
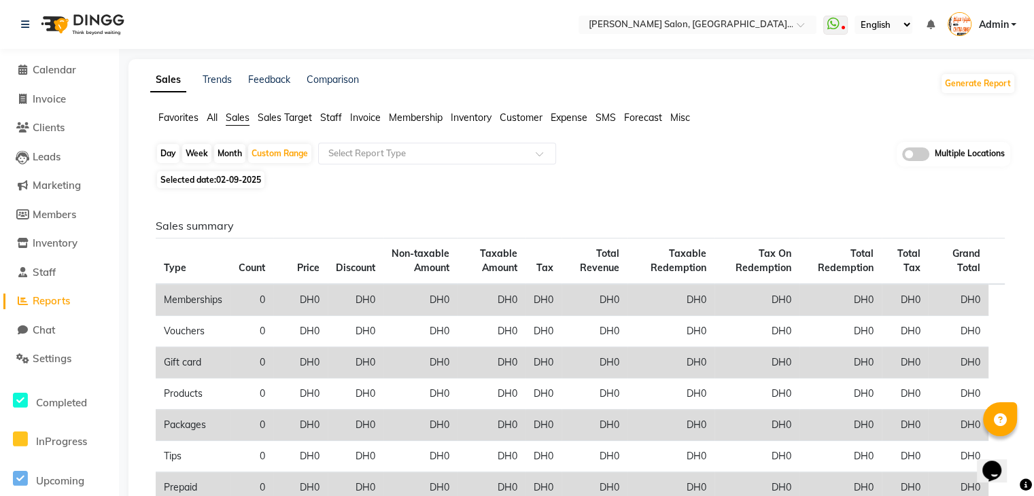
click at [338, 120] on span "Staff" at bounding box center [331, 117] width 22 height 12
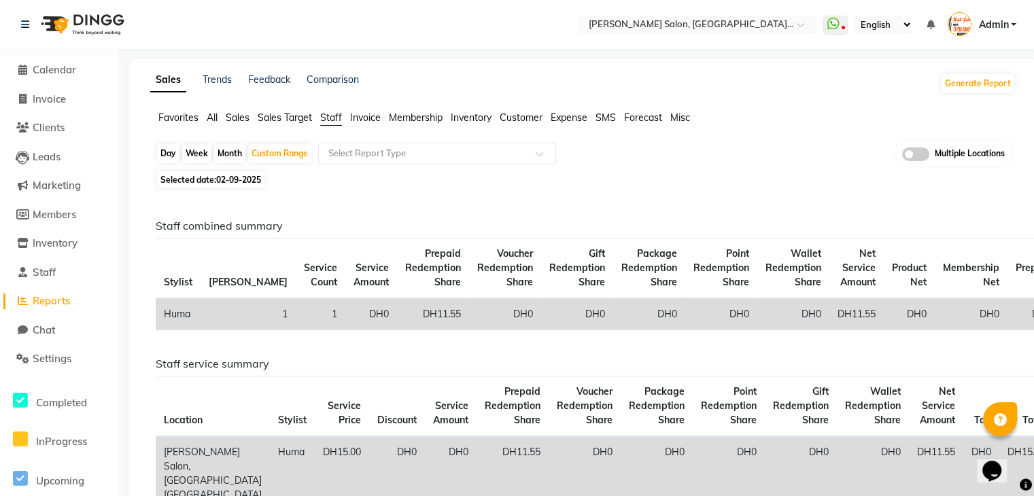
click at [289, 116] on span "Sales Target" at bounding box center [285, 117] width 54 height 12
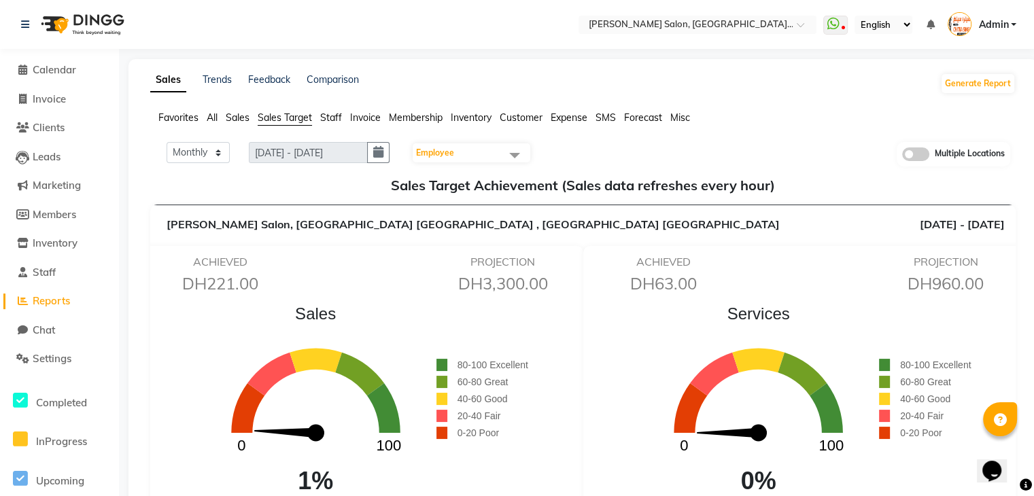
click at [247, 115] on span "Sales" at bounding box center [238, 117] width 24 height 12
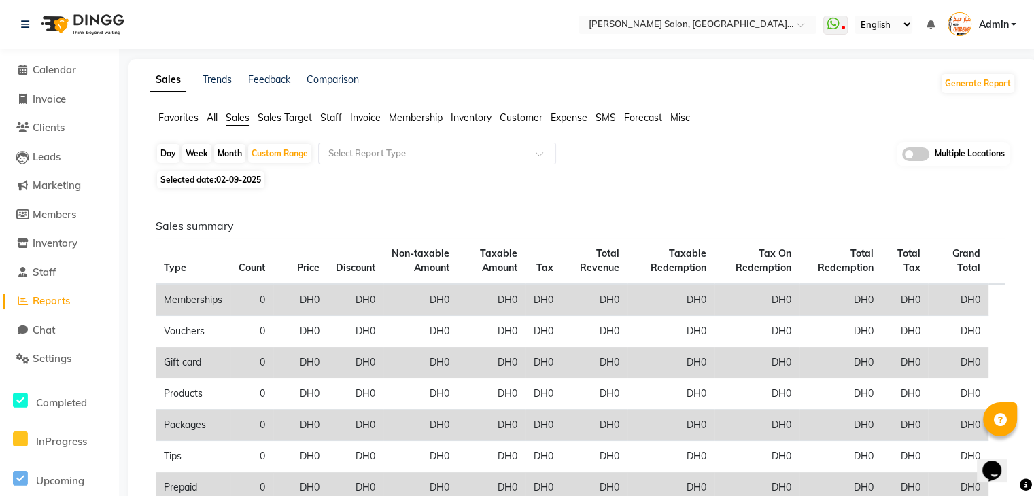
click at [213, 114] on span "All" at bounding box center [212, 117] width 11 height 12
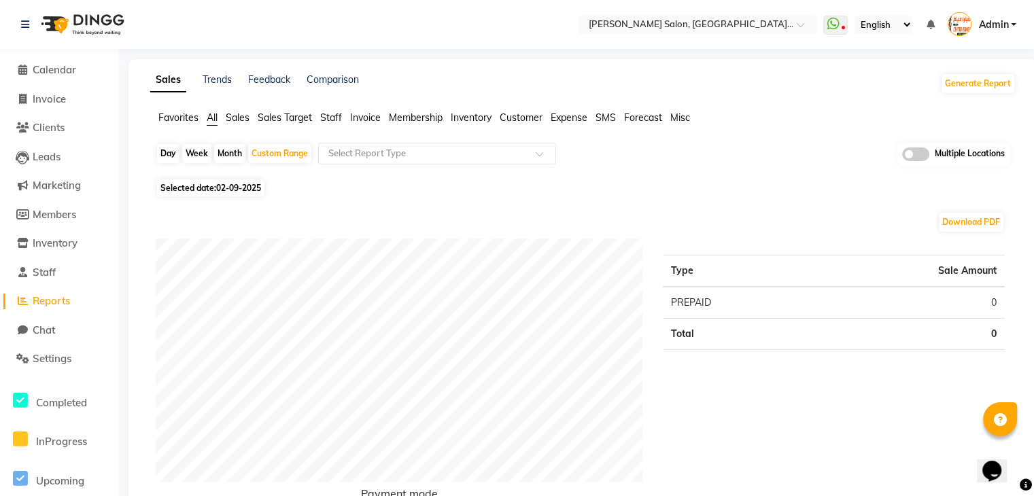
click at [237, 118] on span "Sales" at bounding box center [238, 117] width 24 height 12
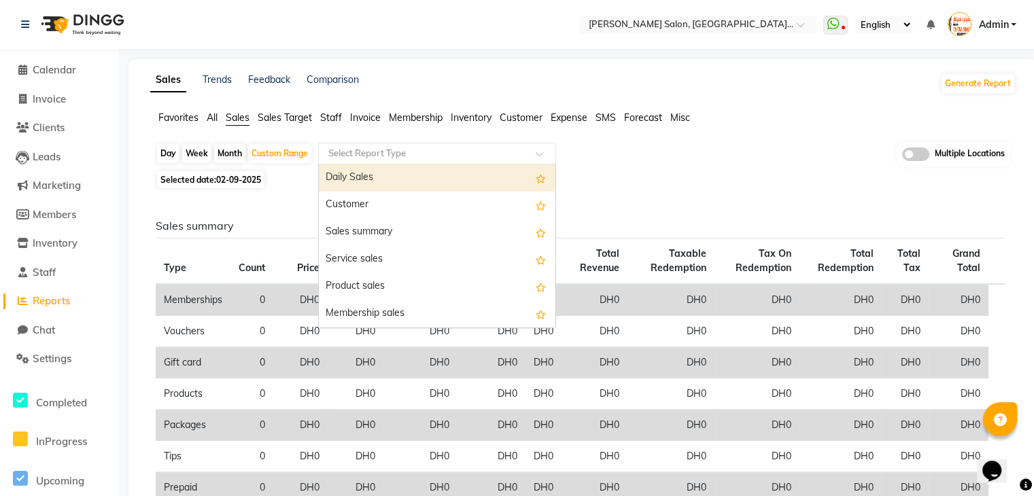
click at [451, 152] on input "text" at bounding box center [424, 154] width 196 height 14
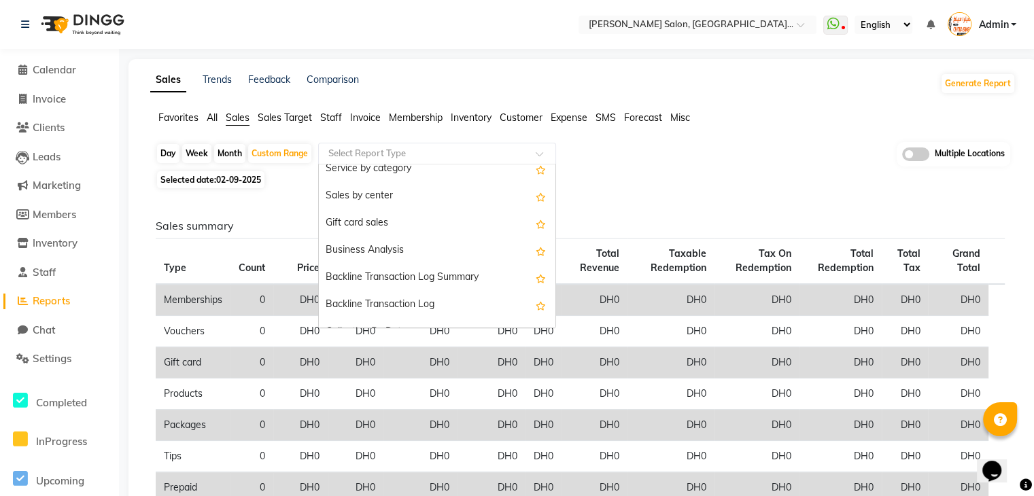
scroll to position [299, 0]
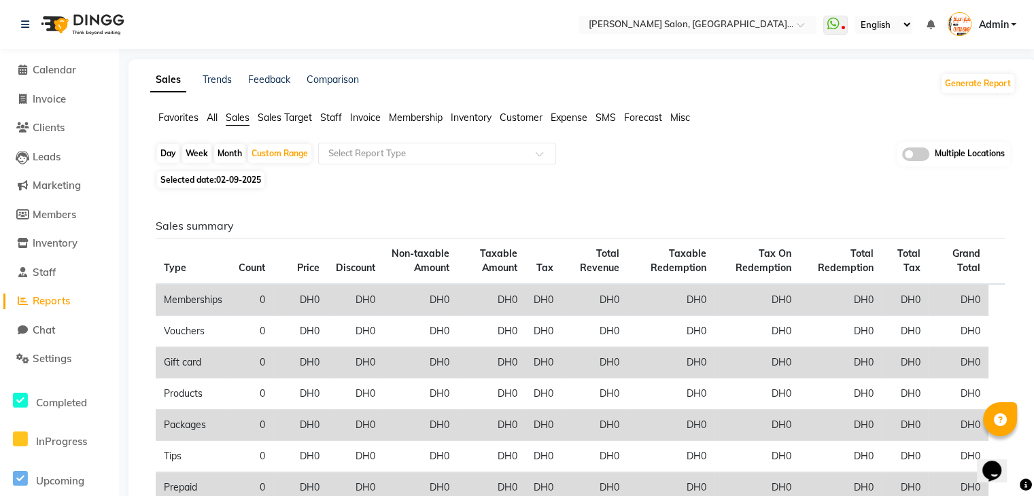
click at [332, 118] on span "Staff" at bounding box center [331, 117] width 22 height 12
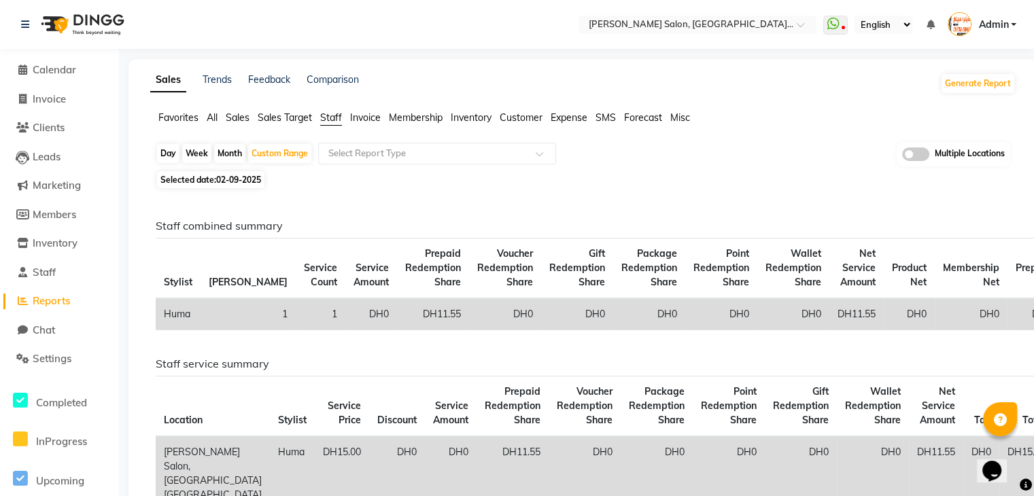
click at [245, 115] on span "Sales" at bounding box center [238, 117] width 24 height 12
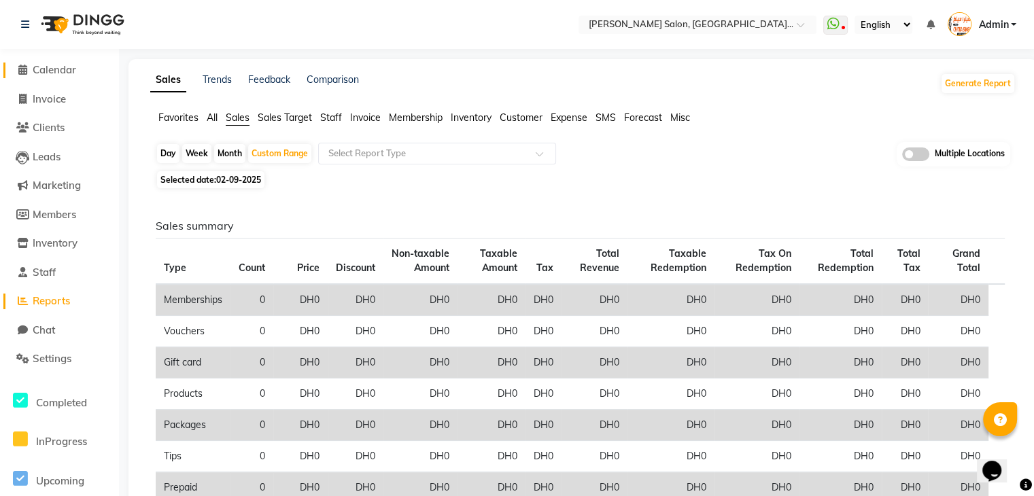
click at [20, 68] on icon at bounding box center [22, 70] width 9 height 10
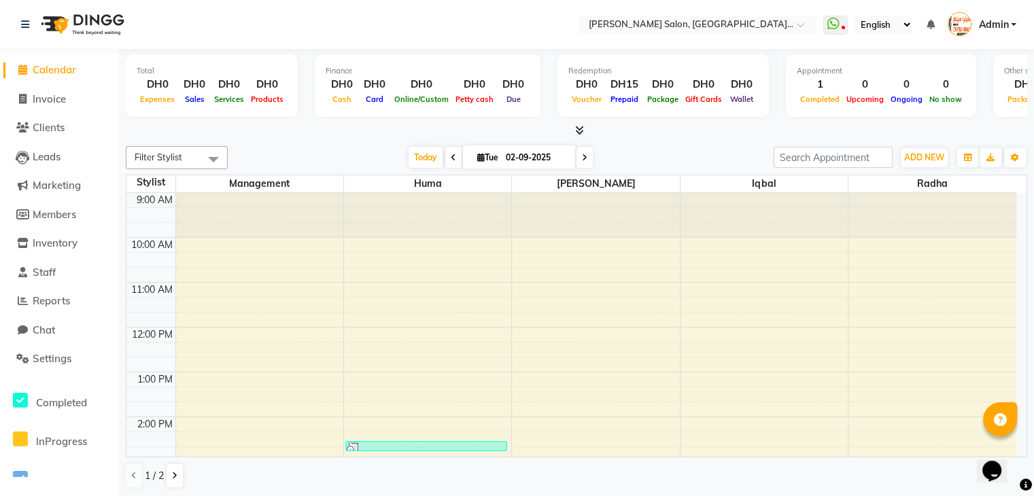
click at [47, 44] on nav "Select Location × Chitra Singh Salon, Al Jaddaf Dubai , Al Jaddaf Dubai WhatsAp…" at bounding box center [517, 24] width 1034 height 49
click at [45, 48] on nav "Select Location × Chitra Singh Salon, Al Jaddaf Dubai , Al Jaddaf Dubai WhatsAp…" at bounding box center [517, 24] width 1034 height 49
click at [26, 74] on icon at bounding box center [22, 70] width 9 height 10
click at [3, 84] on li "Calendar" at bounding box center [59, 70] width 119 height 29
click at [0, 90] on li "Invoice" at bounding box center [59, 99] width 119 height 29
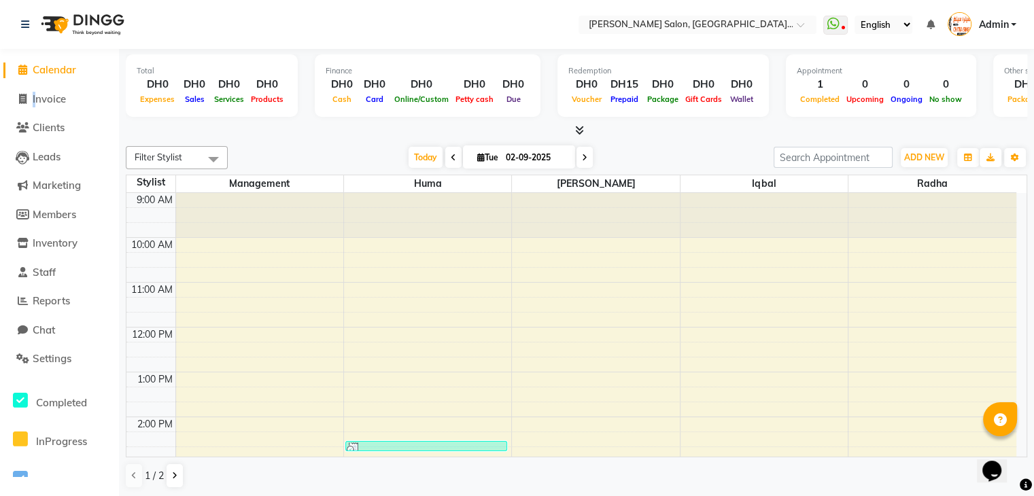
click at [0, 96] on li "Invoice" at bounding box center [59, 99] width 119 height 29
click at [3, 113] on li "Clients" at bounding box center [59, 127] width 119 height 29
click at [2, 113] on li "Clients" at bounding box center [59, 127] width 119 height 29
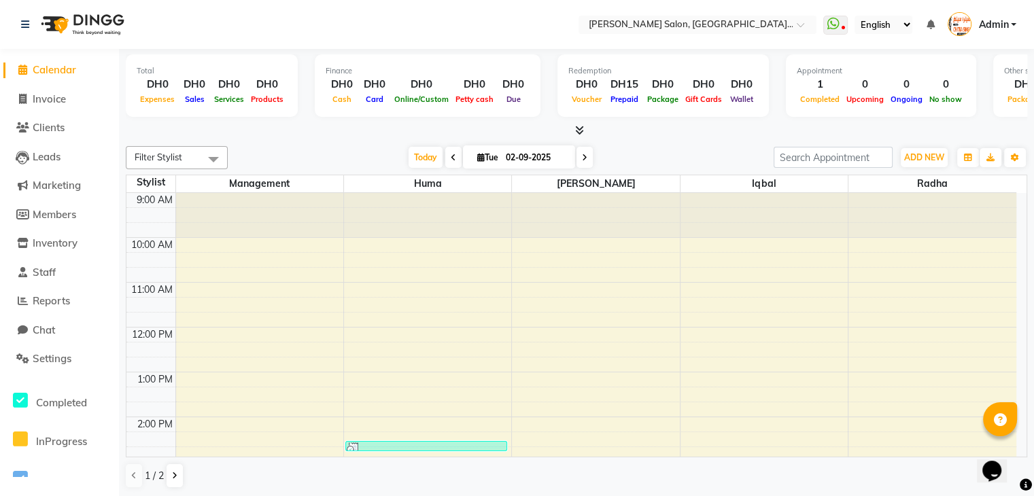
click at [2, 113] on li "Clients" at bounding box center [59, 127] width 119 height 29
click at [0, 115] on li "Clients" at bounding box center [59, 127] width 119 height 29
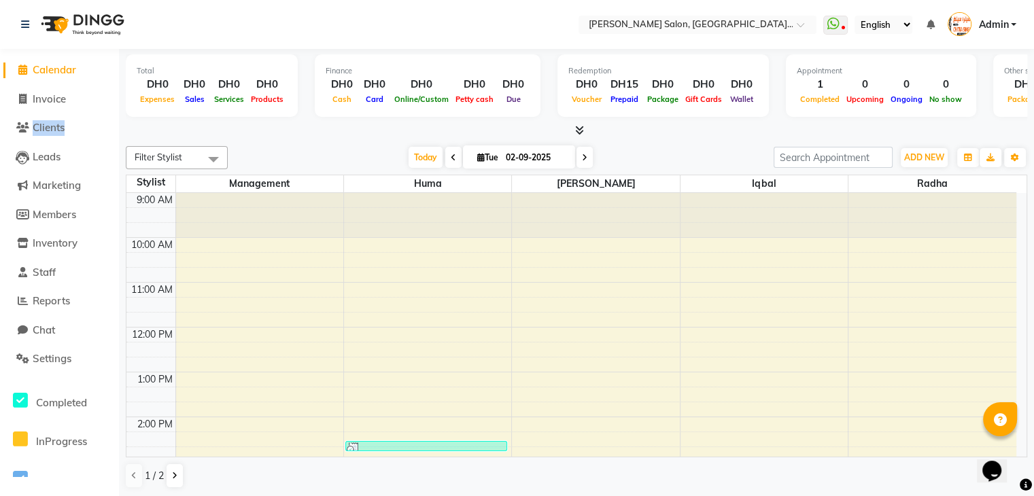
click at [0, 115] on li "Clients" at bounding box center [59, 127] width 119 height 29
click at [54, 217] on span "Members" at bounding box center [54, 214] width 43 height 13
select select
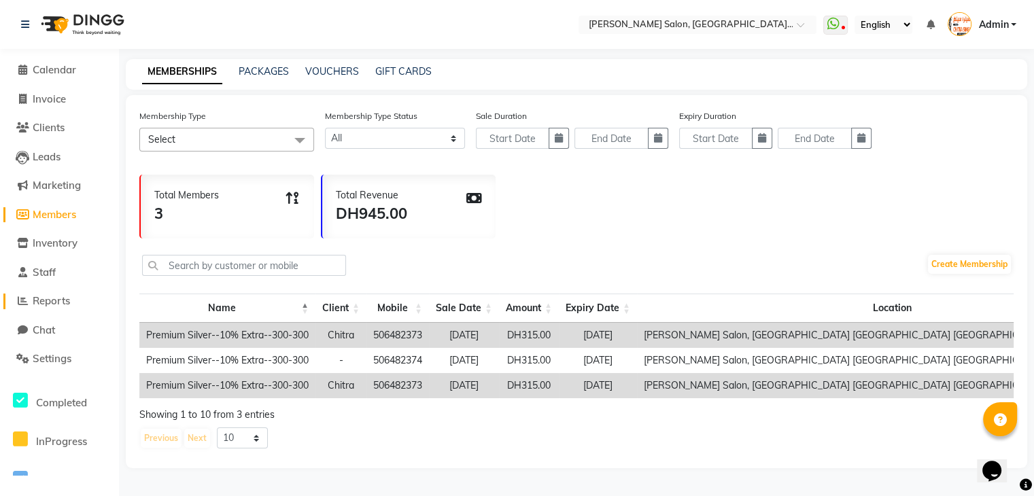
click at [54, 298] on span "Reports" at bounding box center [51, 300] width 37 height 13
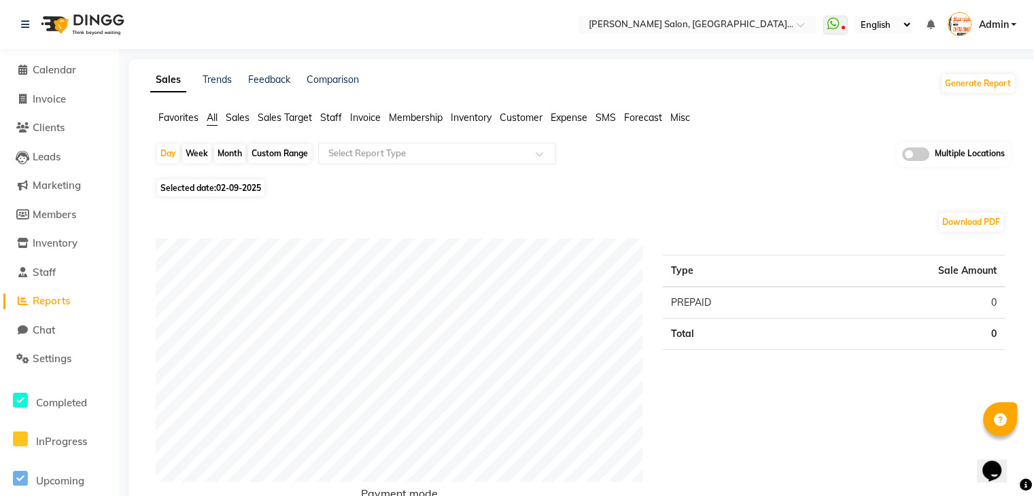
click at [240, 119] on span "Sales" at bounding box center [238, 117] width 24 height 12
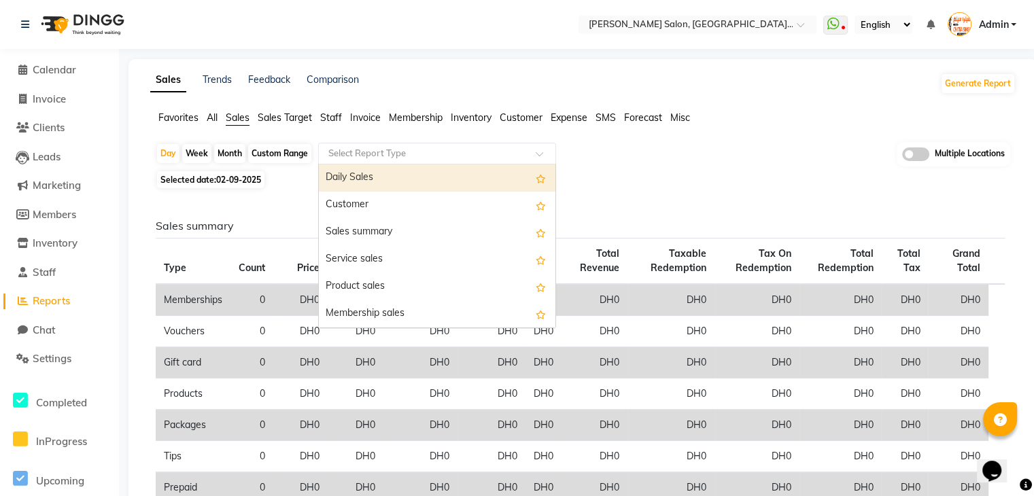
click at [370, 156] on input "text" at bounding box center [424, 154] width 196 height 14
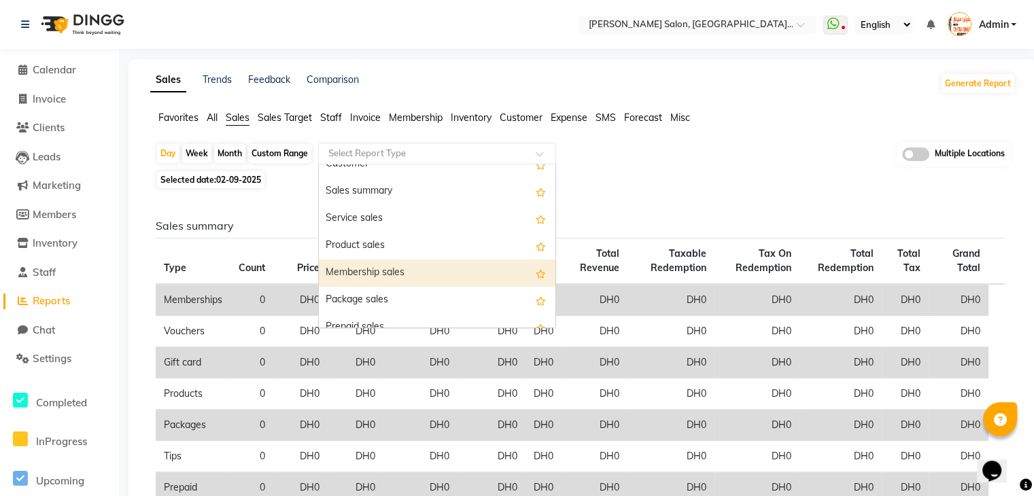
scroll to position [54, 0]
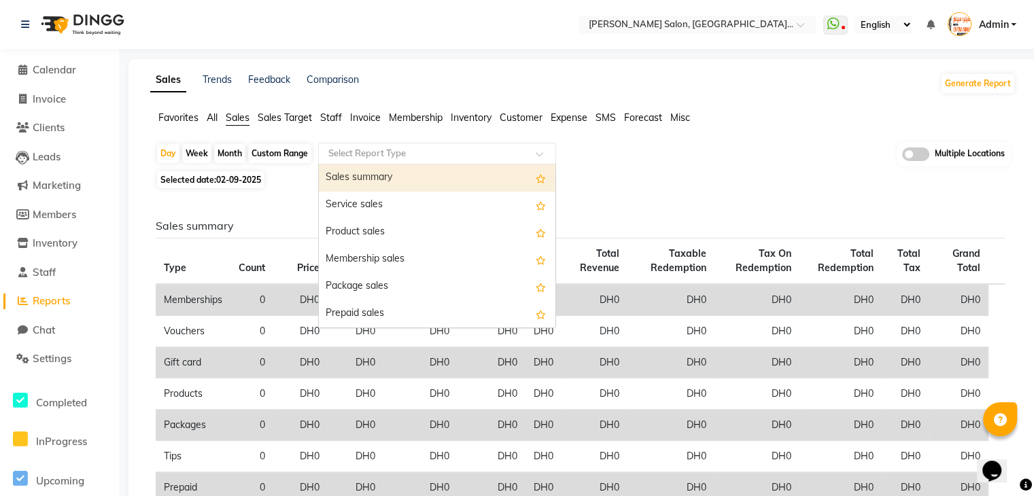
click at [433, 153] on input "text" at bounding box center [424, 154] width 196 height 14
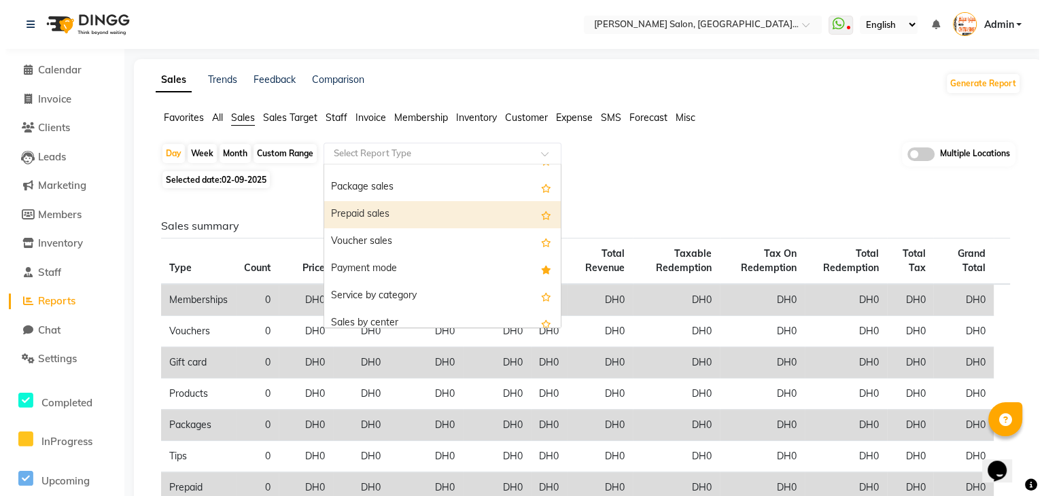
scroll to position [163, 0]
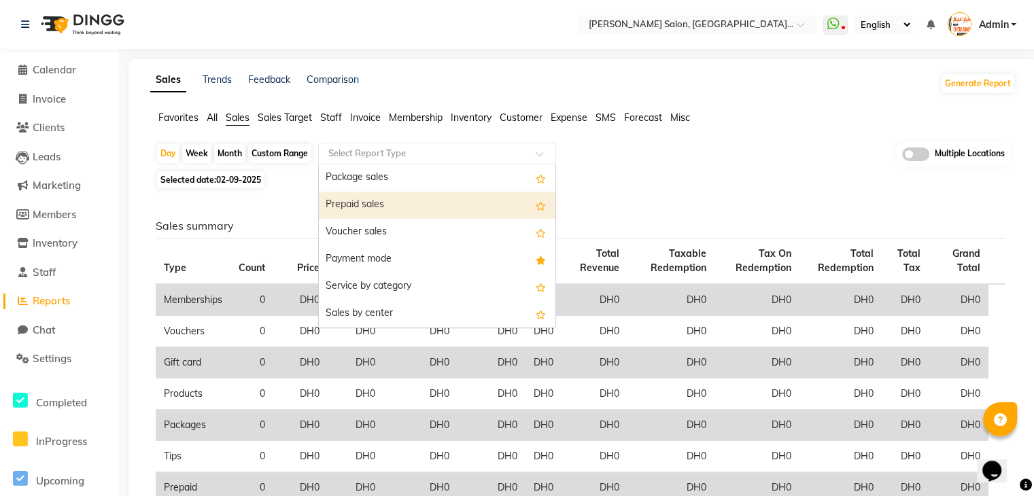
click at [422, 209] on div "Prepaid sales" at bounding box center [437, 205] width 237 height 27
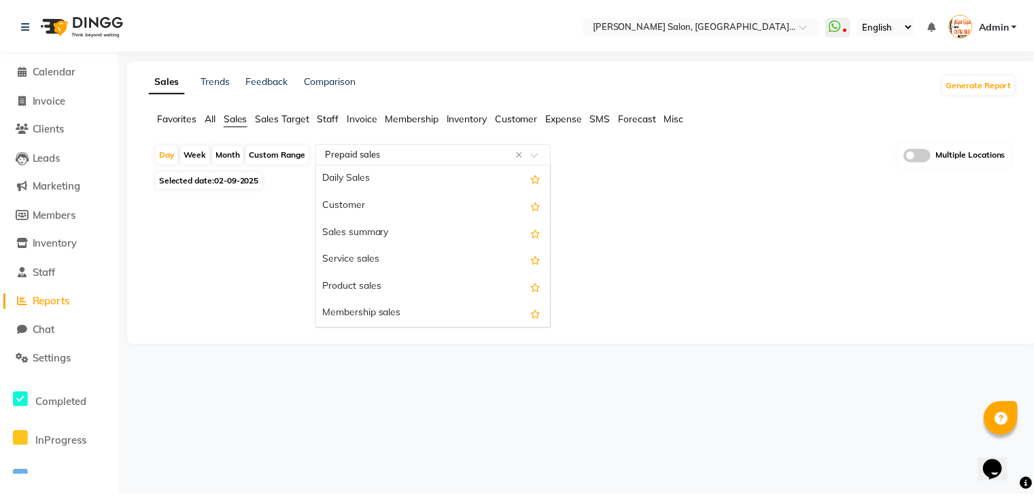
scroll to position [190, 0]
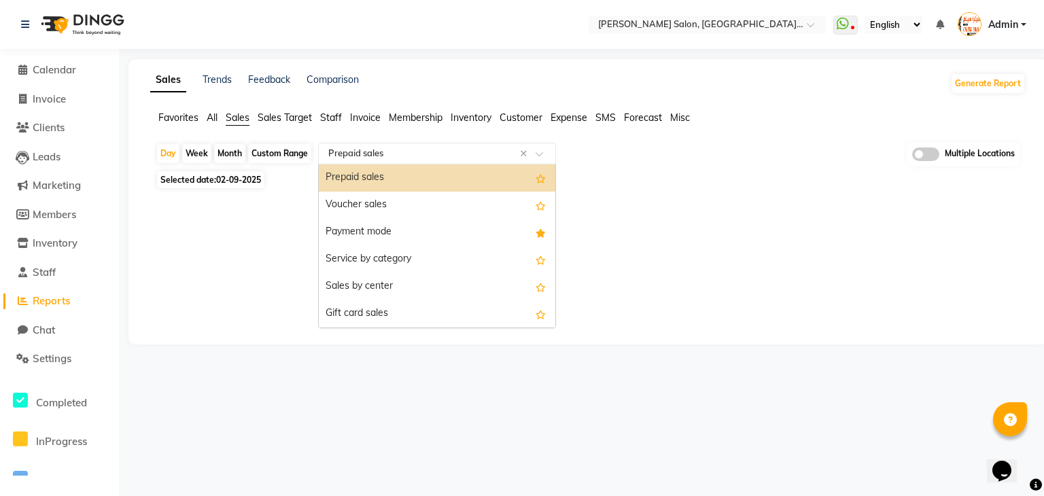
click at [465, 149] on input "text" at bounding box center [424, 154] width 196 height 14
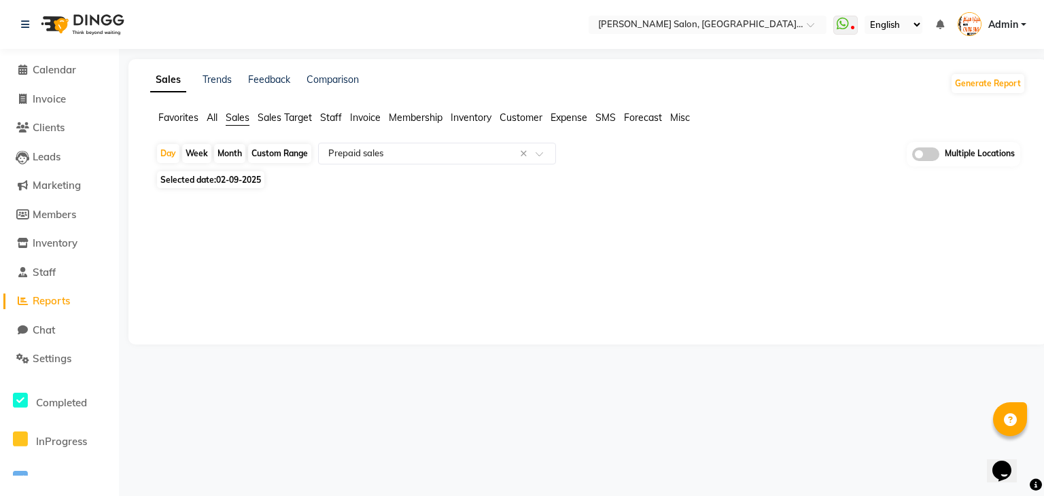
click at [307, 243] on div "Sales Trends Feedback Comparison Generate Report Favorites All Sales Sales Targ…" at bounding box center [587, 201] width 919 height 285
click at [421, 122] on span "Membership" at bounding box center [416, 117] width 54 height 12
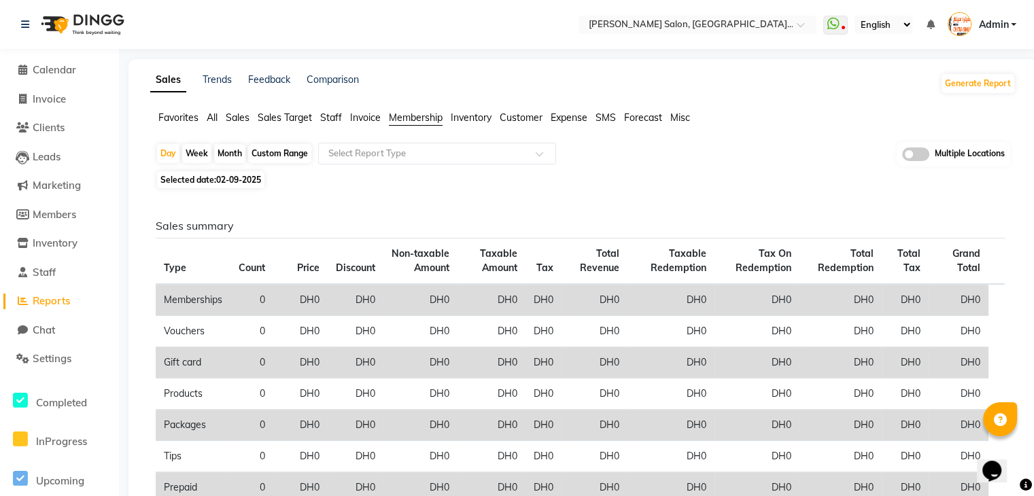
click at [237, 120] on span "Sales" at bounding box center [238, 117] width 24 height 12
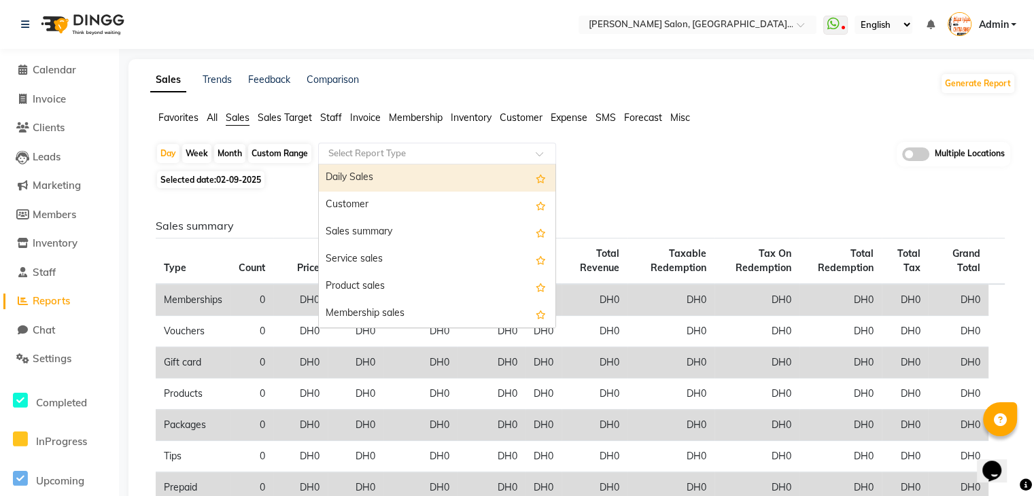
click at [351, 152] on input "text" at bounding box center [424, 154] width 196 height 14
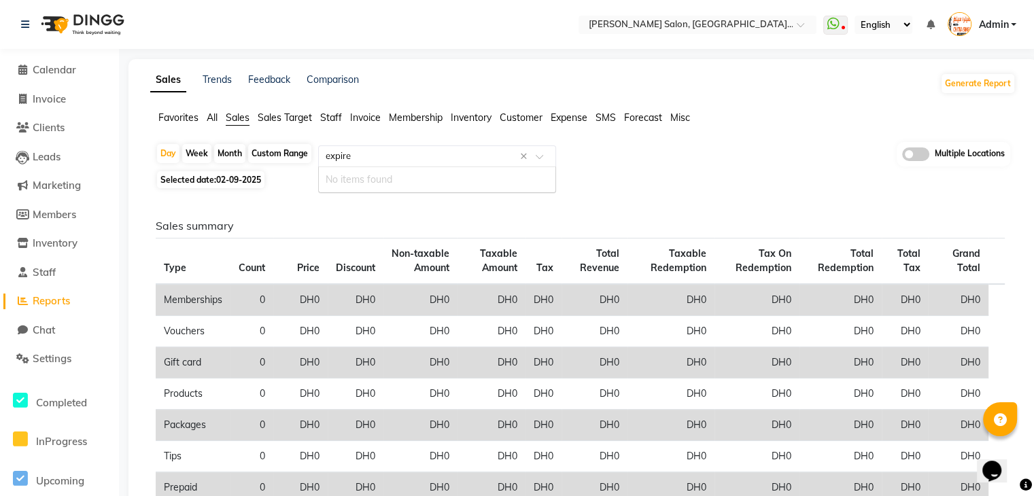
type input "expired"
click at [302, 186] on div "Selected date: 02-09-2025" at bounding box center [586, 180] width 860 height 14
click at [25, 73] on icon at bounding box center [22, 70] width 9 height 10
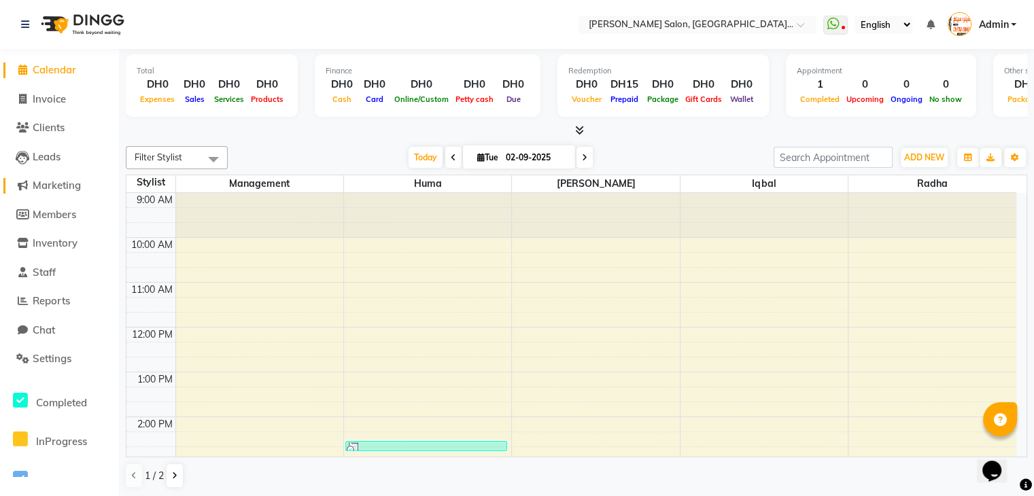
click at [60, 179] on span "Marketing" at bounding box center [57, 185] width 48 height 13
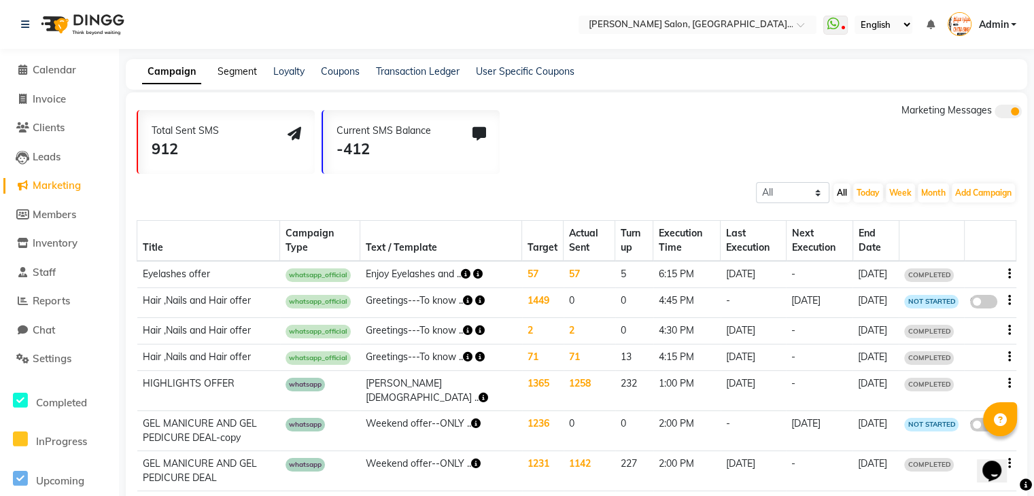
click at [251, 67] on link "Segment" at bounding box center [236, 71] width 39 height 12
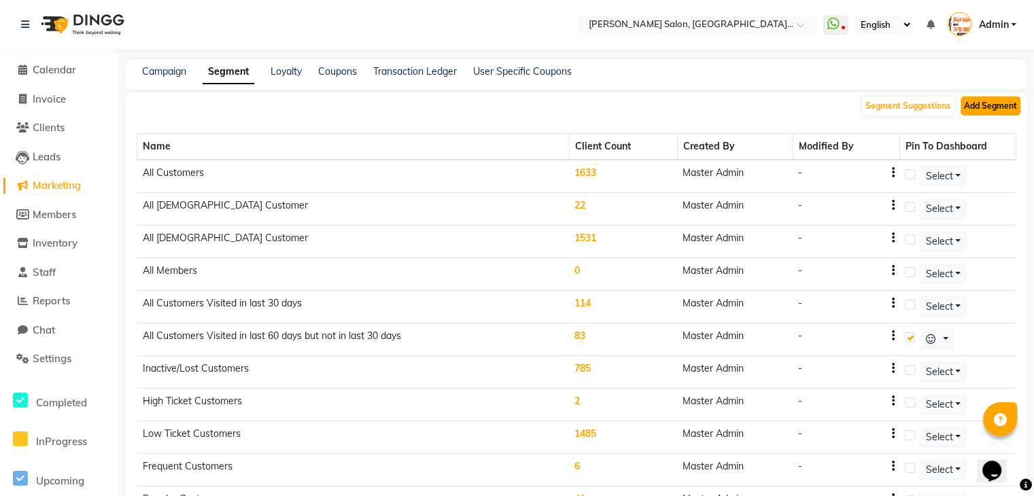
click at [1004, 106] on button "Add Segment" at bounding box center [990, 106] width 60 height 19
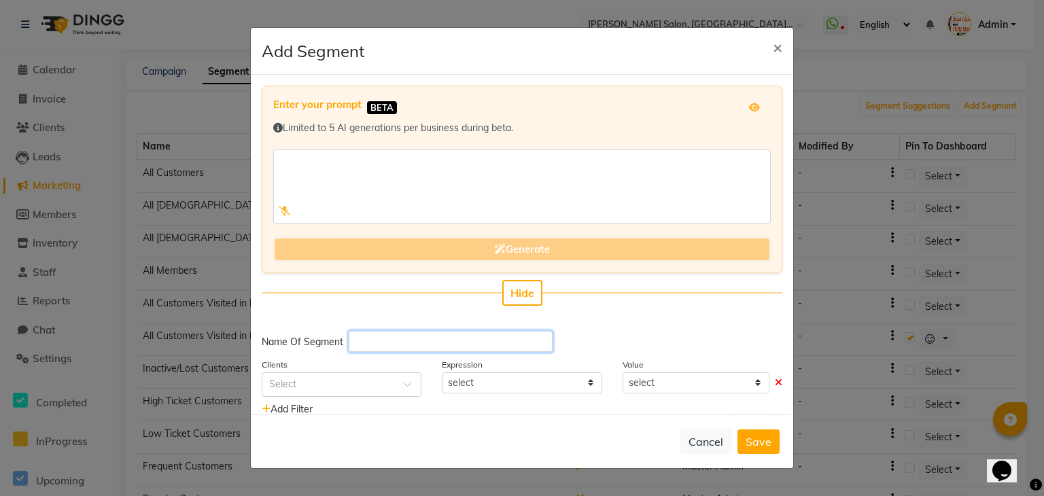
click at [377, 343] on input "text" at bounding box center [451, 341] width 204 height 21
type input "Prepaid expiring in 30 days"
drag, startPoint x: 498, startPoint y: 339, endPoint x: 340, endPoint y: 342, distance: 157.7
click at [340, 342] on div "Name Of Segment Prepaid expiring in 30 days" at bounding box center [522, 341] width 521 height 21
type input "prepaid expired july 2025"
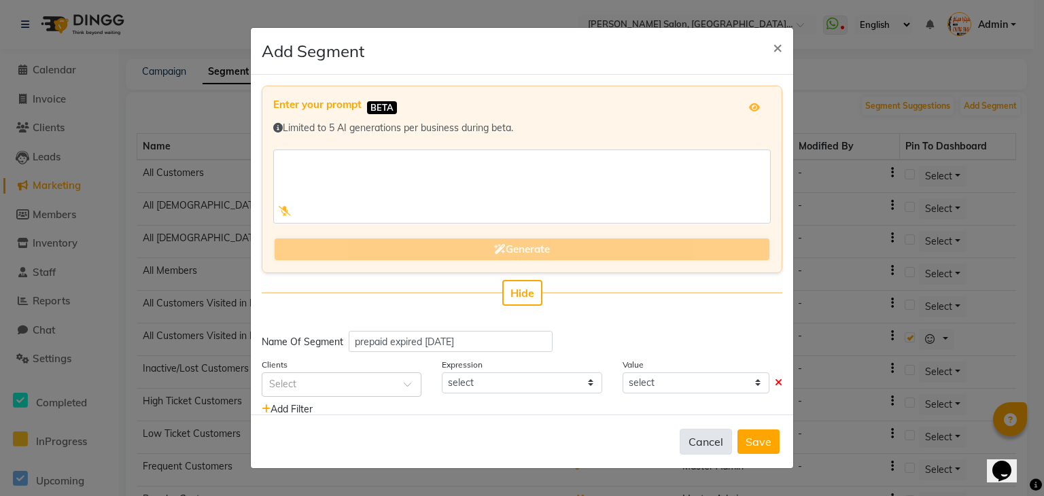
click at [707, 438] on button "Cancel" at bounding box center [706, 442] width 52 height 26
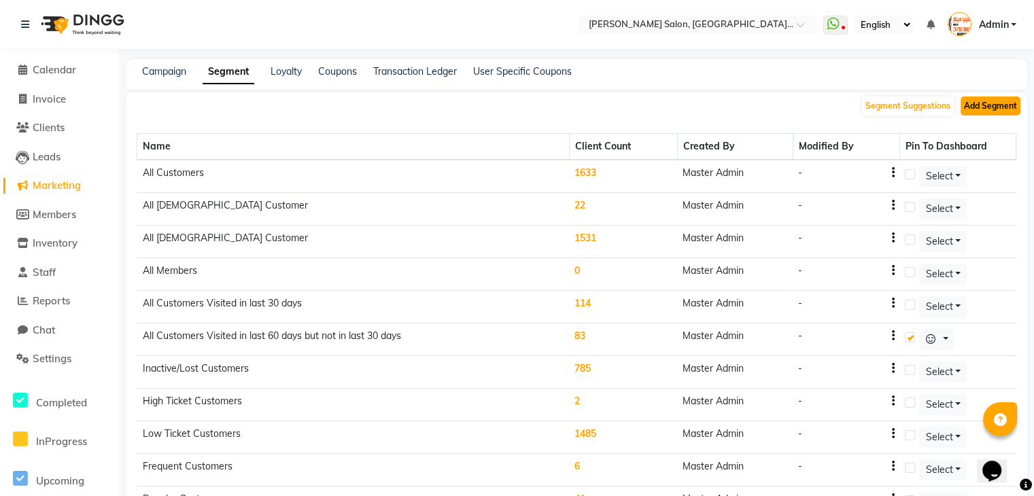
click at [994, 104] on button "Add Segment" at bounding box center [990, 106] width 60 height 19
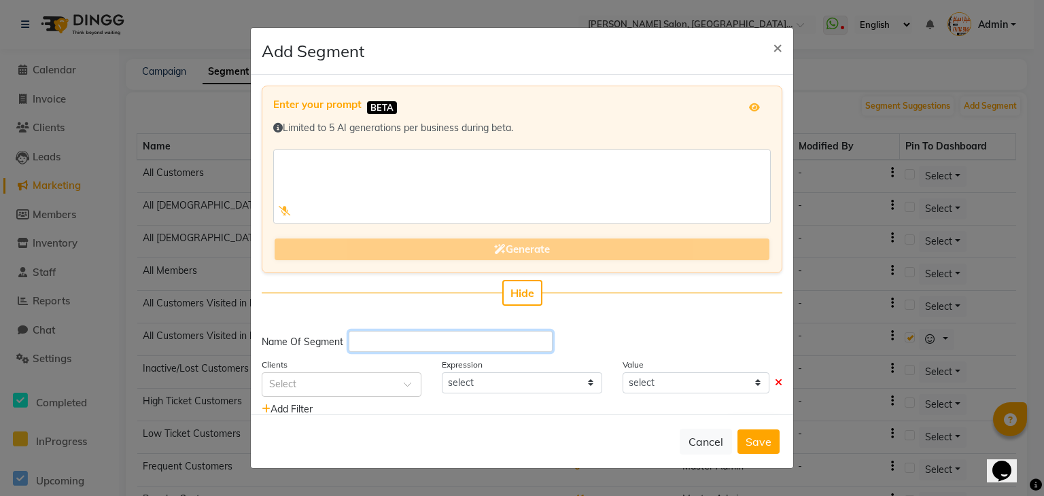
click at [362, 336] on input "text" at bounding box center [451, 341] width 204 height 21
type input "prepaid expred"
click at [375, 375] on div "Select" at bounding box center [342, 384] width 160 height 24
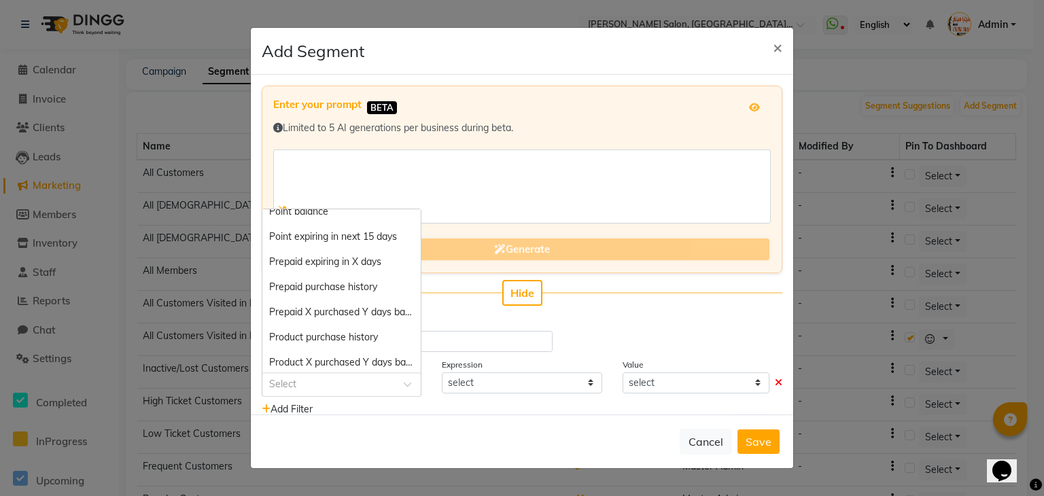
scroll to position [1148, 0]
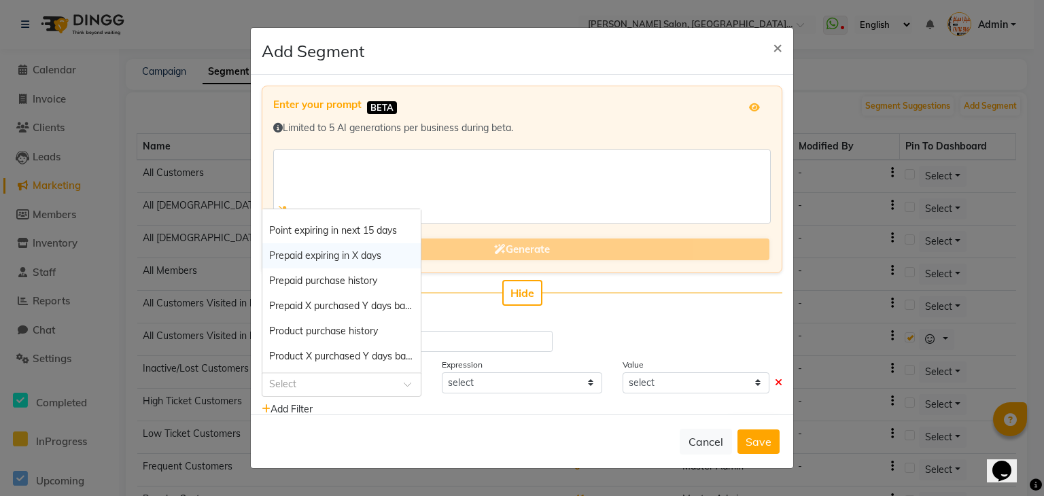
click at [363, 256] on span "Prepaid expiring in X days" at bounding box center [325, 255] width 112 height 12
select select "="
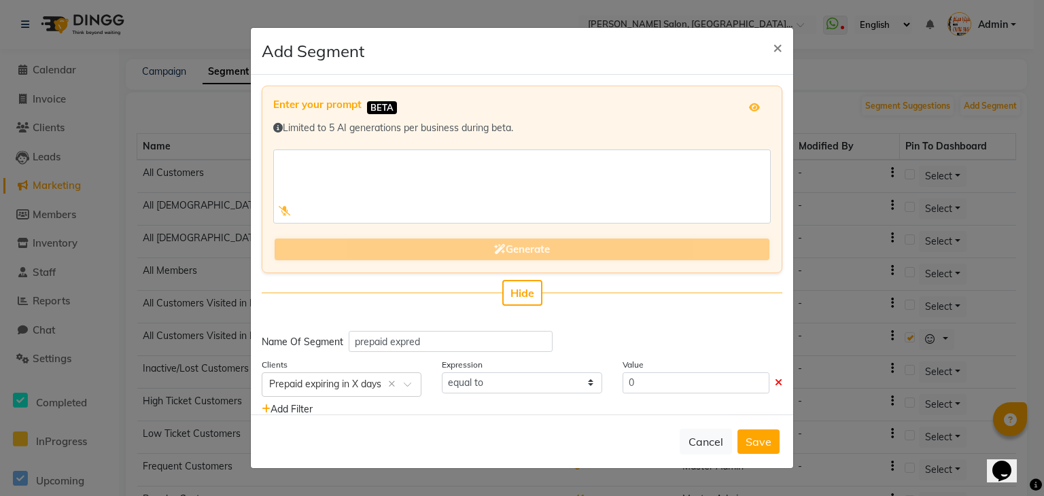
scroll to position [33, 0]
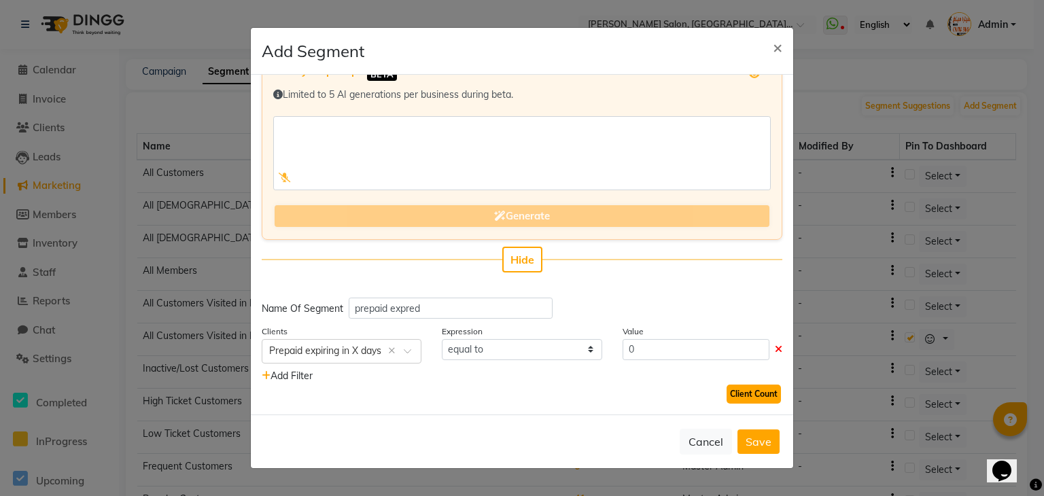
click at [735, 389] on button "Client Count" at bounding box center [753, 394] width 54 height 19
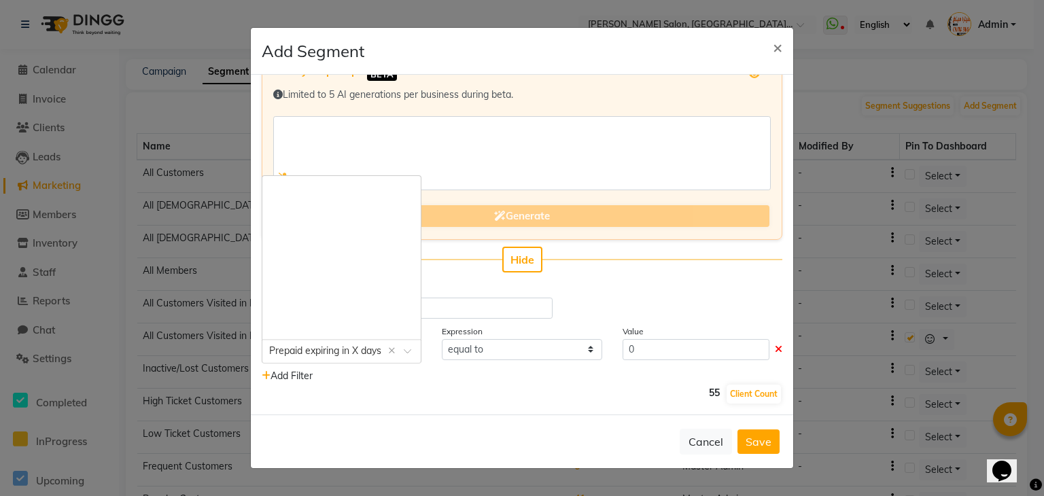
click at [406, 348] on span at bounding box center [412, 355] width 17 height 14
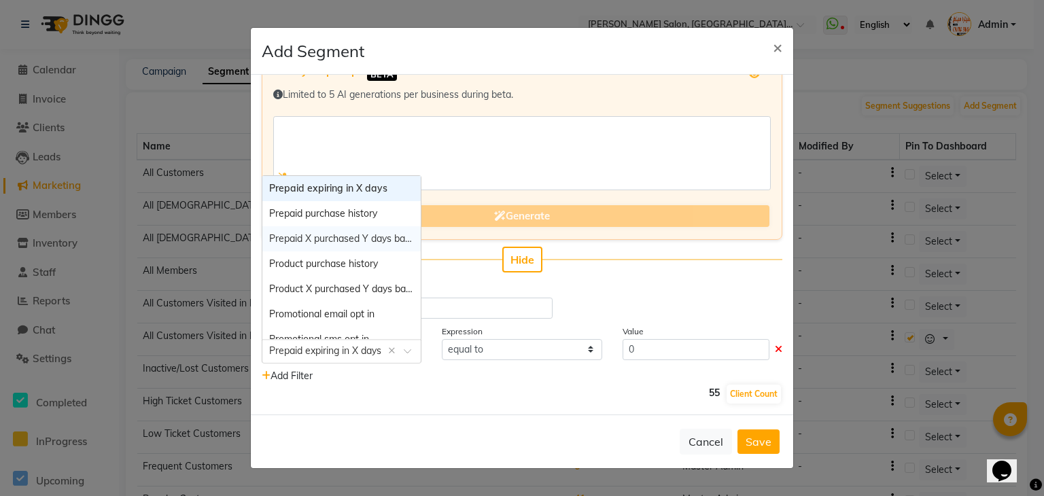
click at [370, 241] on span "Prepaid X purchased Y days back" at bounding box center [341, 238] width 145 height 12
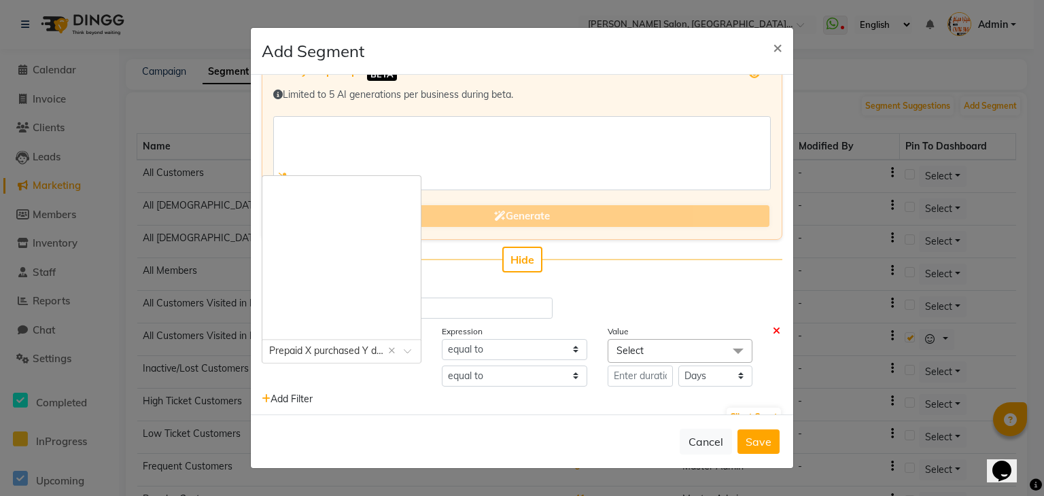
click at [356, 347] on input "text" at bounding box center [328, 350] width 118 height 14
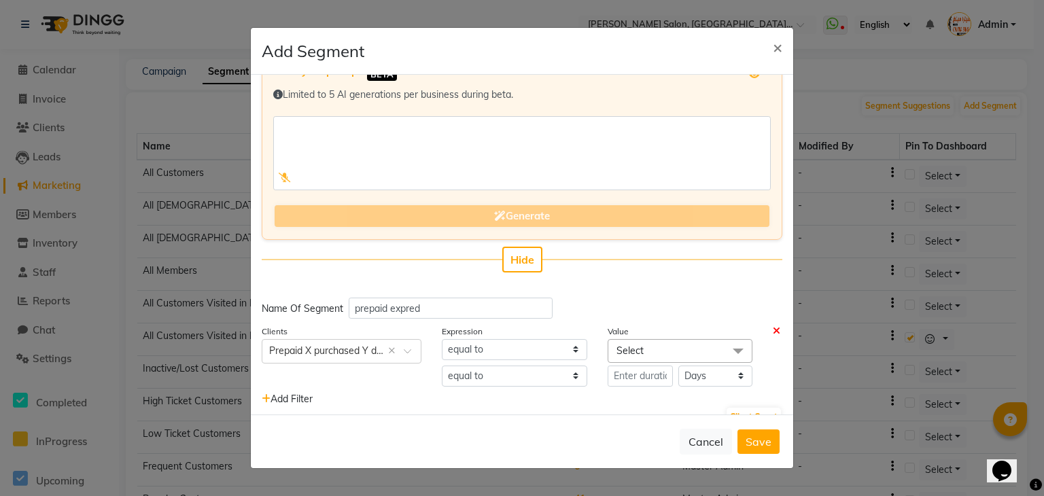
click at [375, 375] on div "Clients Select × Prepaid X purchased Y days back ×" at bounding box center [341, 355] width 180 height 63
click at [499, 351] on select "equal to" at bounding box center [514, 349] width 145 height 21
click at [511, 413] on div "Client Count" at bounding box center [522, 417] width 521 height 22
click at [703, 350] on span "Select" at bounding box center [680, 351] width 145 height 24
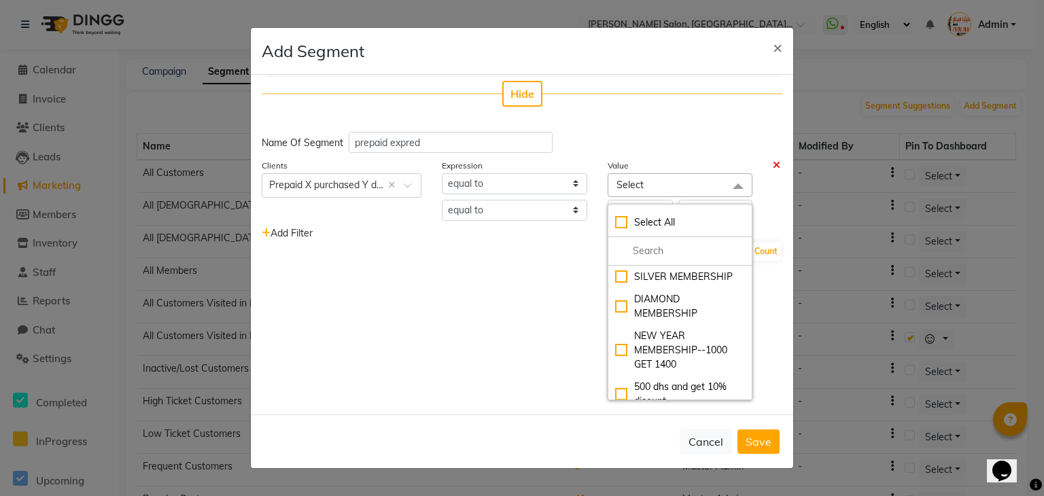
scroll to position [200, 0]
click at [616, 306] on div "DIAMOND MEMBERSHIP" at bounding box center [680, 306] width 130 height 29
checkbox input "true"
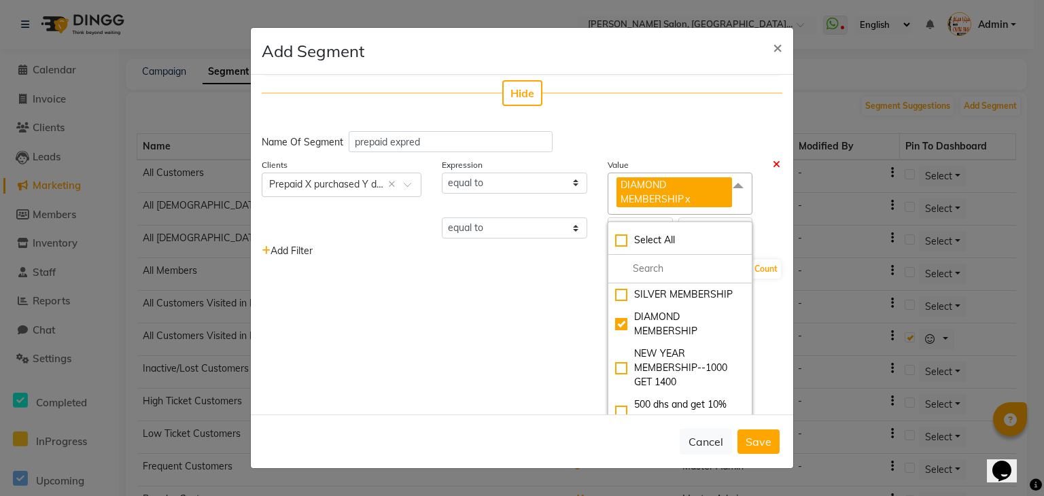
click at [510, 286] on div "Enter your prompt BETA Limited to 5 AI generations per business during beta. Ge…" at bounding box center [522, 245] width 542 height 340
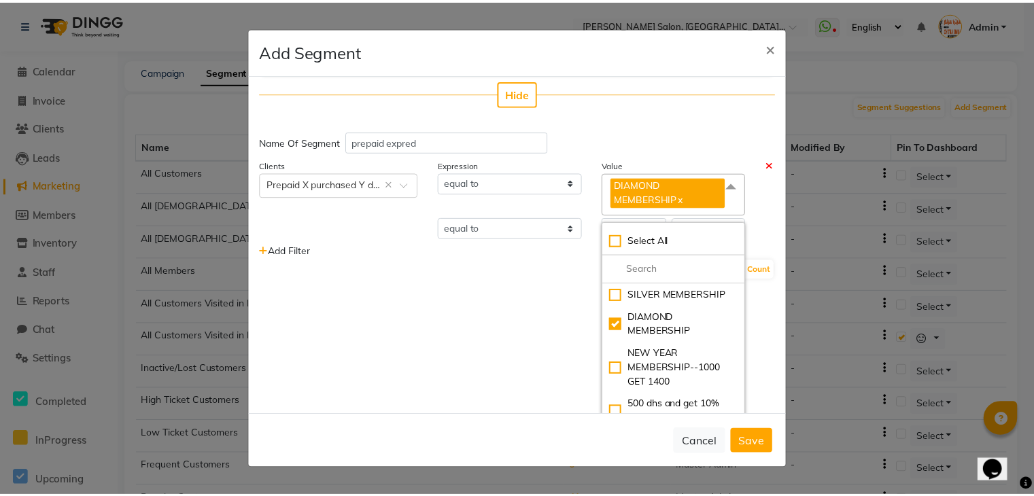
scroll to position [75, 0]
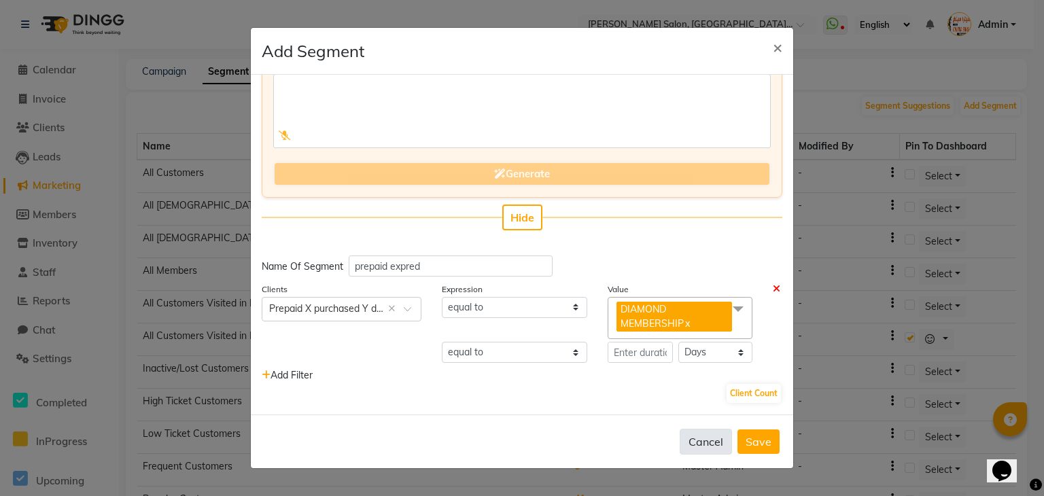
click at [708, 438] on button "Cancel" at bounding box center [706, 442] width 52 height 26
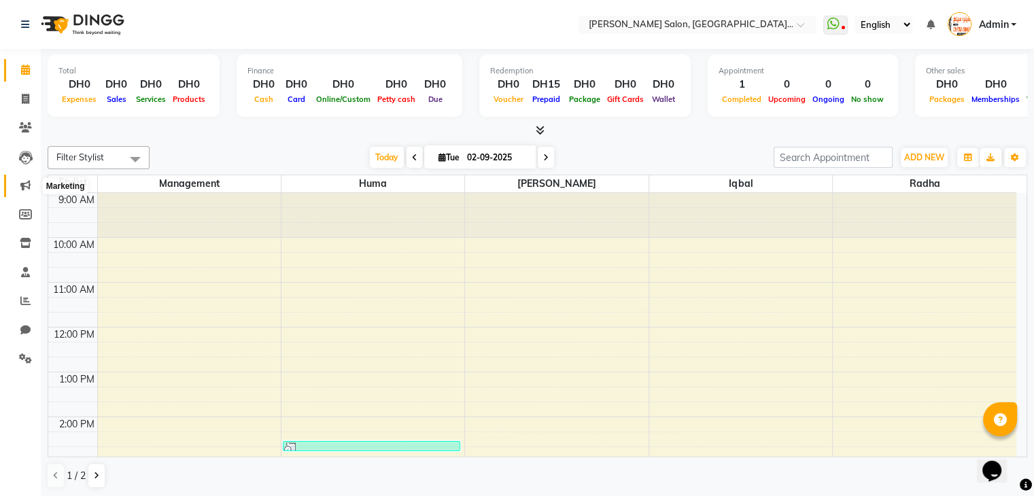
click at [27, 190] on icon at bounding box center [25, 185] width 10 height 10
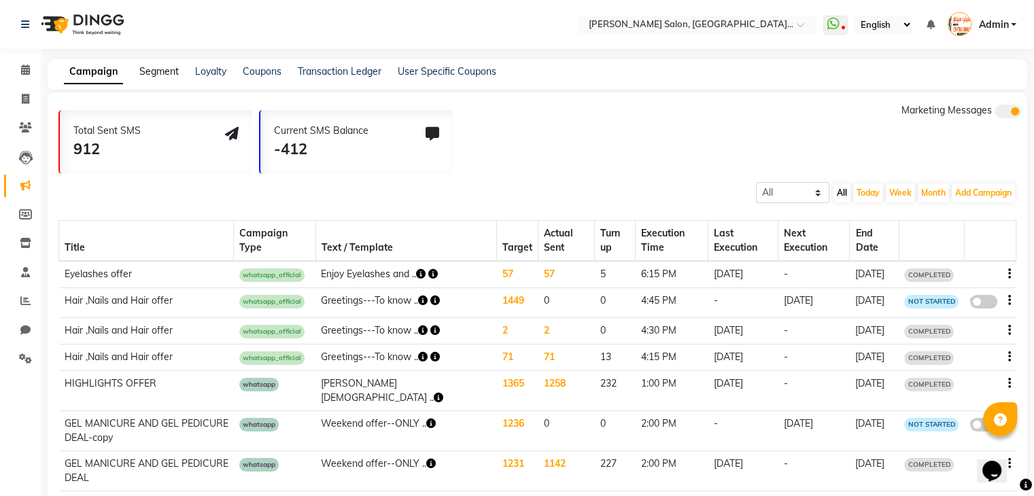
click at [143, 70] on link "Segment" at bounding box center [158, 71] width 39 height 12
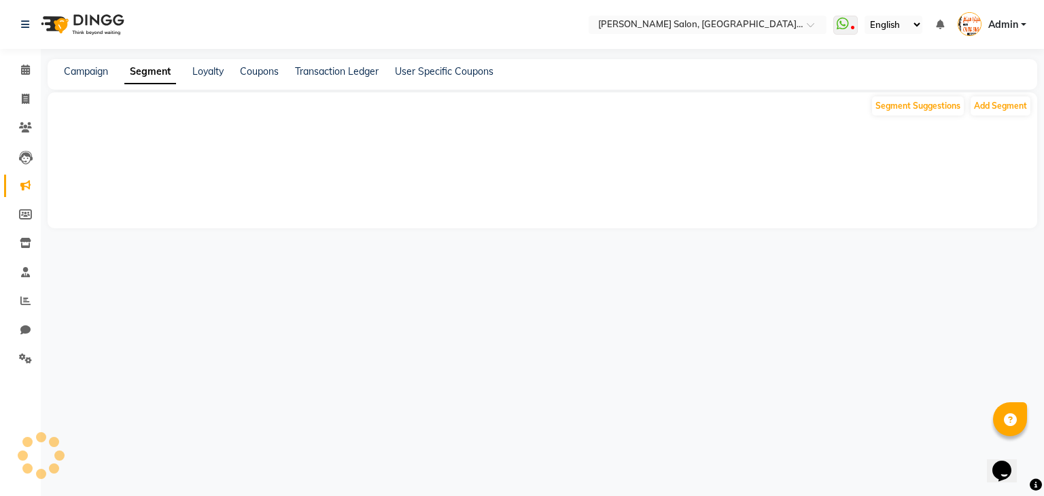
click at [155, 74] on link "Segment" at bounding box center [150, 72] width 52 height 24
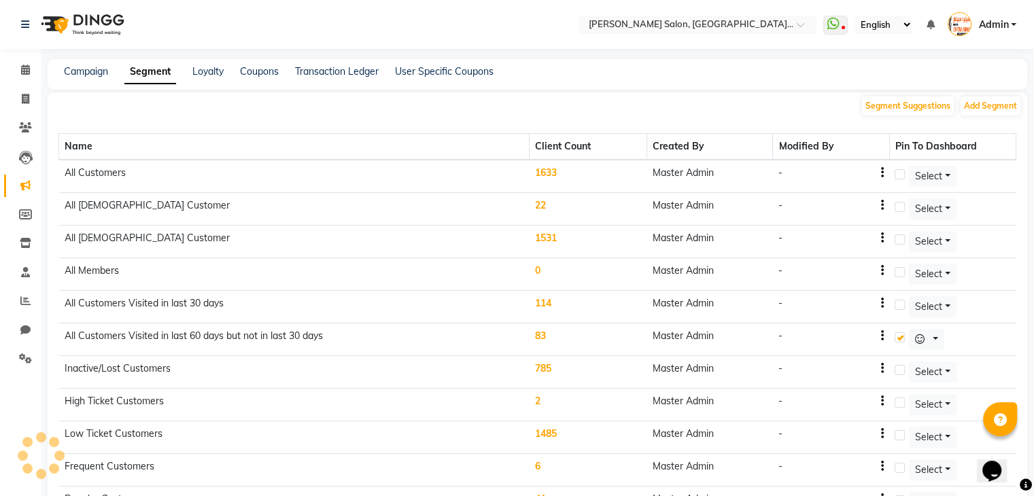
click at [154, 68] on link "Segment" at bounding box center [150, 72] width 52 height 24
click at [981, 109] on button "Add Segment" at bounding box center [990, 106] width 60 height 19
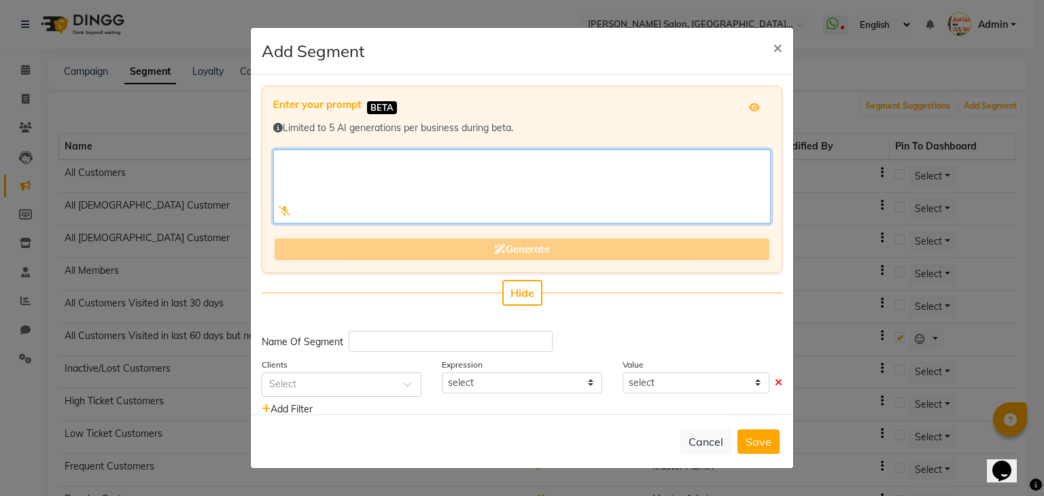
click at [351, 172] on textarea at bounding box center [521, 187] width 497 height 74
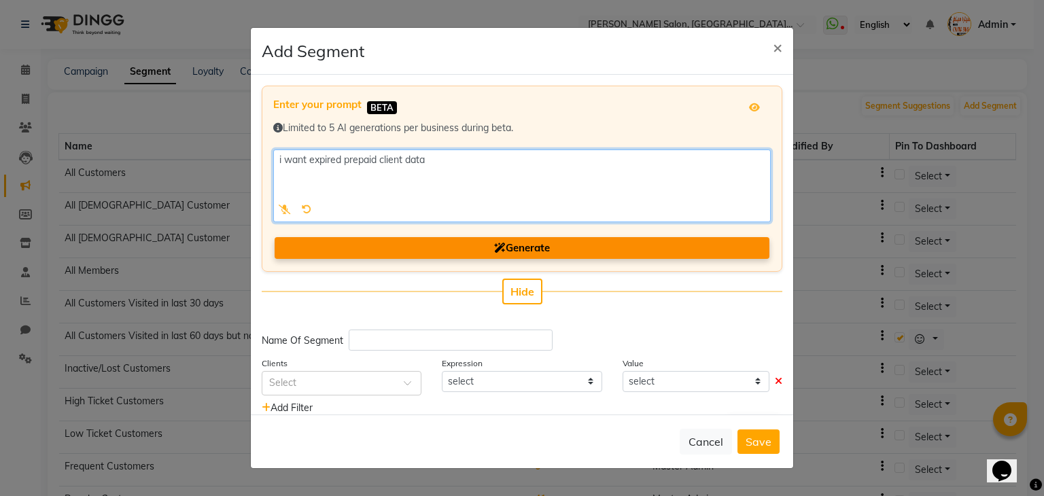
type textarea "i want expired prepaid client data"
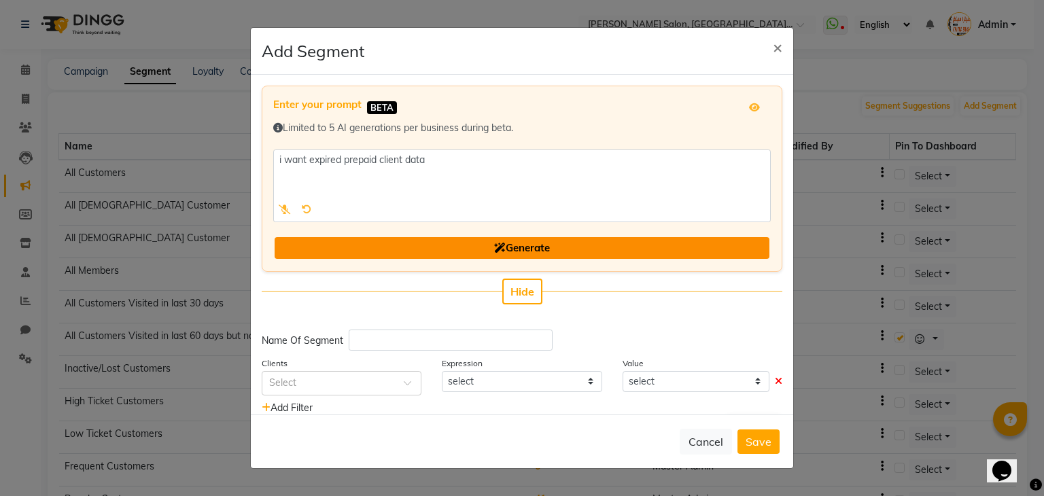
click at [508, 245] on span "Generate" at bounding box center [522, 247] width 56 height 13
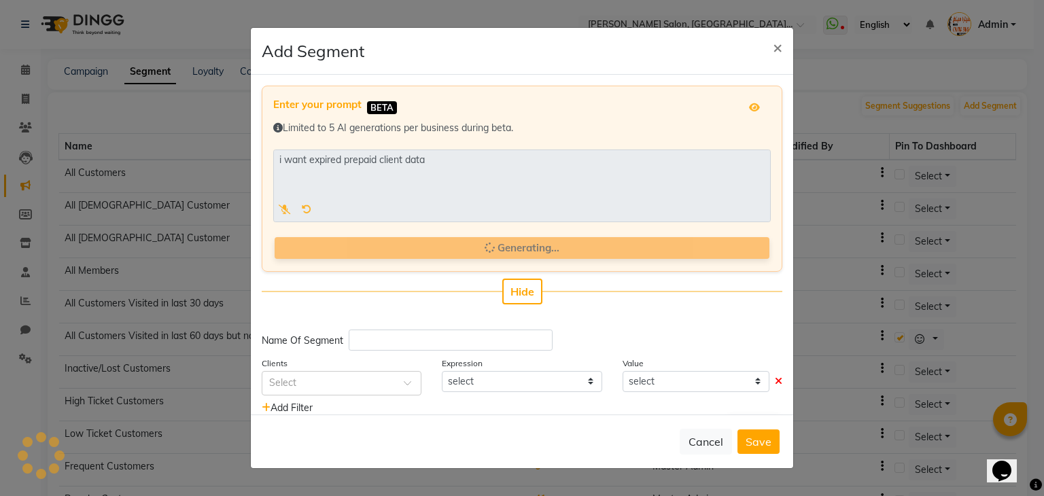
type input "Expired Prepaid Clients"
select select "<="
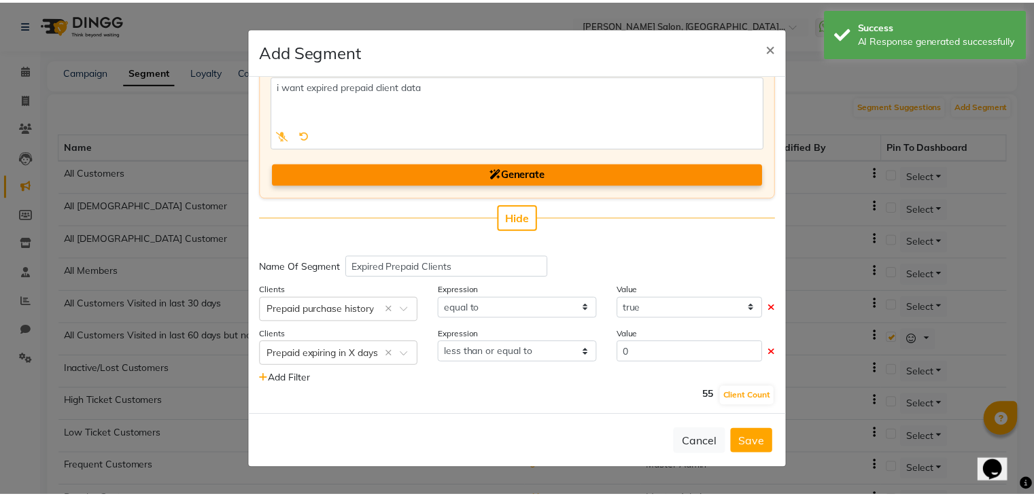
scroll to position [78, 0]
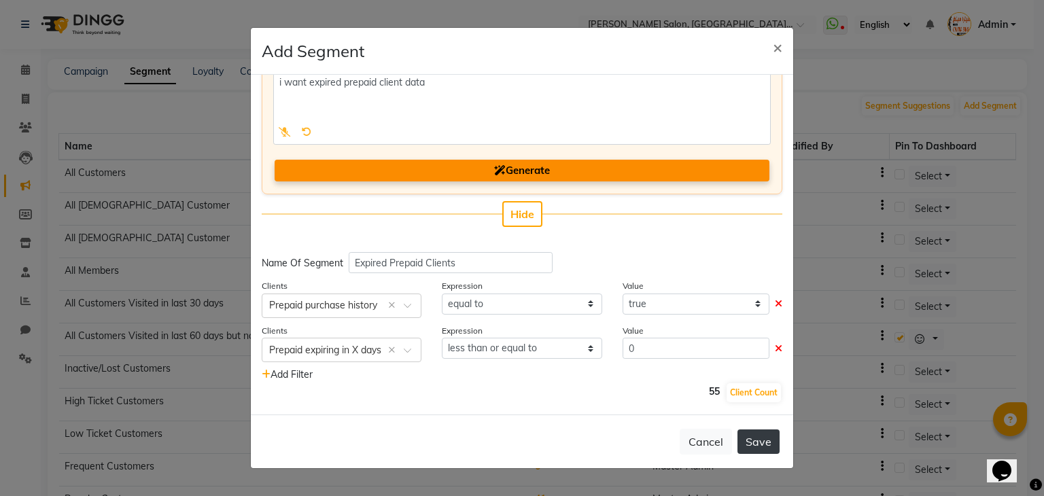
click at [754, 441] on button "Save" at bounding box center [758, 442] width 42 height 24
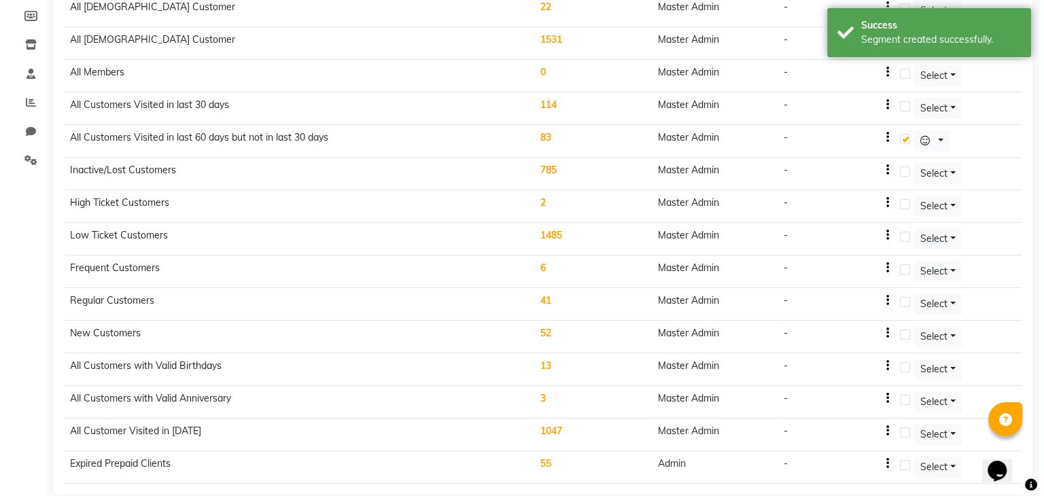
scroll to position [211, 0]
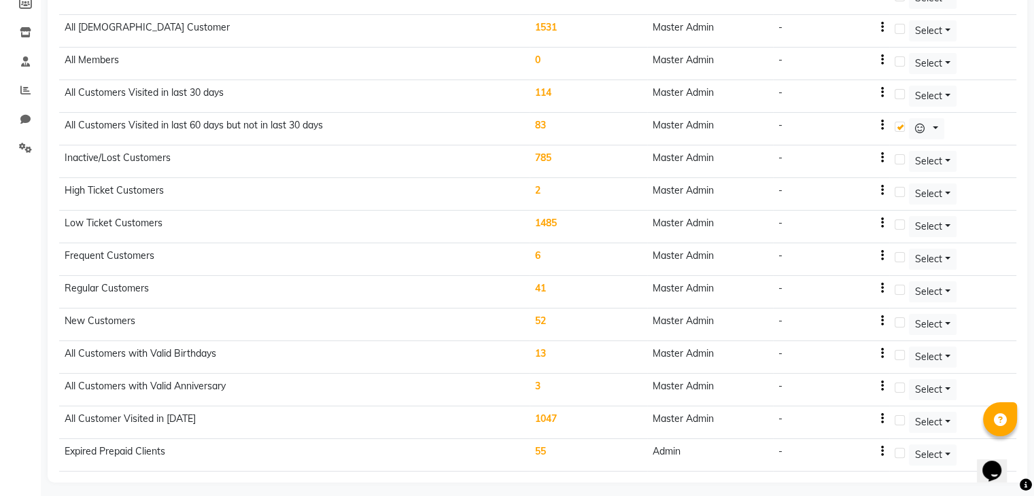
click at [545, 445] on td "55" at bounding box center [588, 455] width 118 height 33
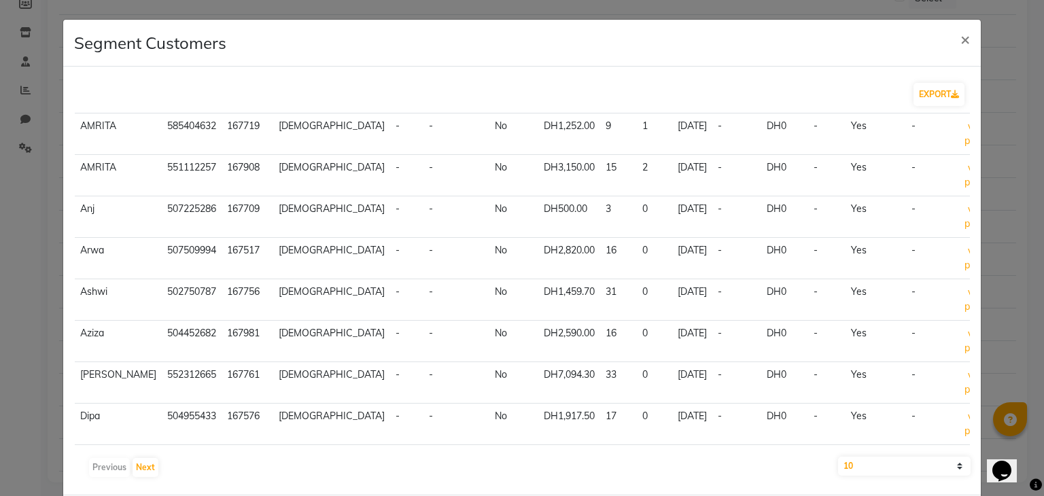
scroll to position [0, 0]
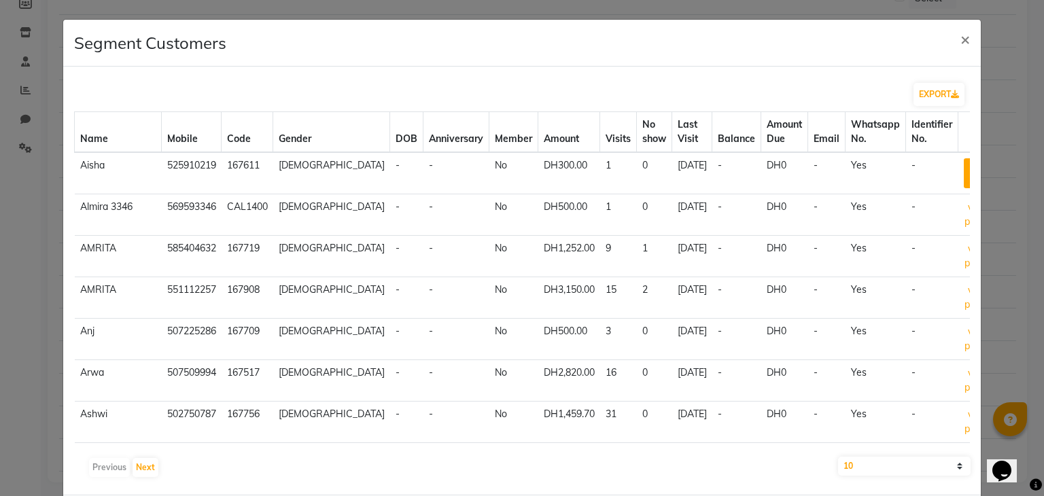
click at [964, 173] on button "view profile" at bounding box center [978, 173] width 29 height 30
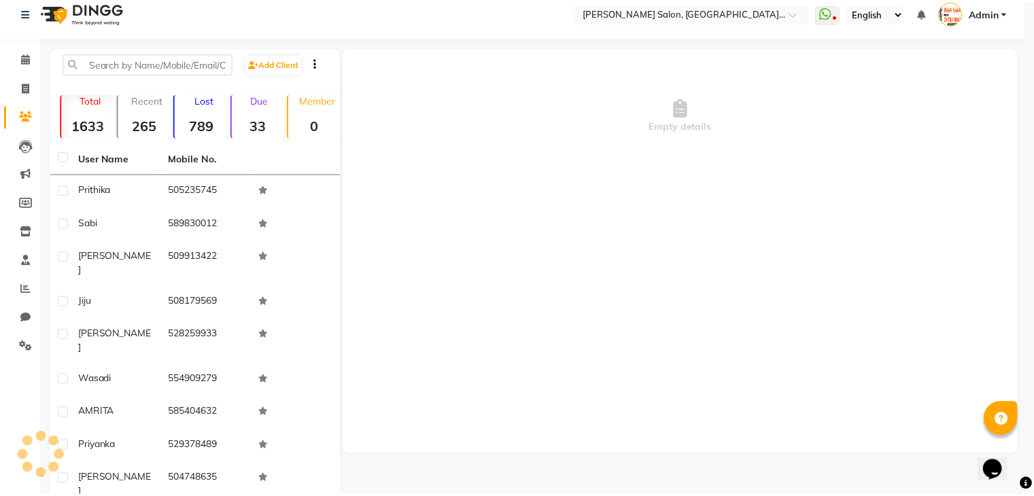
scroll to position [93, 0]
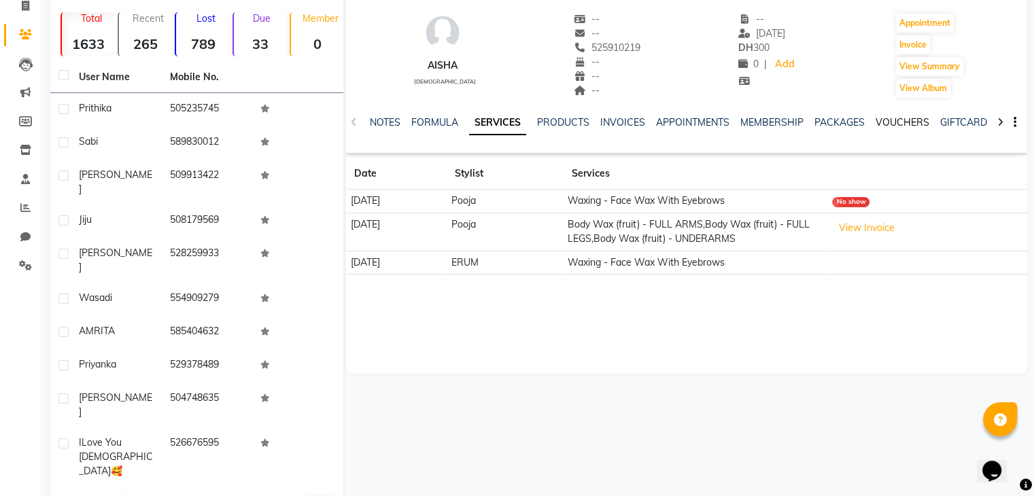
click at [897, 120] on link "VOUCHERS" at bounding box center [902, 122] width 54 height 12
